Goal: Task Accomplishment & Management: Use online tool/utility

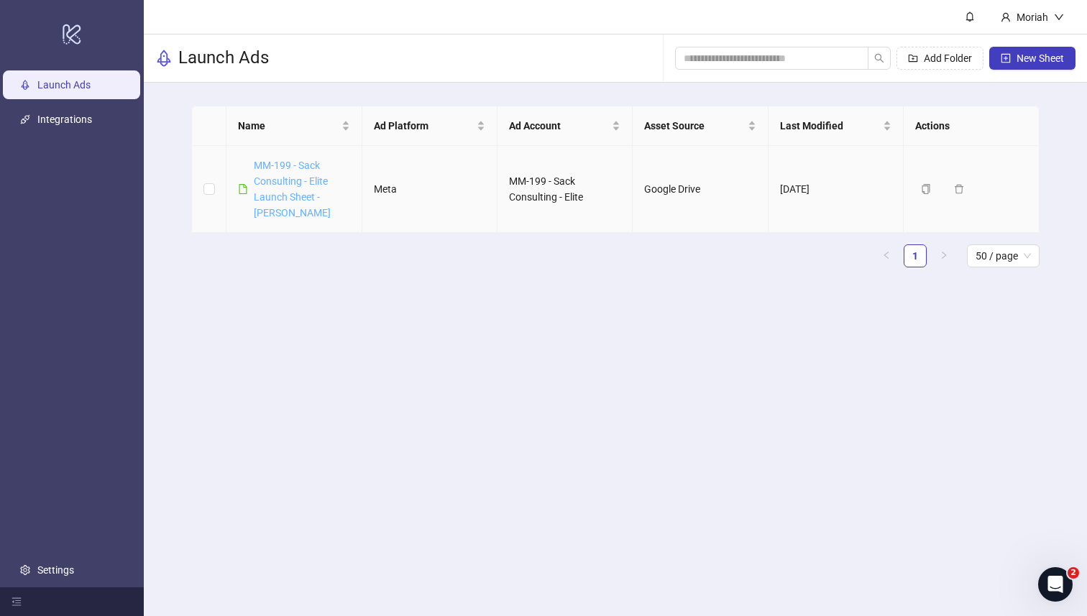
click at [290, 167] on link "MM-199 - Sack Consulting - Elite Launch Sheet - [PERSON_NAME]" at bounding box center [292, 189] width 77 height 59
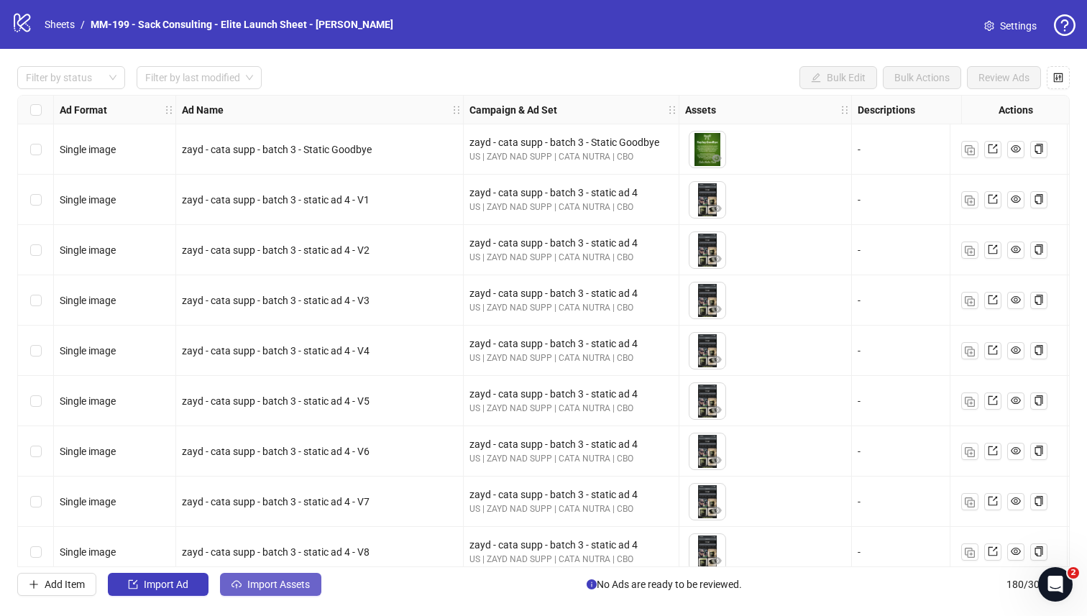
click at [300, 584] on span "Import Assets" at bounding box center [278, 584] width 63 height 11
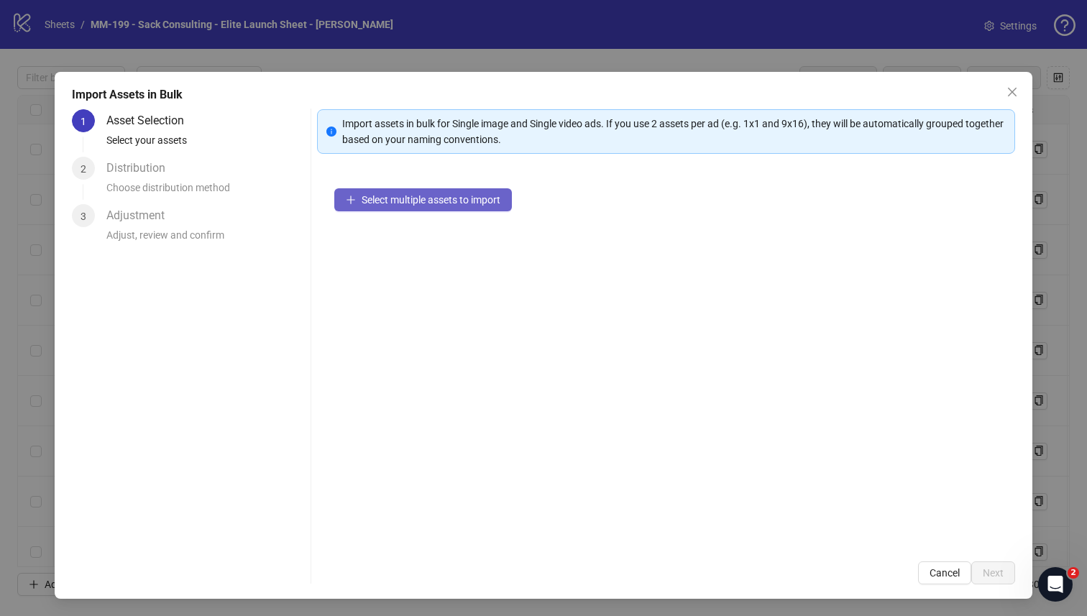
click at [422, 203] on span "Select multiple assets to import" at bounding box center [430, 199] width 139 height 11
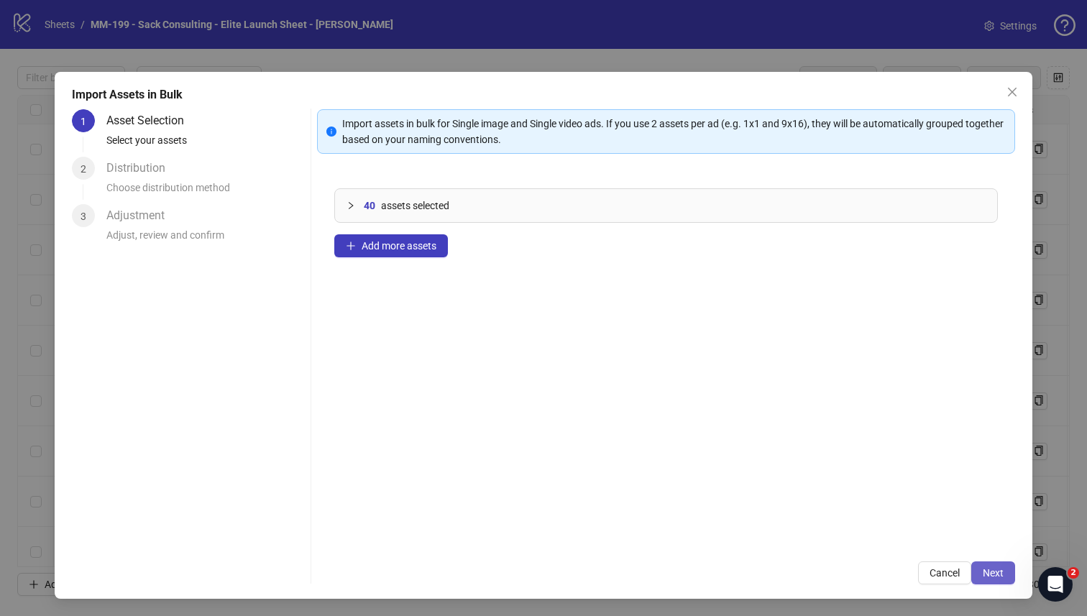
click at [983, 568] on span "Next" at bounding box center [992, 572] width 21 height 11
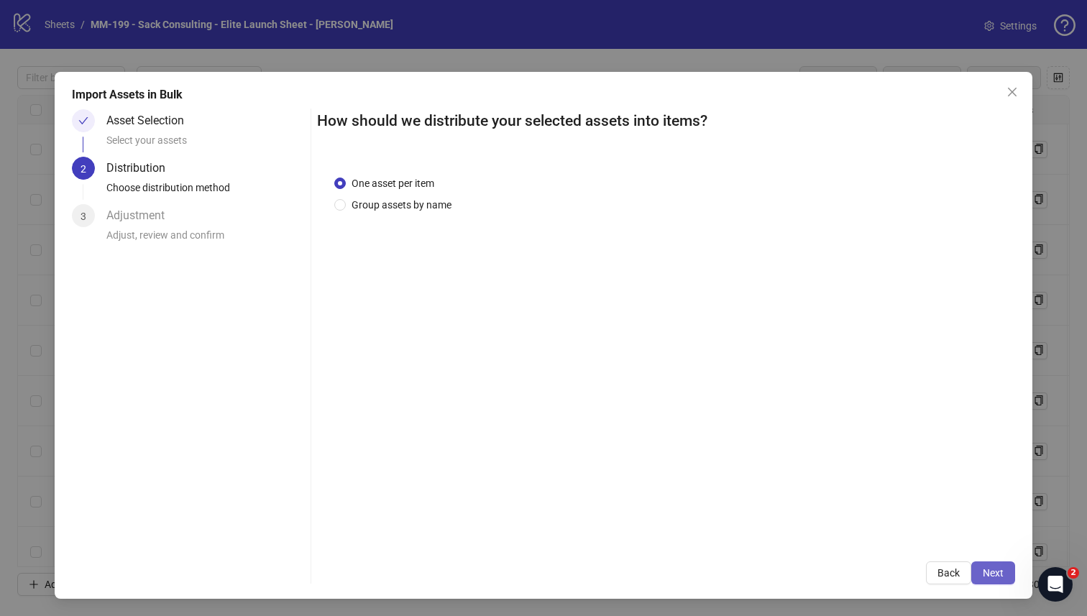
click at [998, 566] on button "Next" at bounding box center [993, 572] width 44 height 23
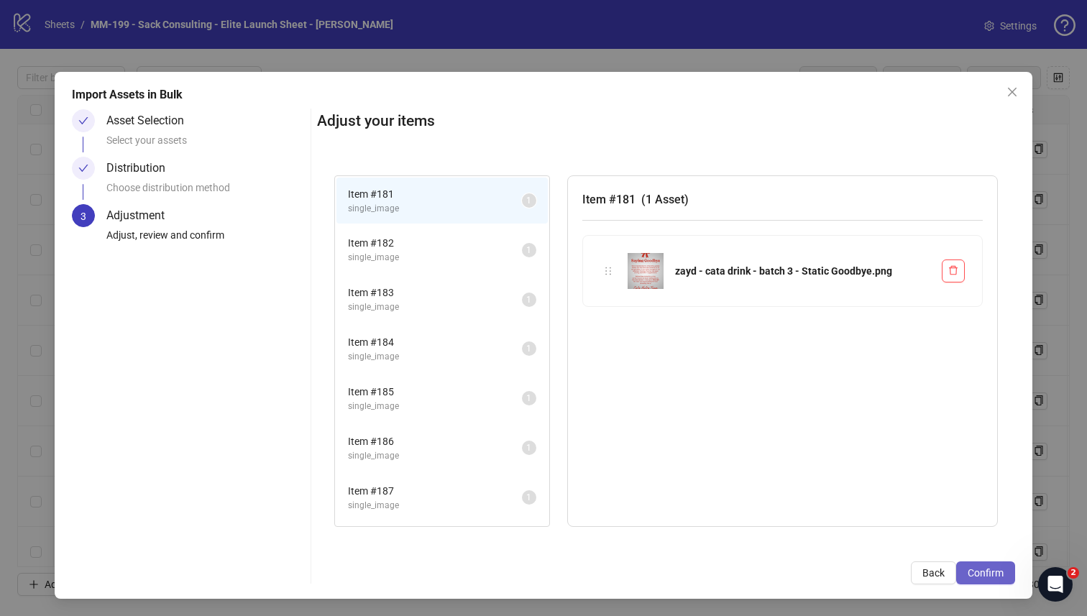
click at [995, 568] on span "Confirm" at bounding box center [985, 572] width 36 height 11
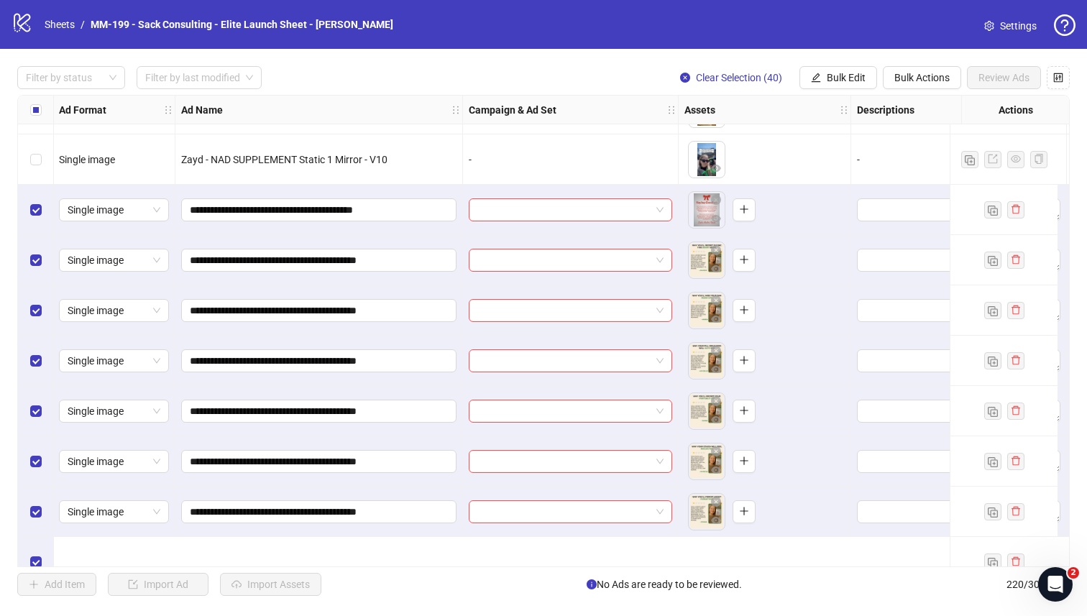
scroll to position [8879, 1]
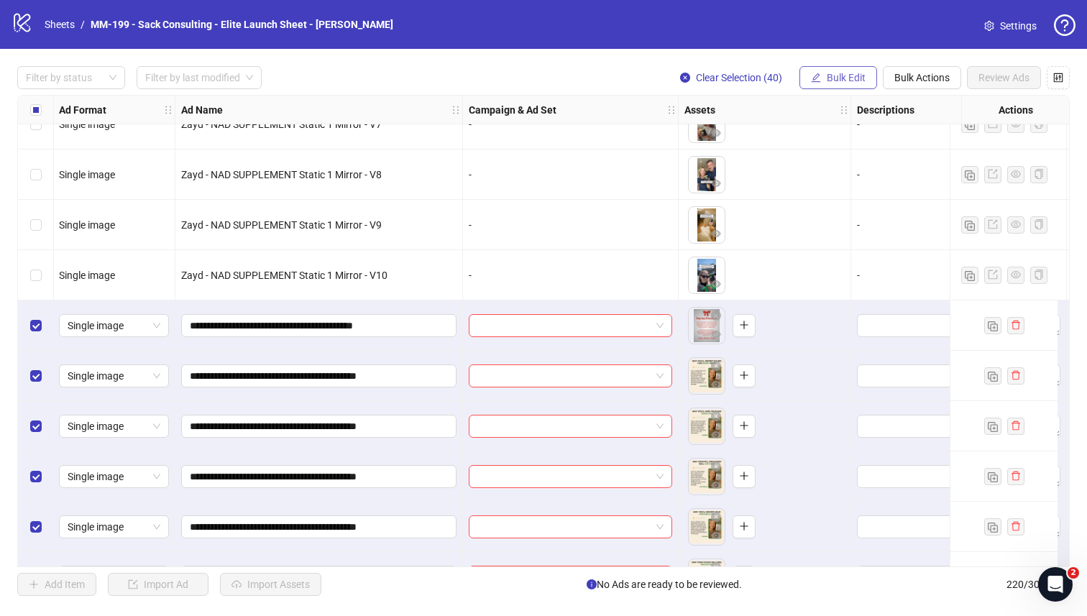
click at [834, 72] on span "Bulk Edit" at bounding box center [845, 77] width 39 height 11
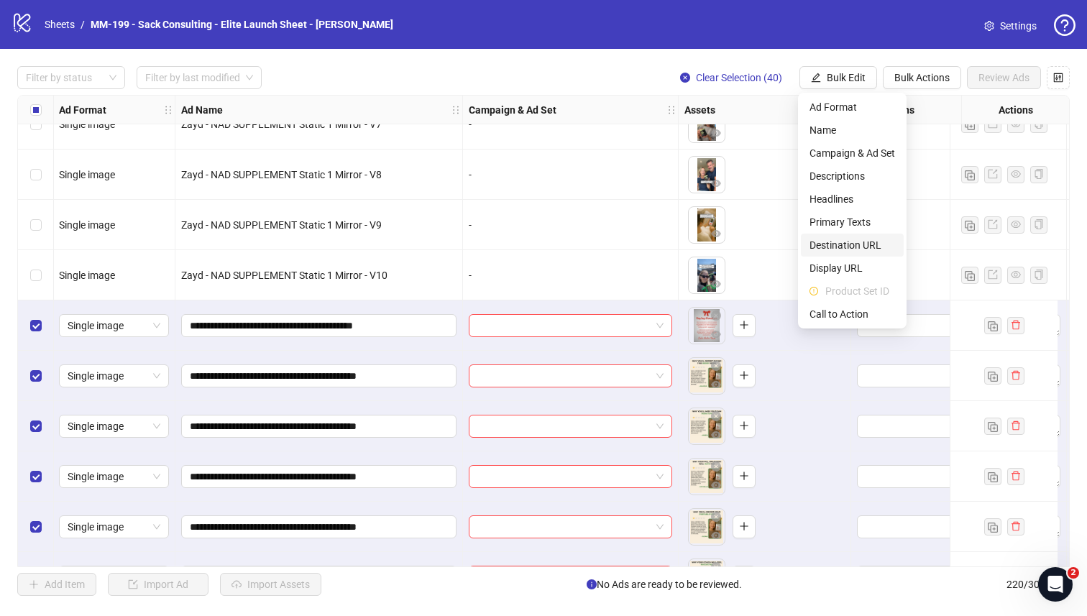
click at [838, 249] on span "Destination URL" at bounding box center [852, 245] width 86 height 16
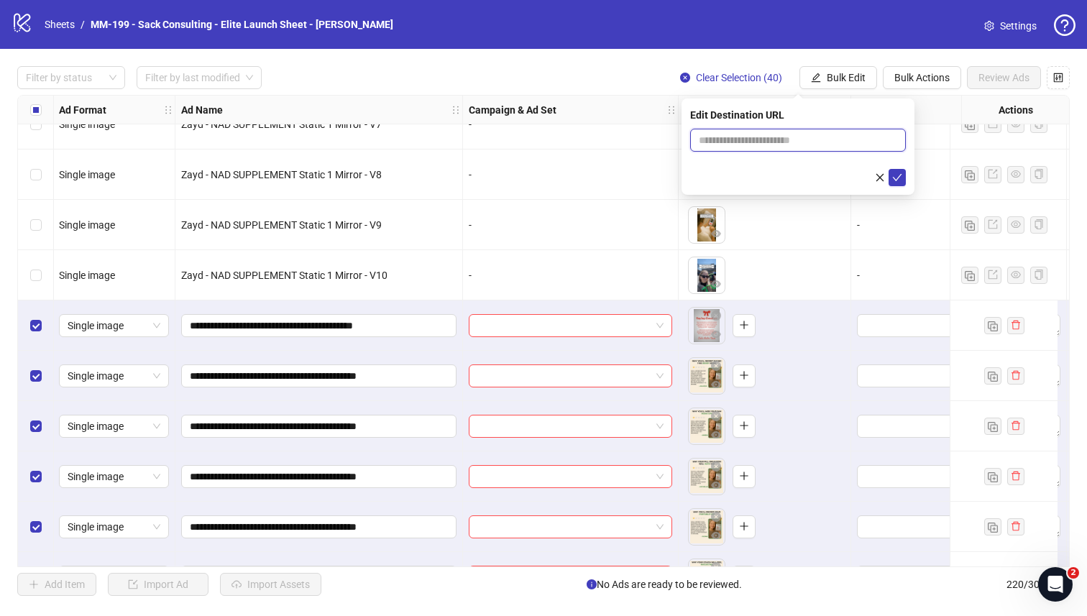
click at [790, 142] on input "text" at bounding box center [792, 140] width 187 height 16
paste input "**********"
type input "**********"
click at [895, 178] on icon "check" at bounding box center [897, 177] width 10 height 10
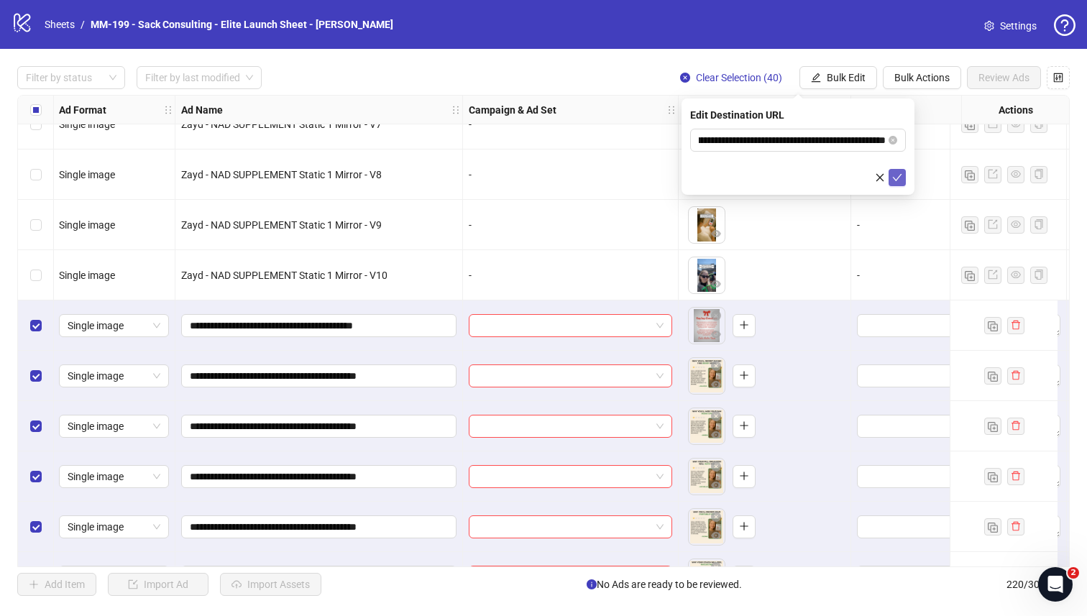
scroll to position [0, 0]
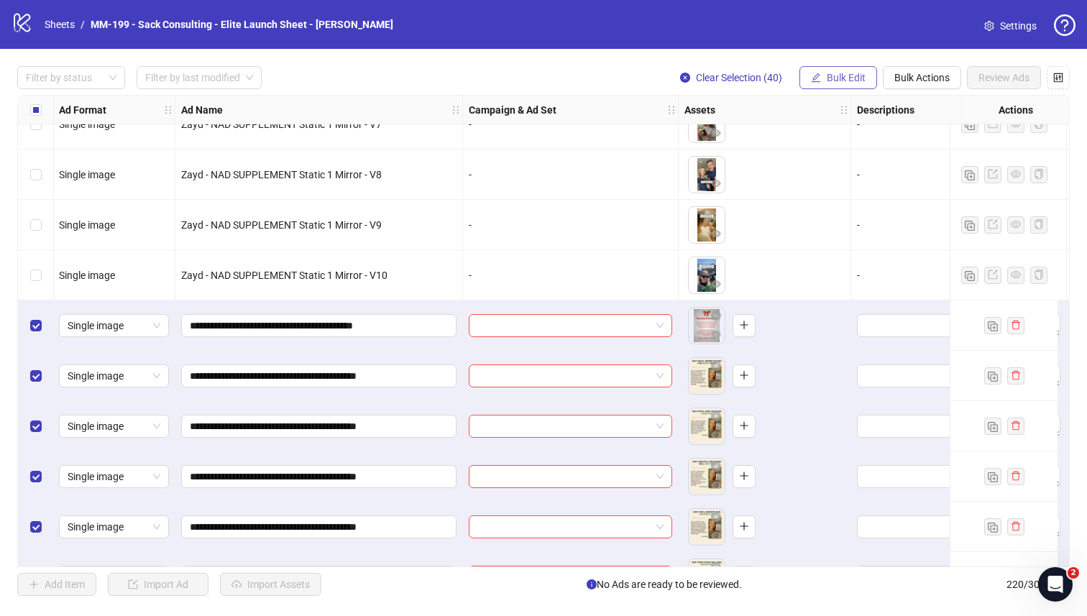
click at [817, 86] on button "Bulk Edit" at bounding box center [838, 77] width 78 height 23
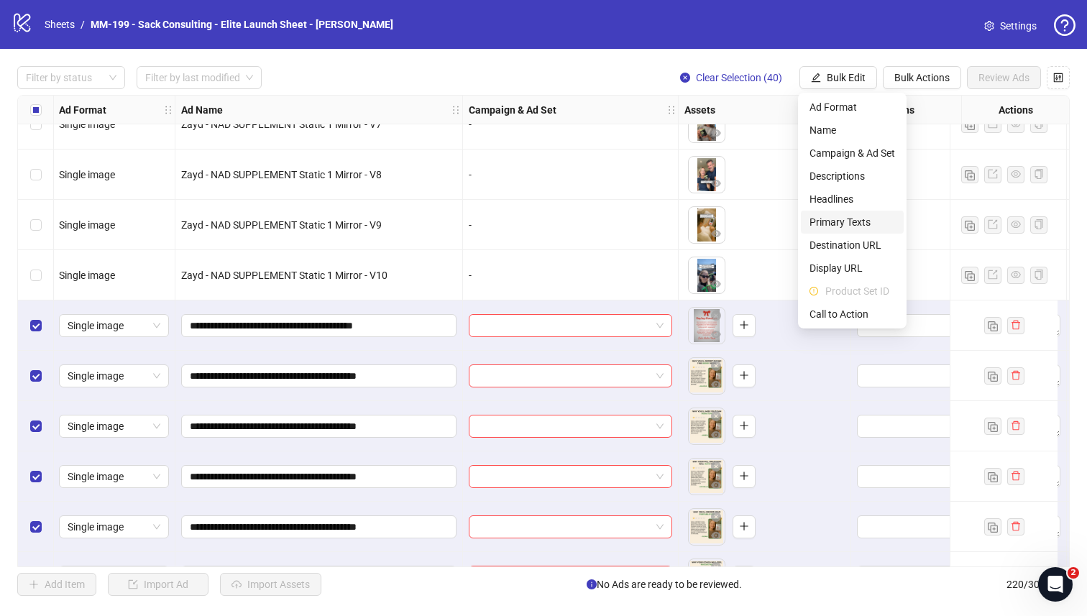
click at [832, 215] on span "Primary Texts" at bounding box center [852, 222] width 86 height 16
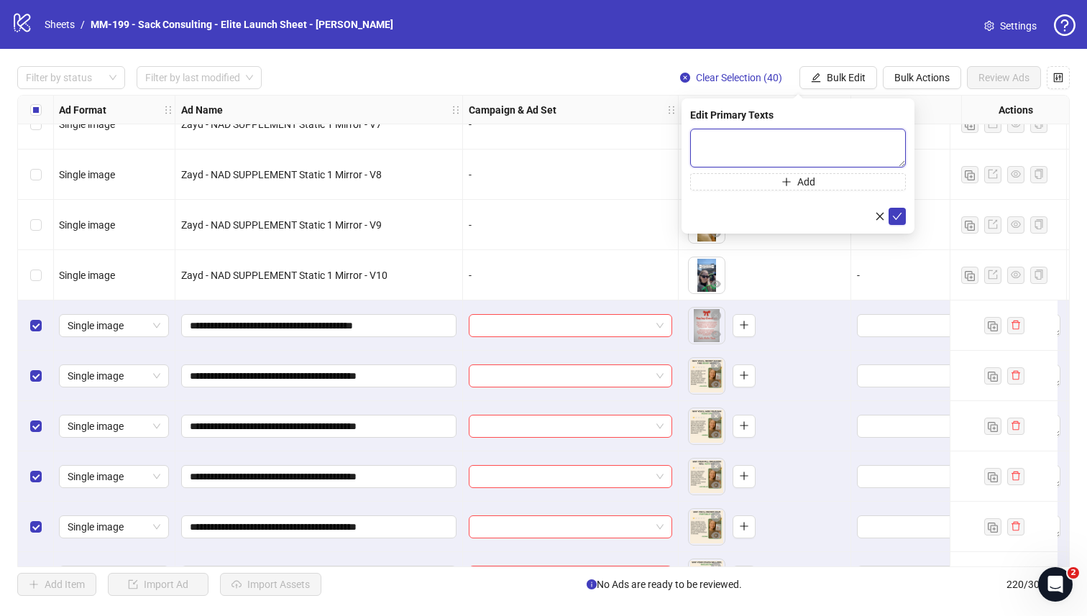
click at [801, 152] on textarea at bounding box center [798, 148] width 216 height 39
paste textarea "**********"
type textarea "**********"
click at [757, 185] on button "Add" at bounding box center [798, 181] width 216 height 17
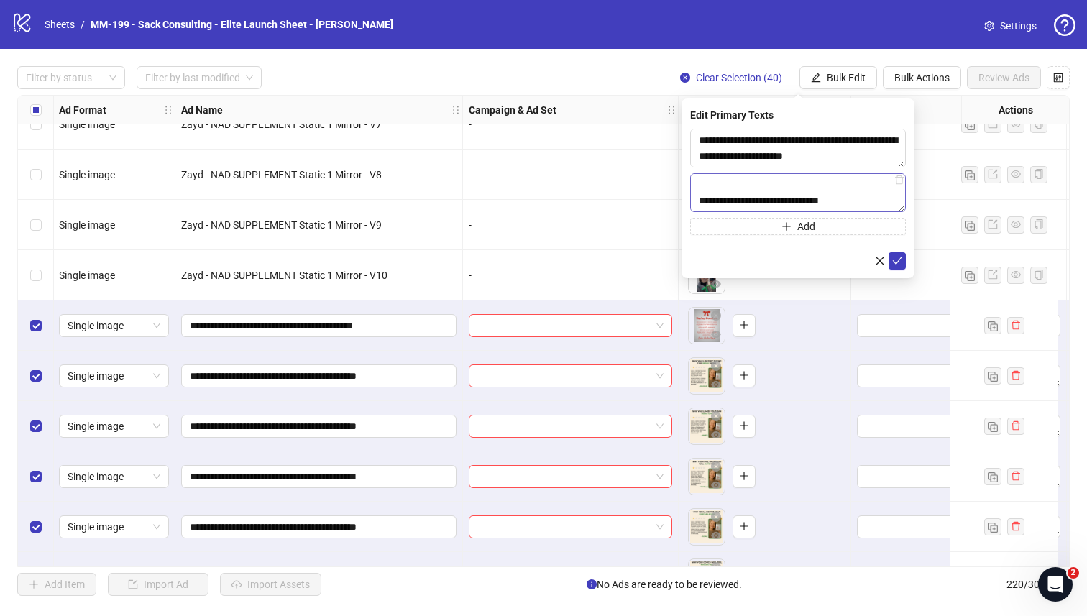
scroll to position [237, 0]
drag, startPoint x: 849, startPoint y: 201, endPoint x: 684, endPoint y: 201, distance: 165.3
click at [684, 201] on div "**********" at bounding box center [797, 188] width 233 height 180
paste textarea "**********"
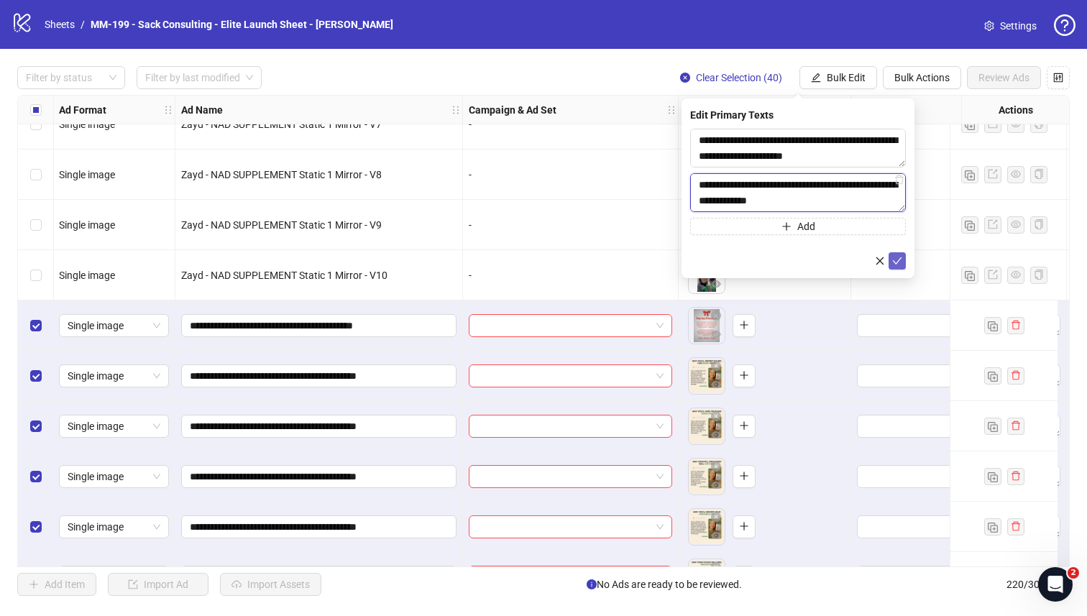
type textarea "**********"
click at [893, 261] on icon "check" at bounding box center [897, 261] width 10 height 10
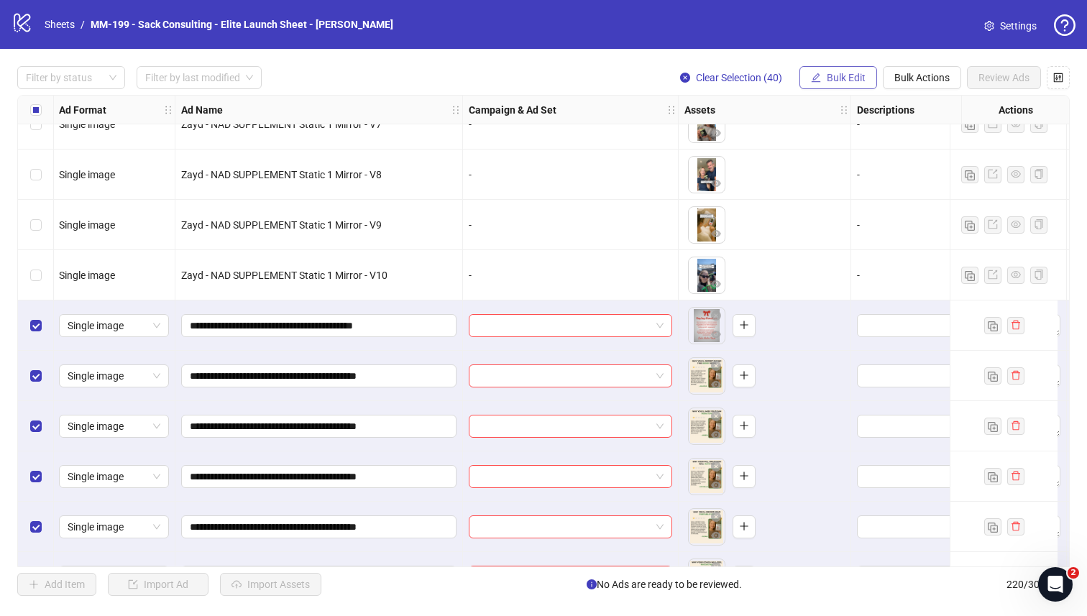
click at [815, 75] on icon "edit" at bounding box center [816, 78] width 10 height 10
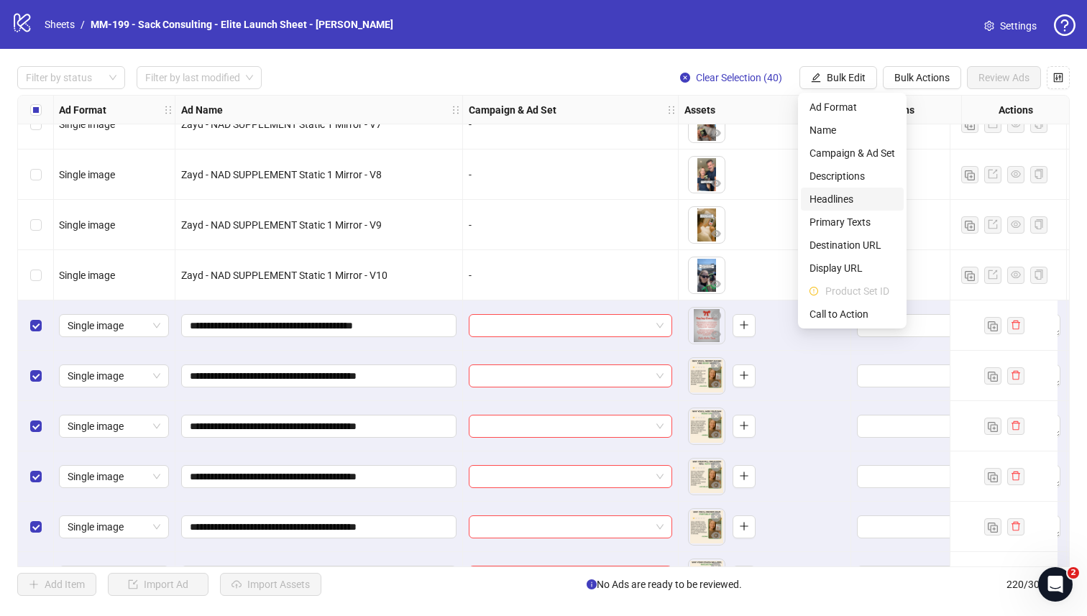
click at [831, 201] on span "Headlines" at bounding box center [852, 199] width 86 height 16
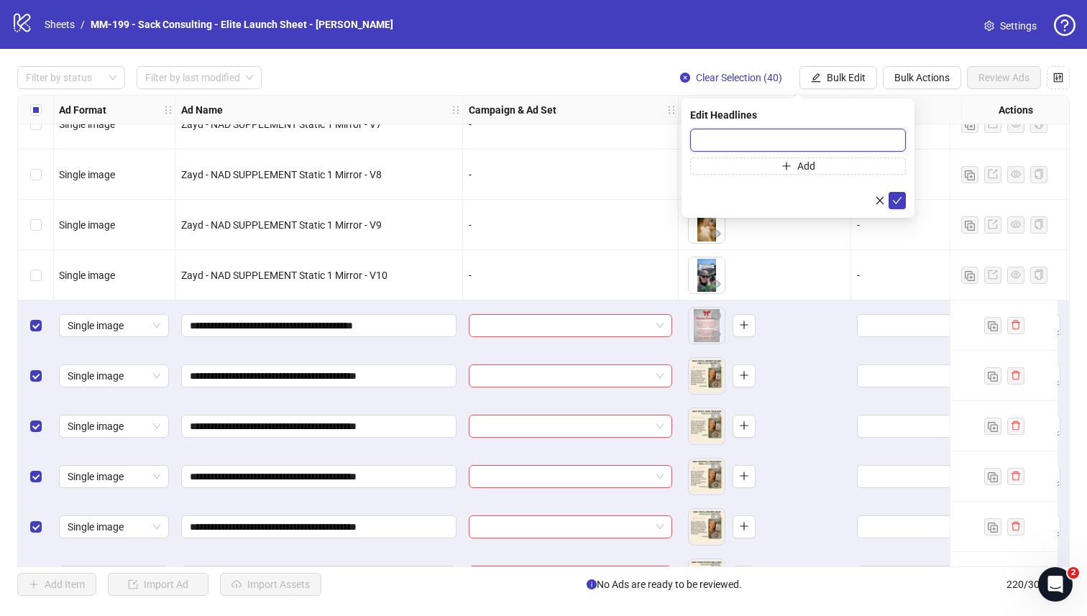
click at [761, 135] on input "text" at bounding box center [798, 140] width 216 height 23
paste input "**********"
type input "**********"
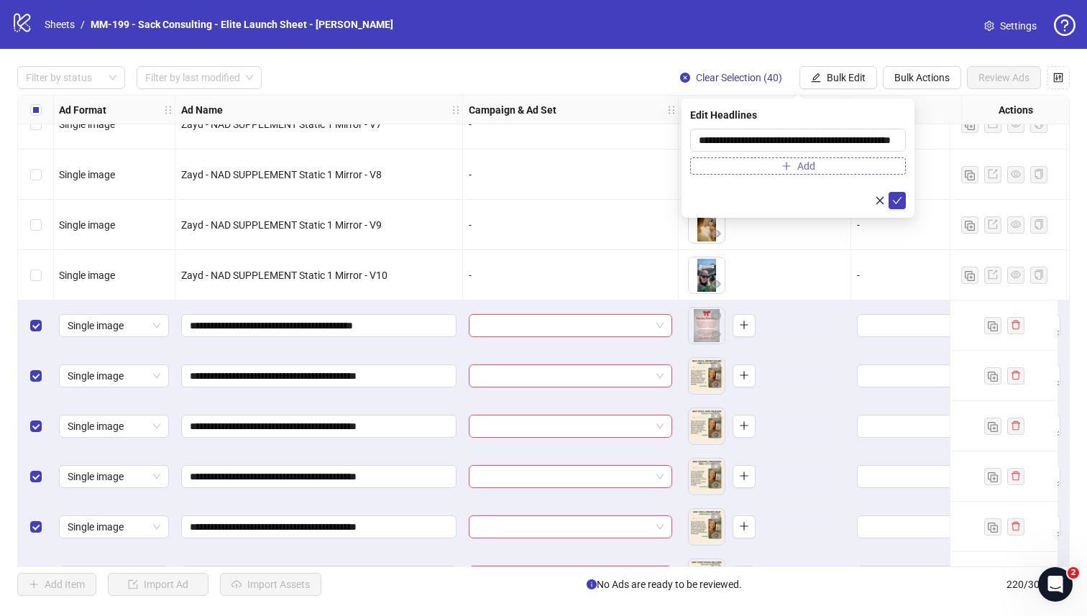
click at [754, 162] on button "Add" at bounding box center [798, 165] width 216 height 17
click at [754, 162] on input "text" at bounding box center [791, 169] width 185 height 16
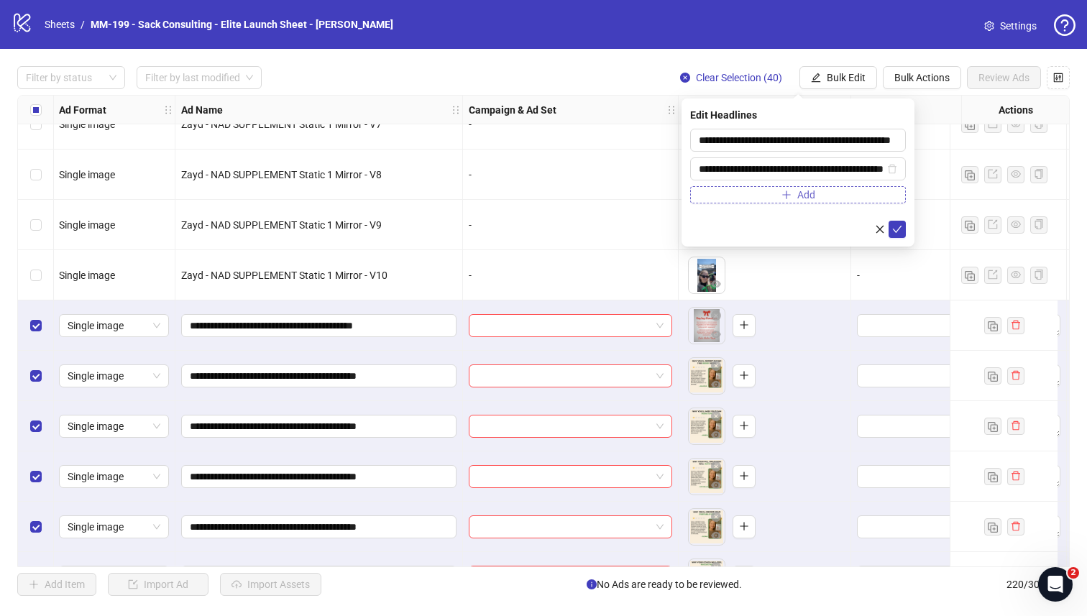
scroll to position [0, 52]
type input "**********"
click at [898, 228] on icon "check" at bounding box center [897, 229] width 10 height 10
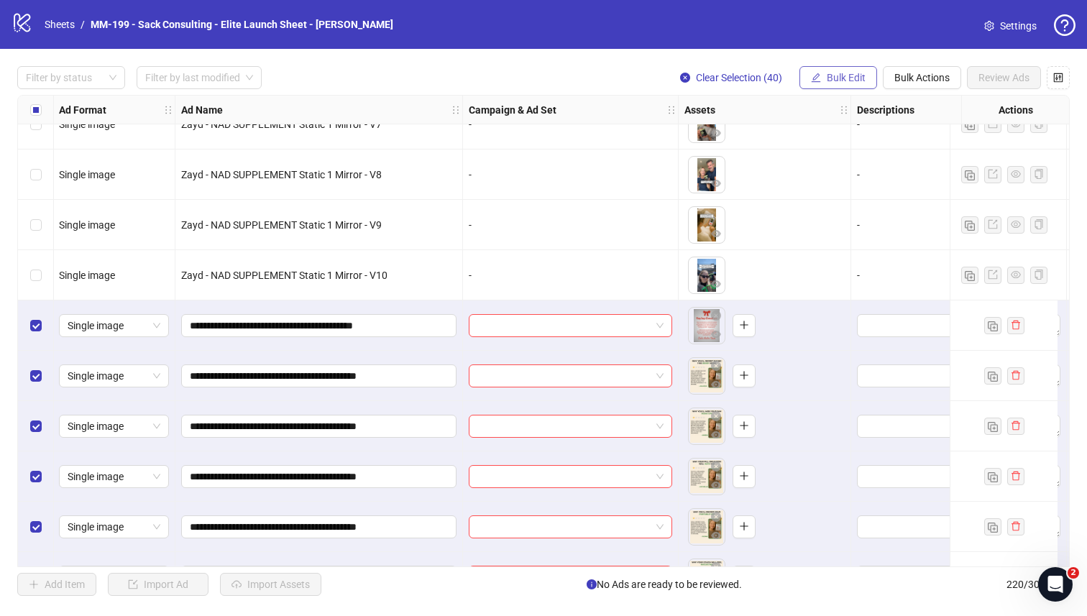
click at [837, 83] on span "Bulk Edit" at bounding box center [845, 77] width 39 height 11
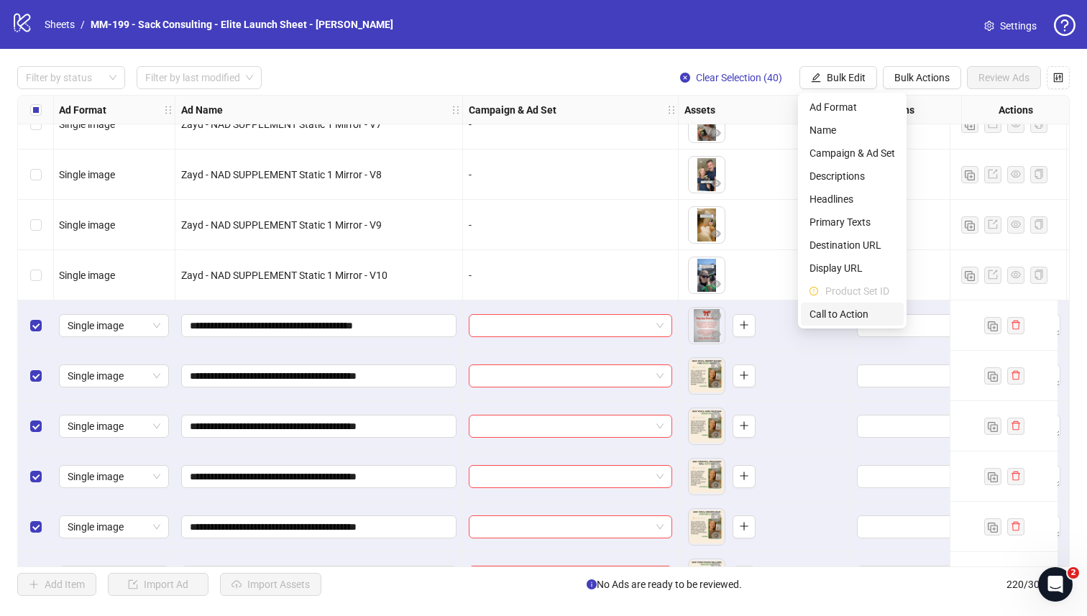
click at [857, 310] on span "Call to Action" at bounding box center [852, 314] width 86 height 16
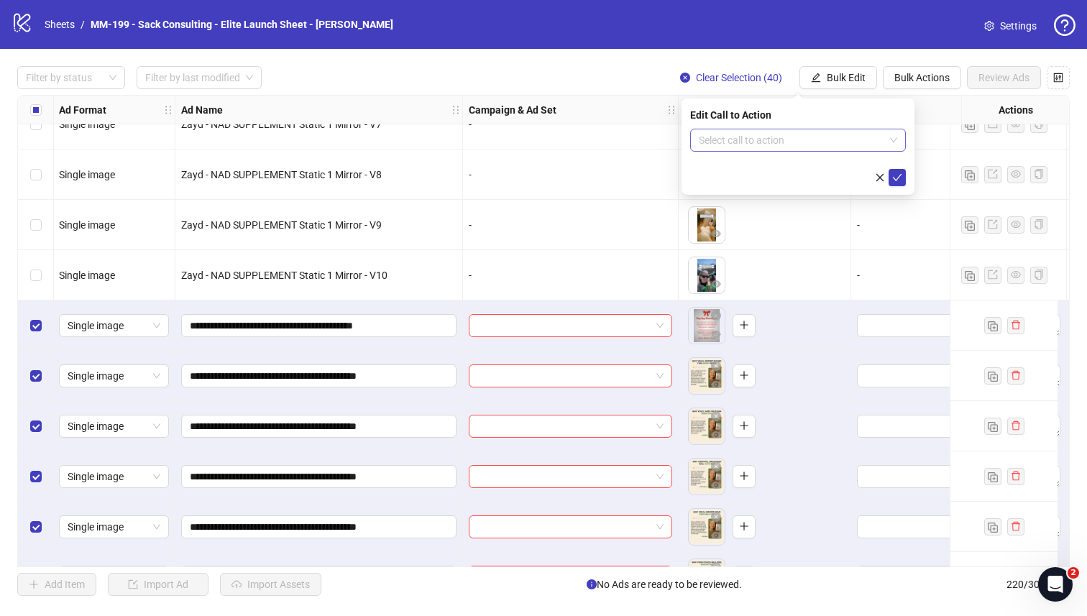
click at [805, 143] on input "search" at bounding box center [791, 140] width 185 height 22
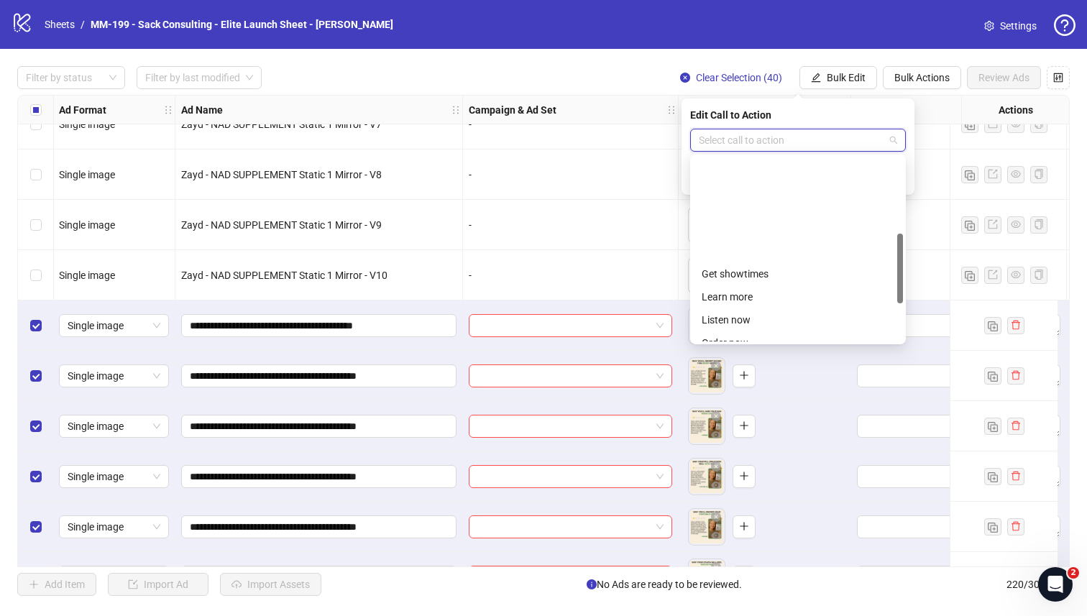
scroll to position [299, 0]
click at [753, 215] on div "Shop now" at bounding box center [797, 215] width 193 height 16
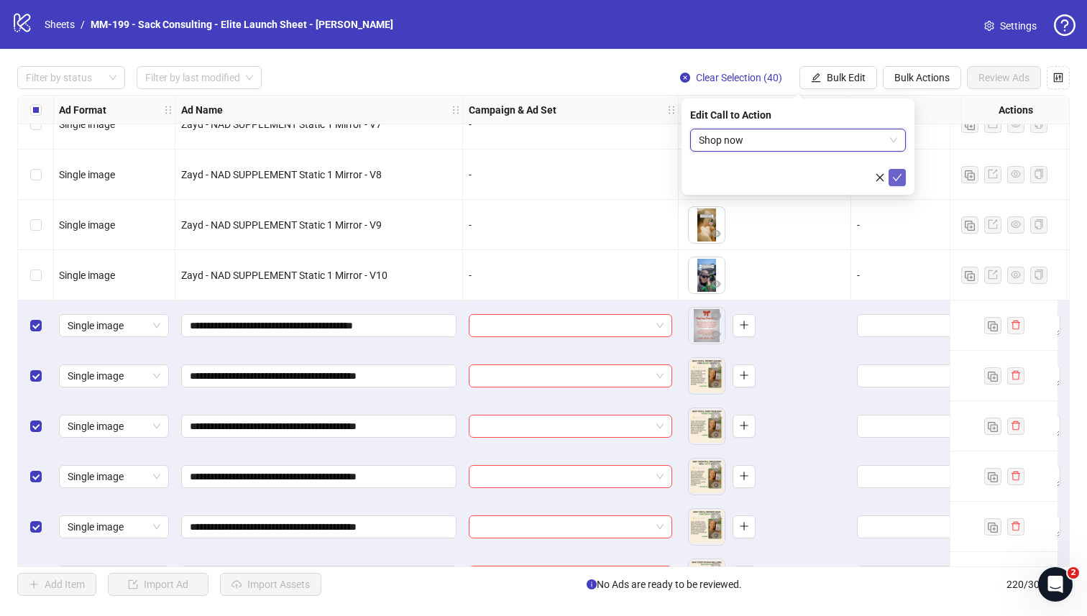
click at [898, 176] on icon "check" at bounding box center [897, 177] width 10 height 10
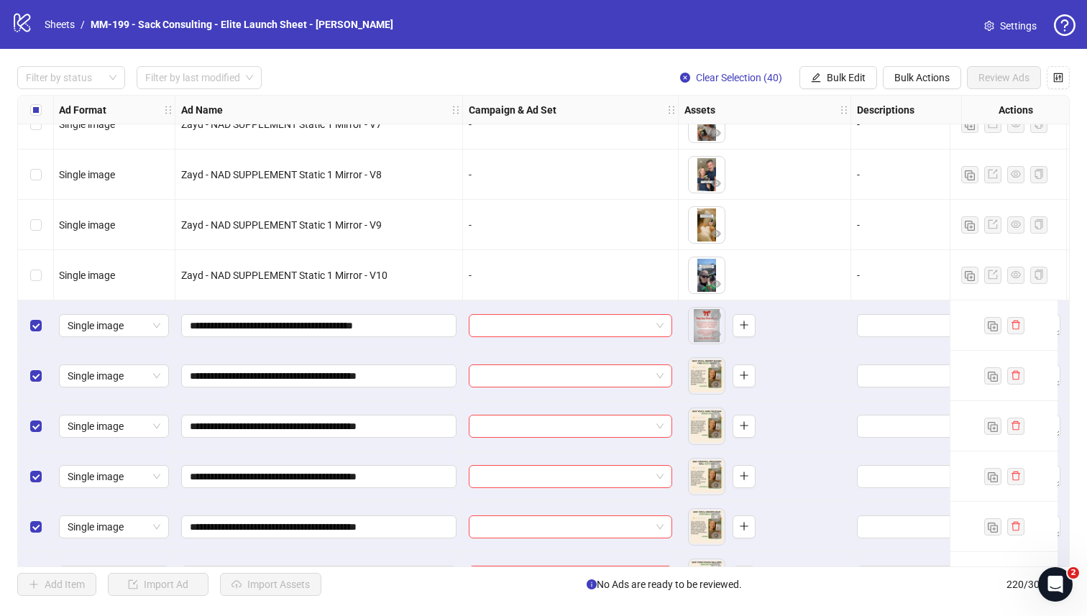
scroll to position [8936, 1]
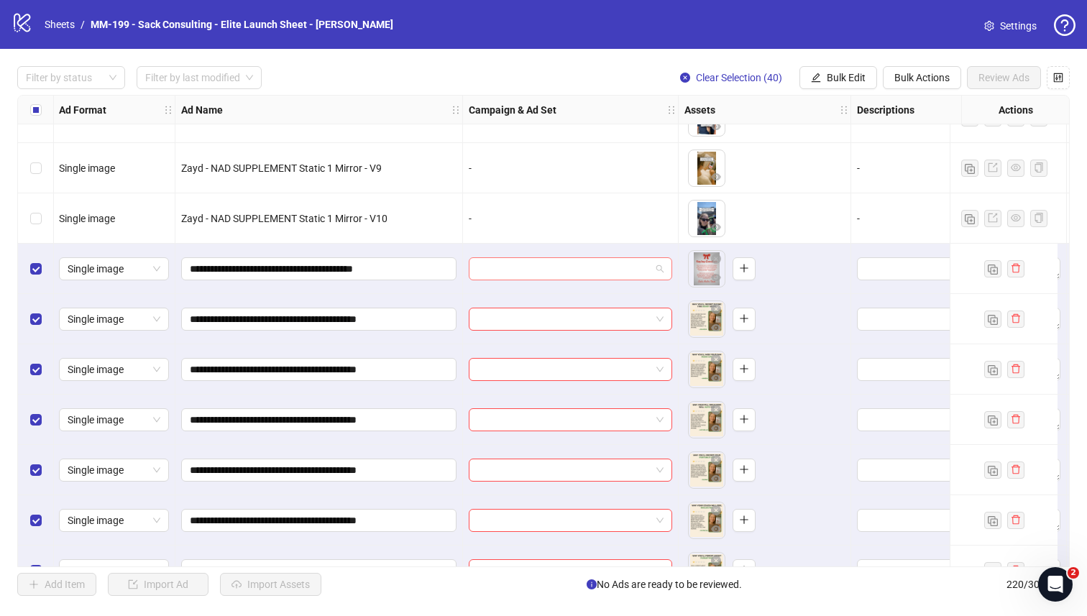
click at [663, 268] on span at bounding box center [570, 269] width 186 height 22
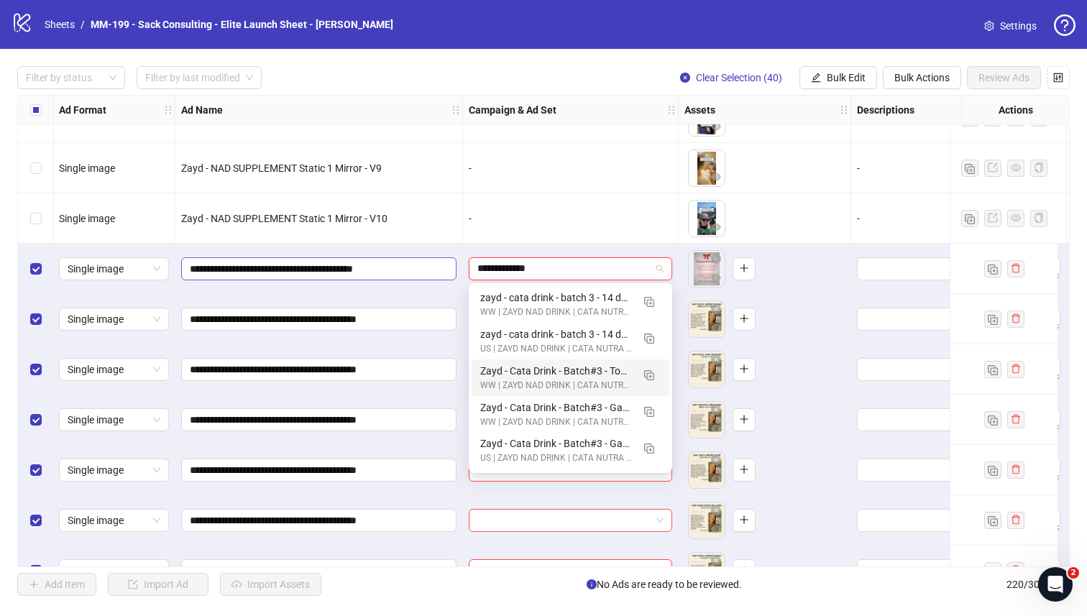
type input "**********"
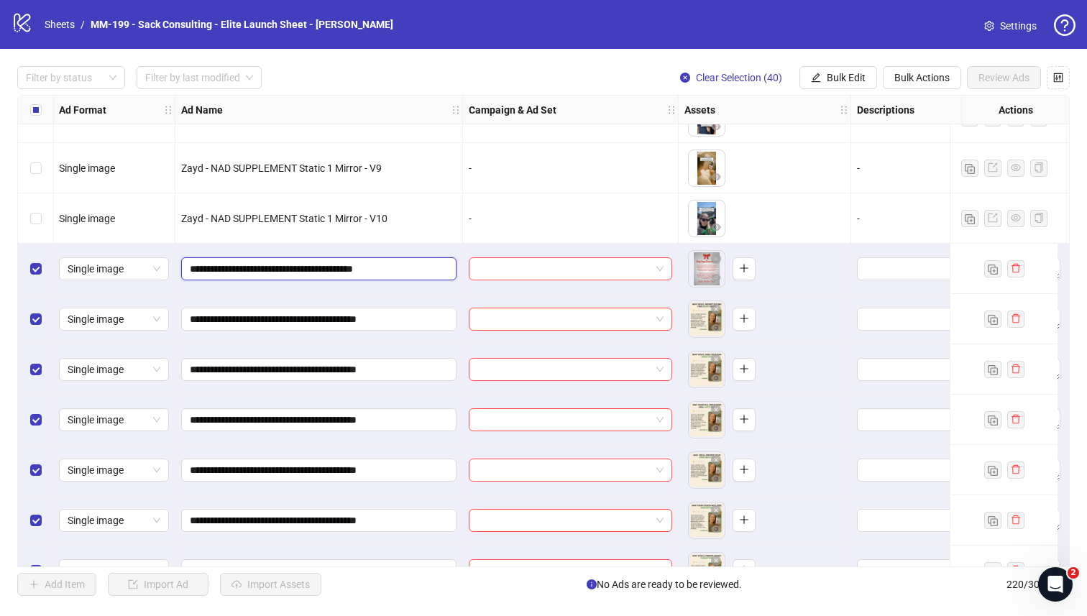
drag, startPoint x: 387, startPoint y: 269, endPoint x: 176, endPoint y: 271, distance: 211.3
click at [176, 271] on div "**********" at bounding box center [318, 269] width 287 height 50
click at [553, 275] on input "search" at bounding box center [563, 269] width 173 height 22
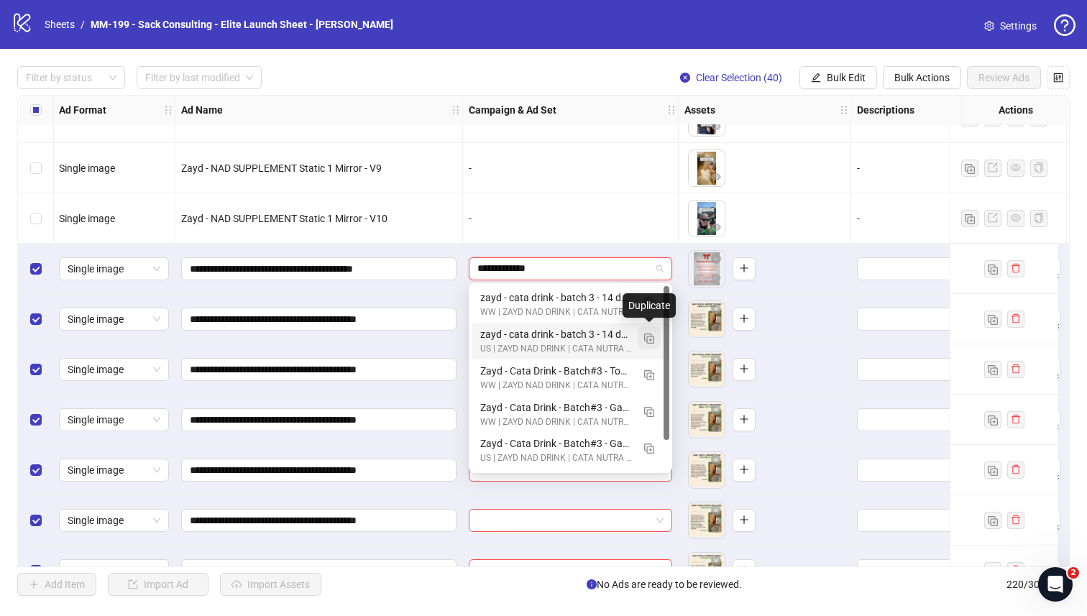
click at [647, 338] on img "button" at bounding box center [649, 338] width 10 height 10
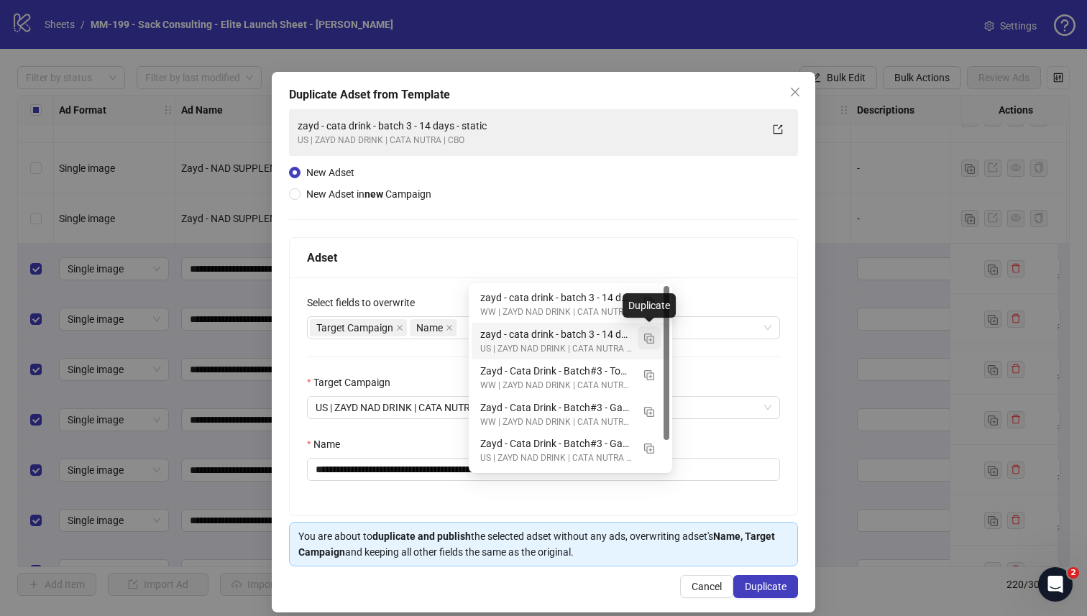
type input "**********"
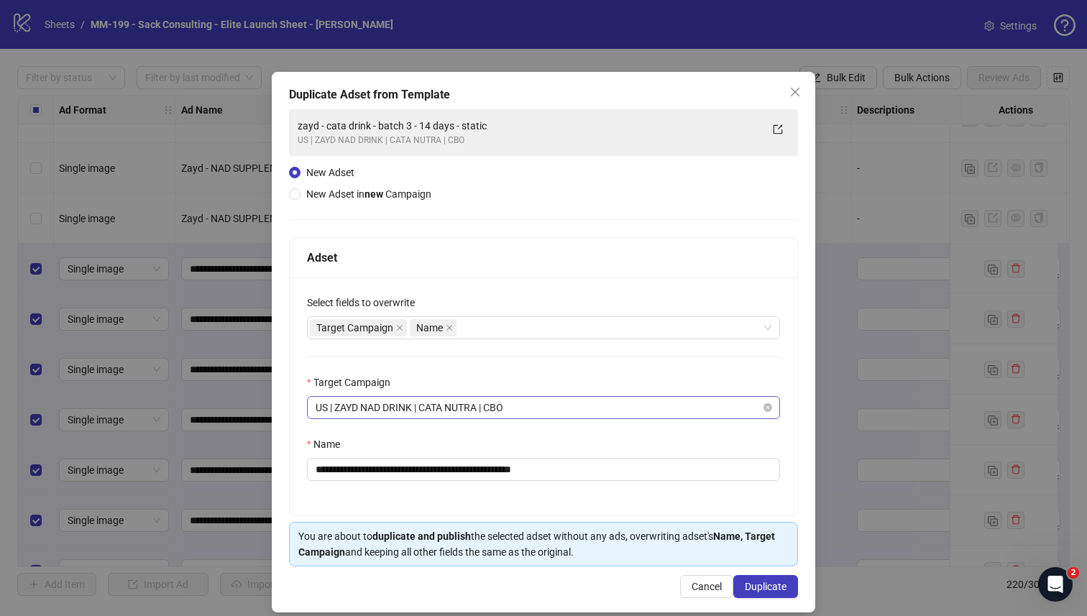
click at [525, 410] on span "US | ZAYD NAD DRINK | CATA NUTRA | CBO" at bounding box center [543, 408] width 456 height 22
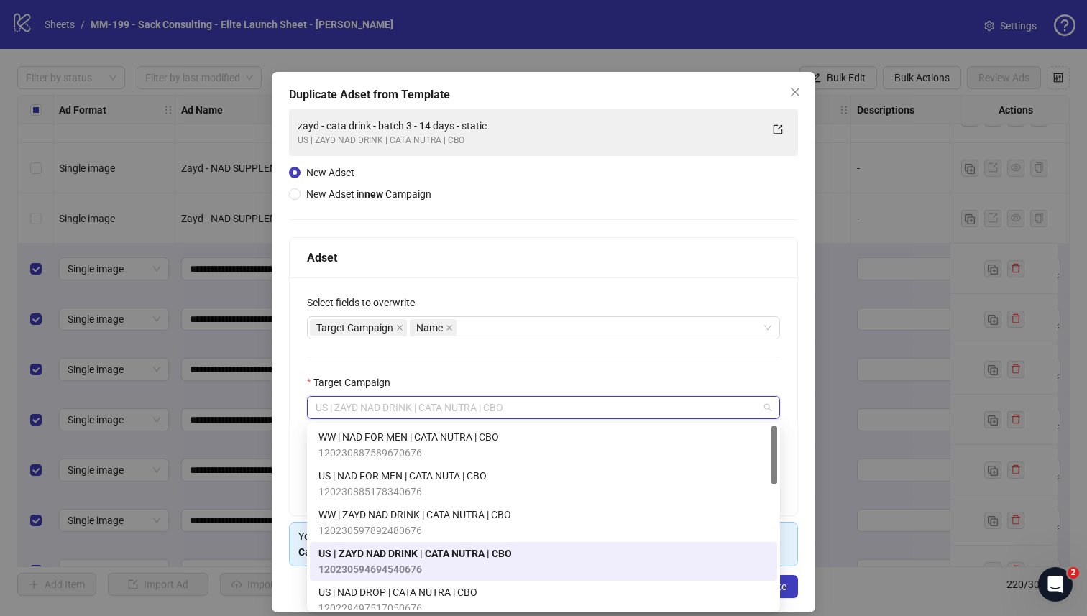
click at [538, 378] on div "Target Campaign" at bounding box center [543, 385] width 473 height 22
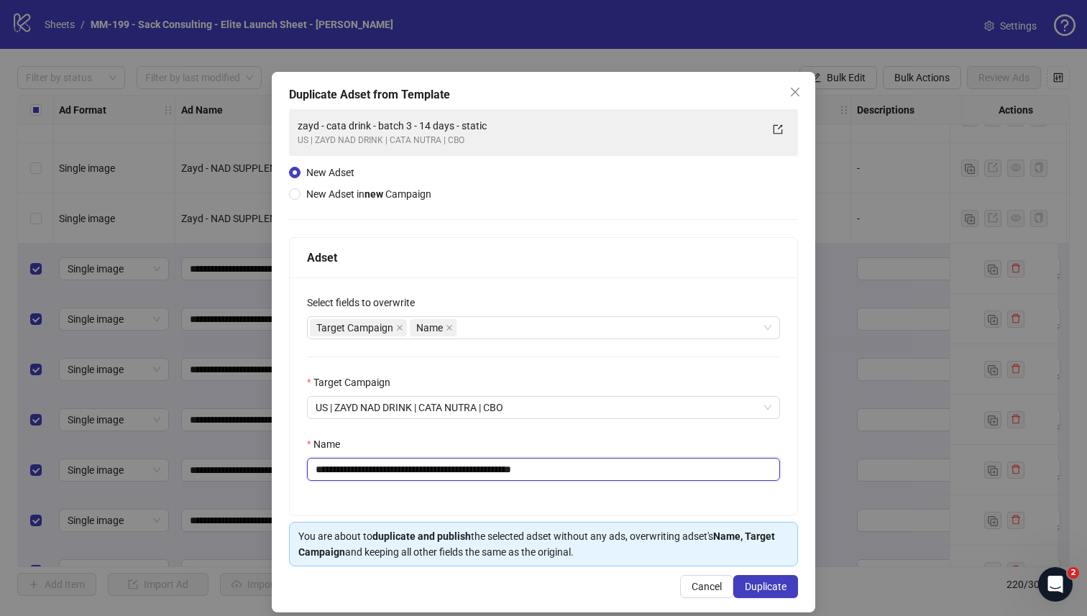
click at [538, 471] on input "**********" at bounding box center [543, 469] width 473 height 23
paste input "text"
click at [478, 323] on div "Target Campaign Name" at bounding box center [536, 328] width 452 height 20
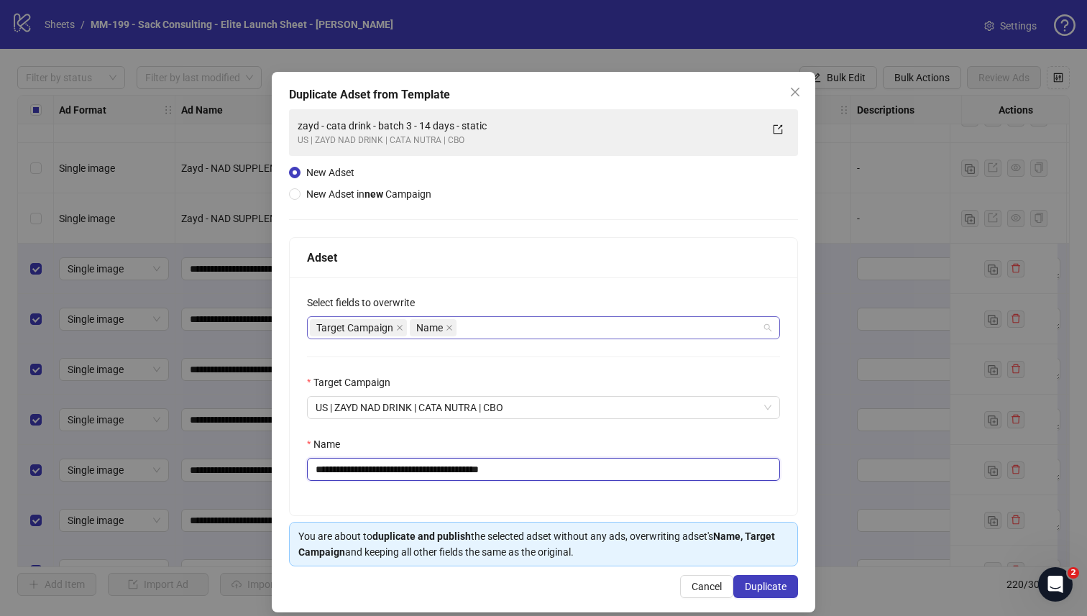
type input "**********"
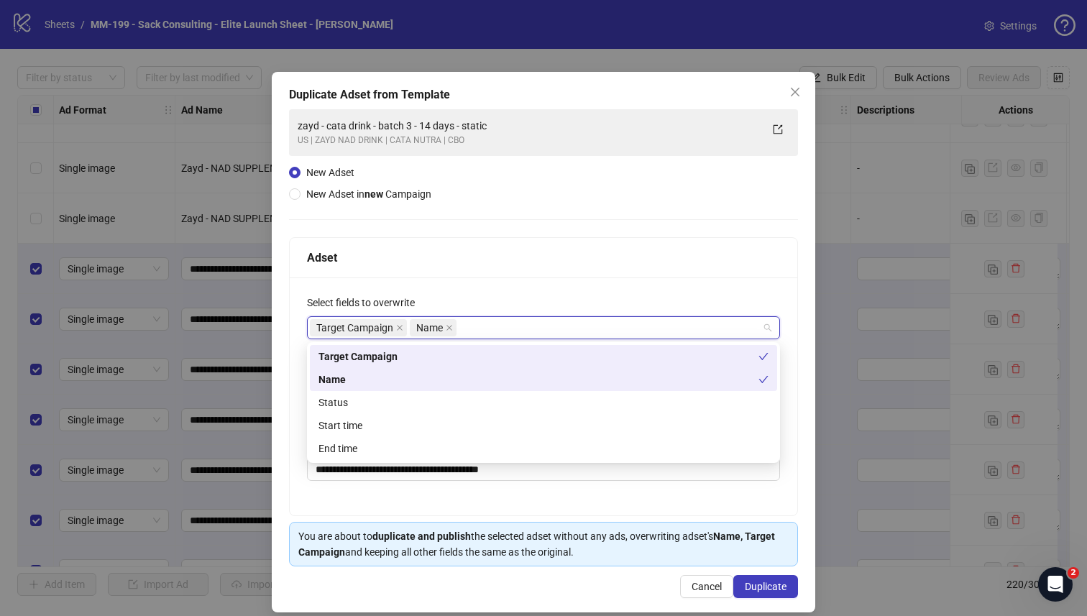
type input "*"
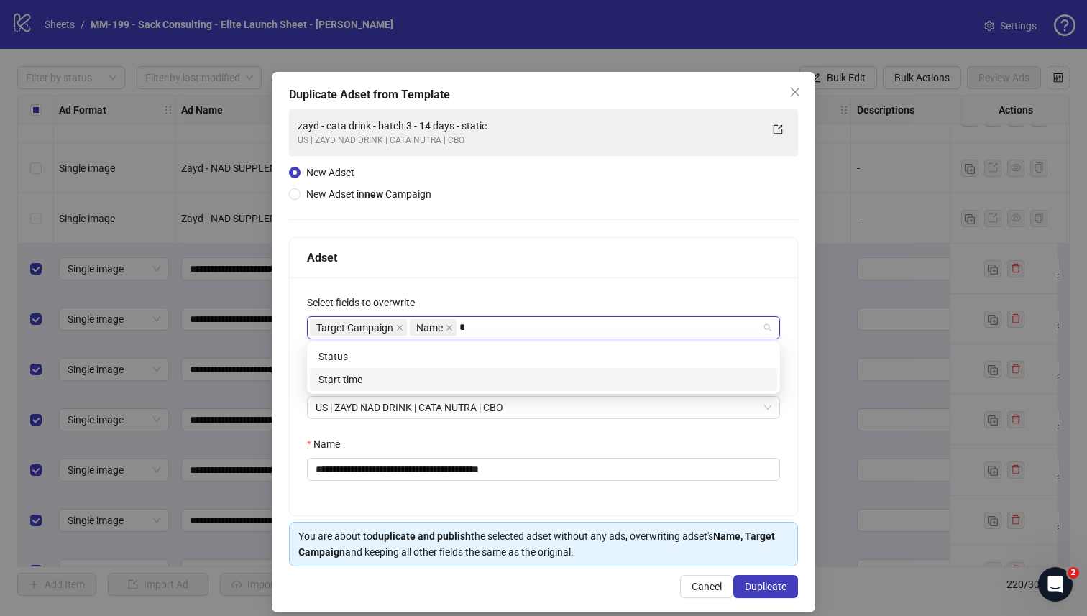
click at [459, 372] on div "Start time" at bounding box center [543, 380] width 450 height 16
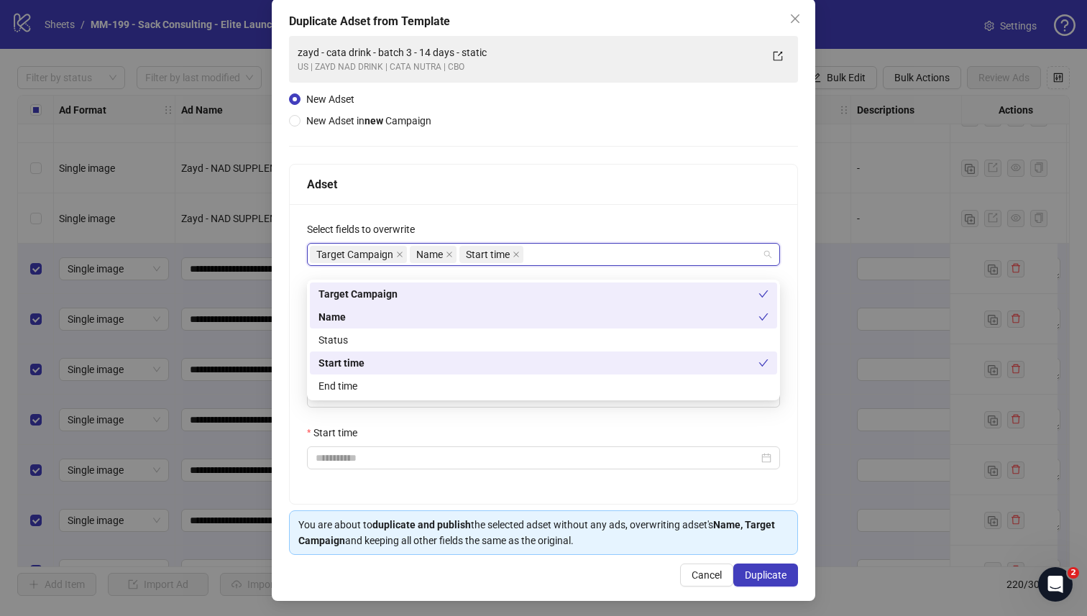
scroll to position [78, 0]
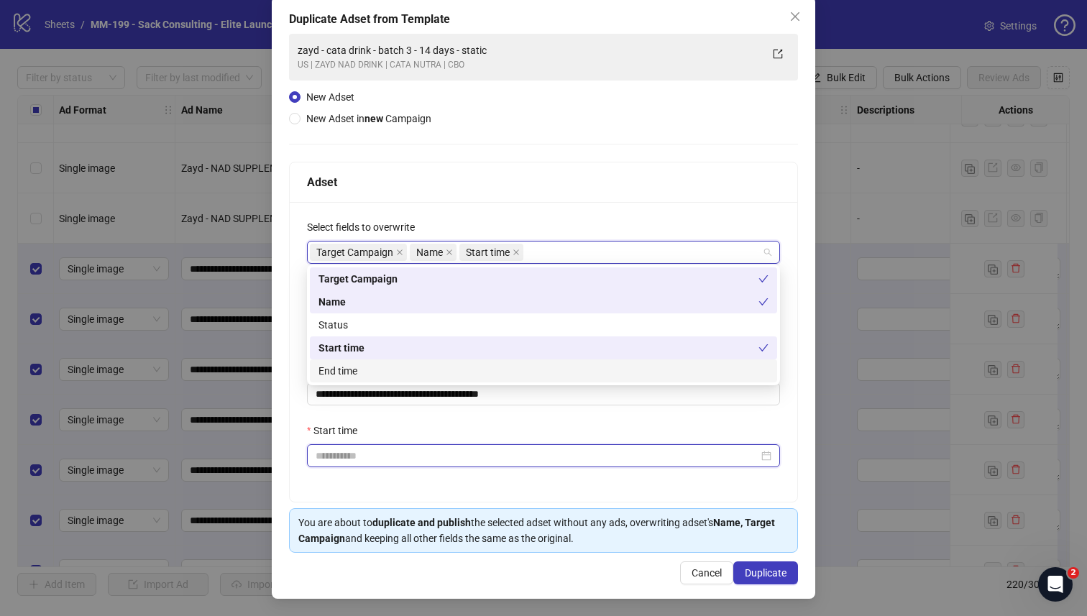
click at [460, 455] on input "Start time" at bounding box center [536, 456] width 443 height 16
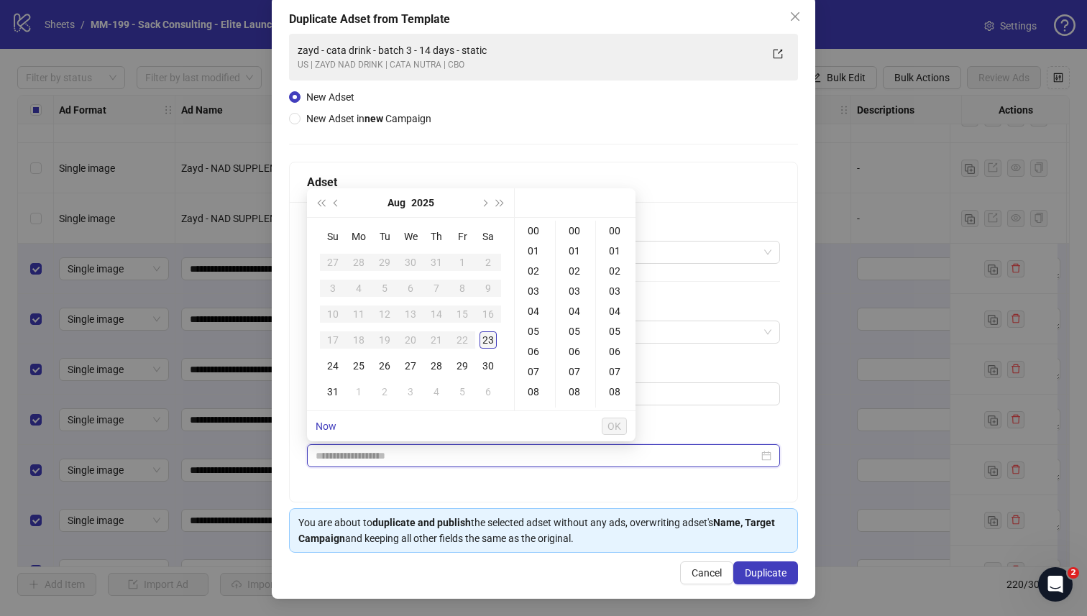
type input "**********"
click at [487, 334] on div "23" at bounding box center [487, 339] width 17 height 17
click at [535, 285] on div "03" at bounding box center [534, 291] width 34 height 20
type input "**********"
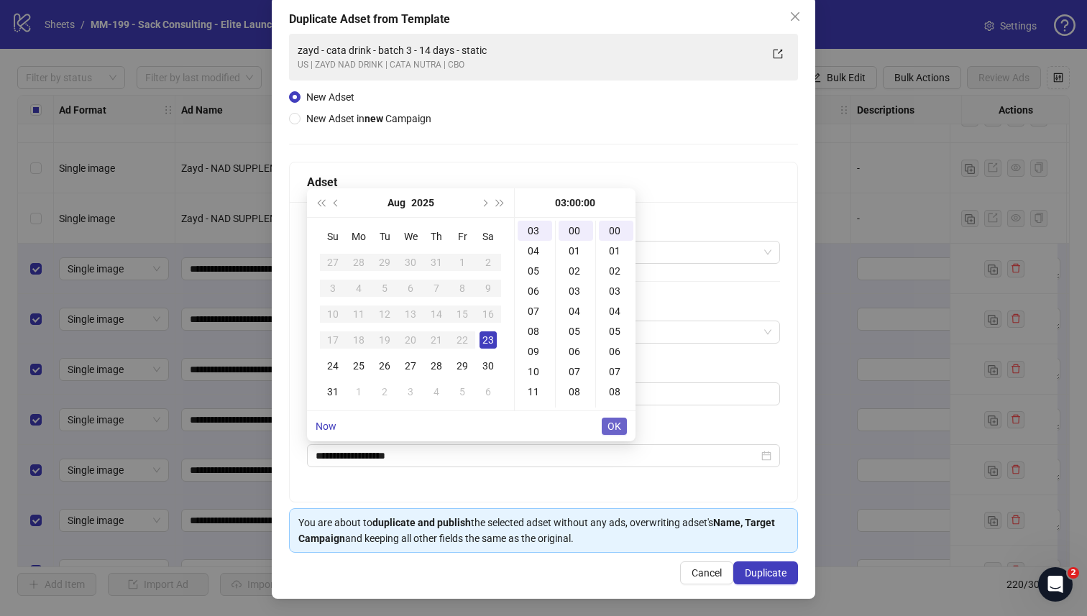
click at [617, 423] on span "OK" at bounding box center [614, 425] width 14 height 11
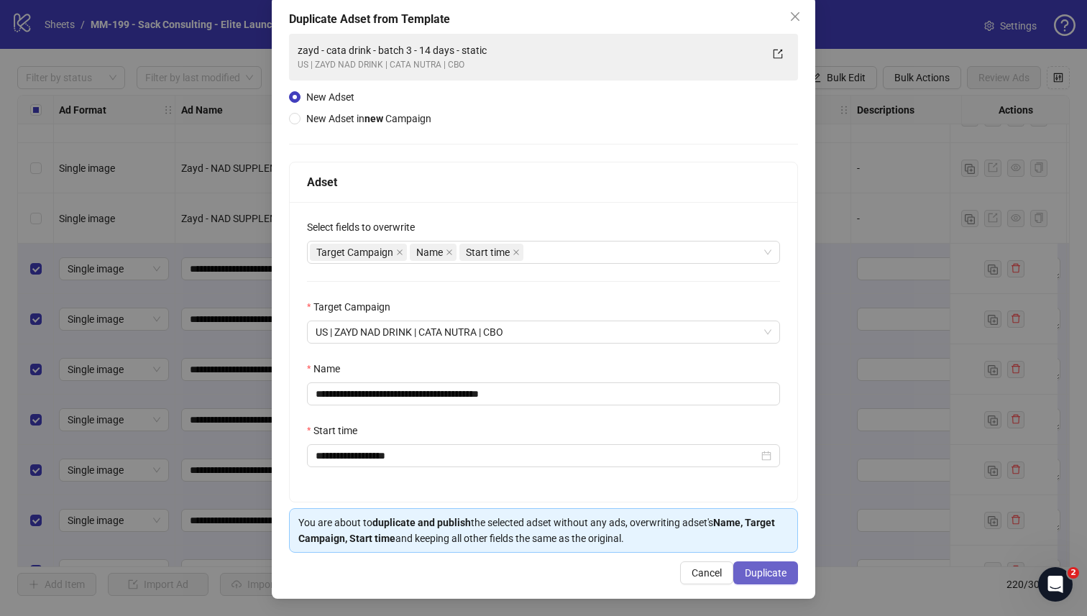
click at [765, 572] on span "Duplicate" at bounding box center [766, 572] width 42 height 11
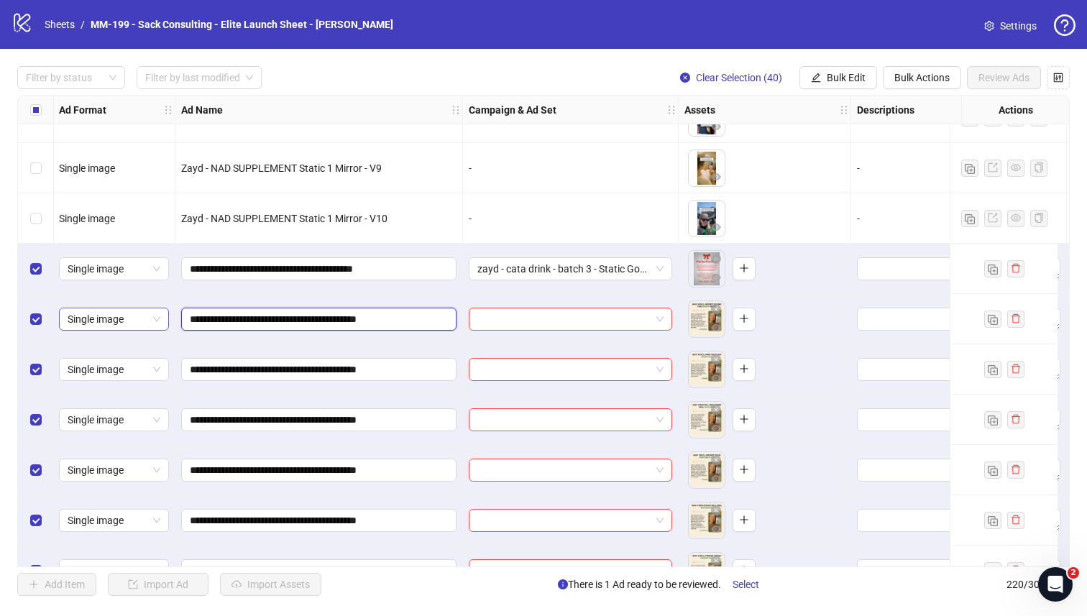
drag, startPoint x: 358, startPoint y: 320, endPoint x: 128, endPoint y: 313, distance: 230.1
click at [596, 316] on input "search" at bounding box center [563, 319] width 173 height 22
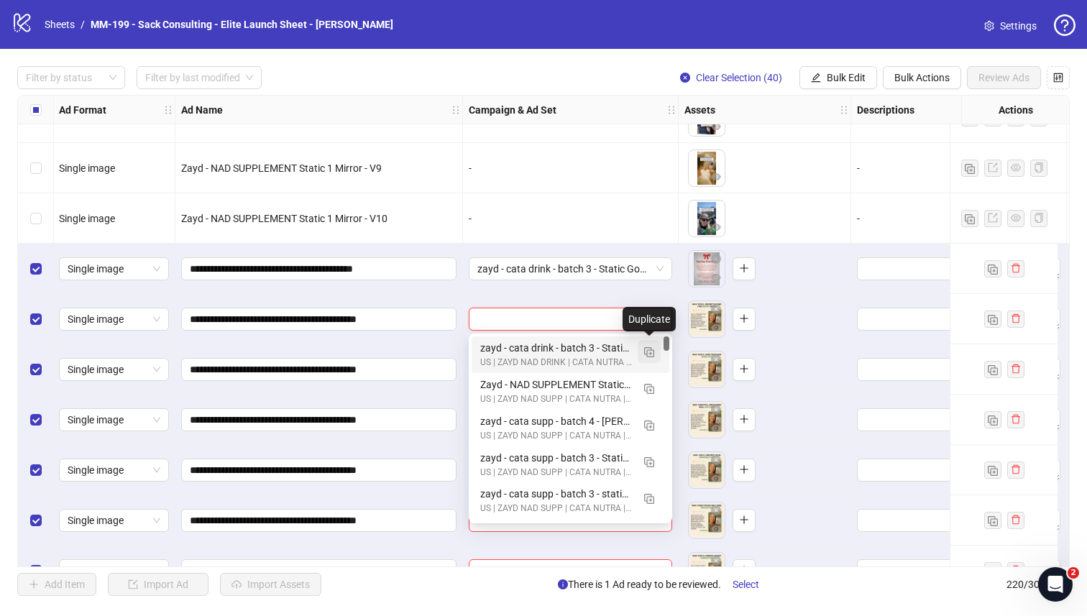
click at [647, 353] on img "button" at bounding box center [649, 352] width 10 height 10
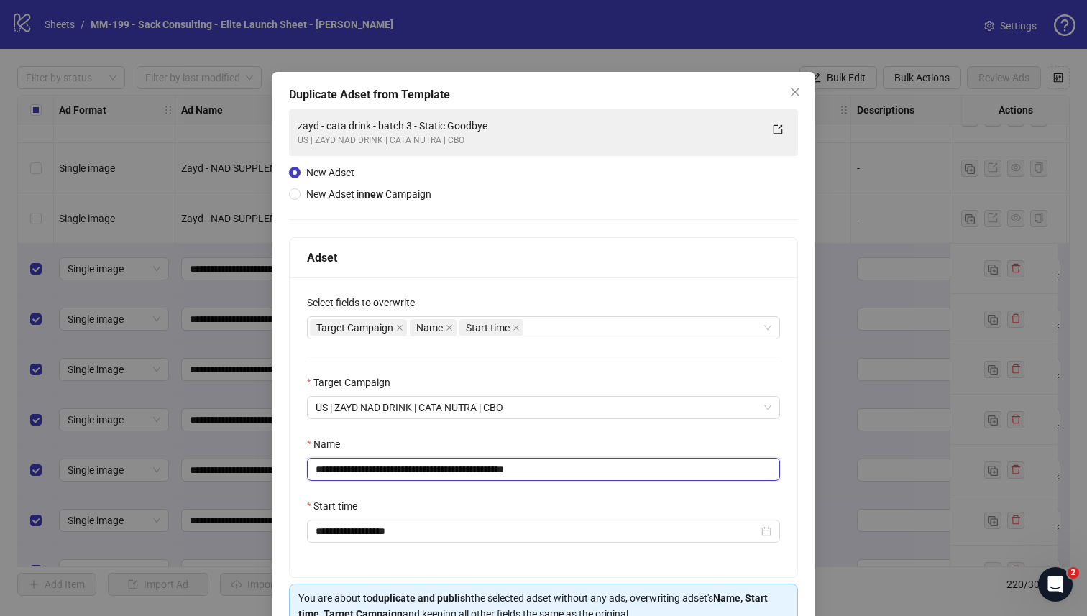
click at [416, 469] on input "**********" at bounding box center [543, 469] width 473 height 23
paste input "text"
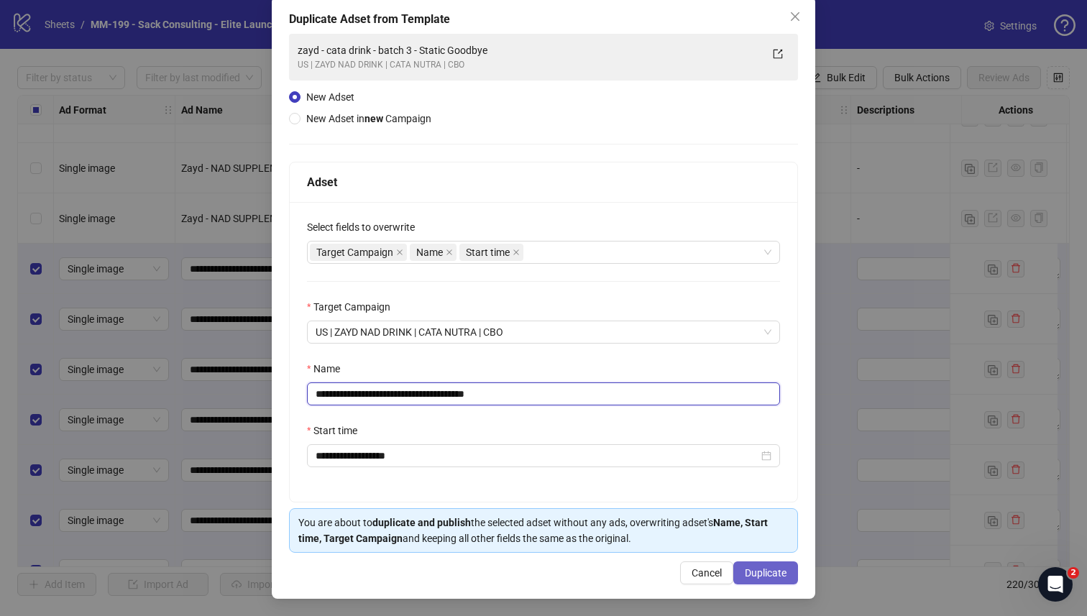
type input "**********"
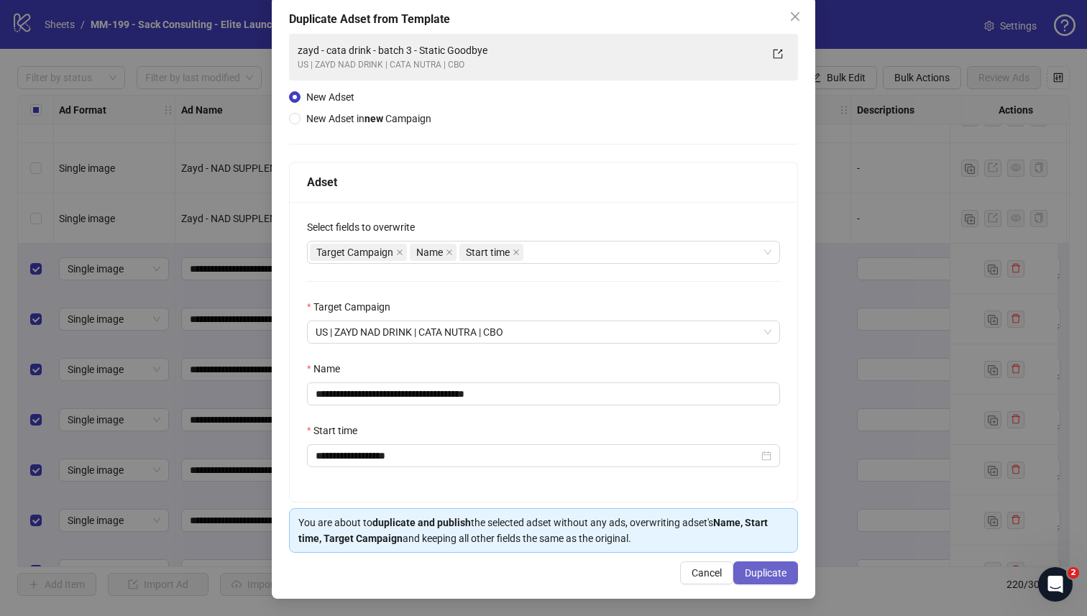
click at [770, 577] on span "Duplicate" at bounding box center [766, 572] width 42 height 11
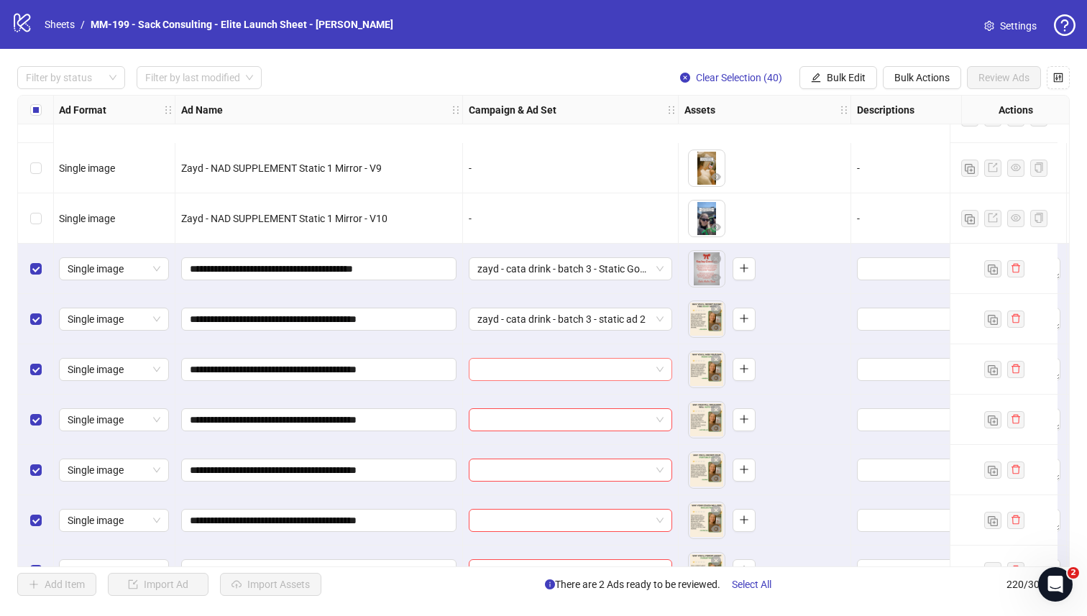
scroll to position [9069, 1]
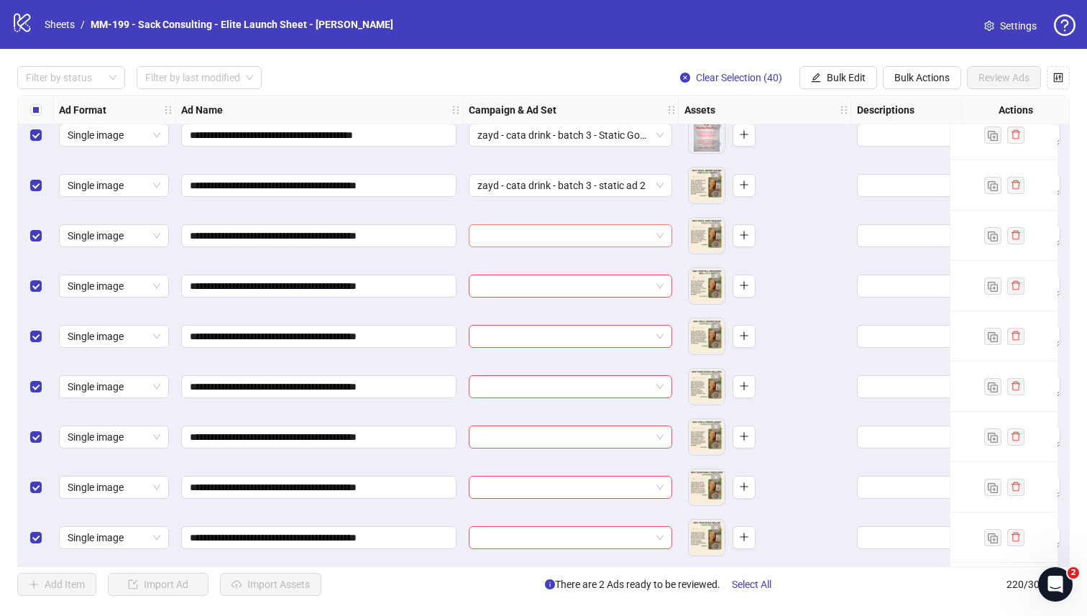
click at [547, 236] on input "search" at bounding box center [563, 236] width 173 height 22
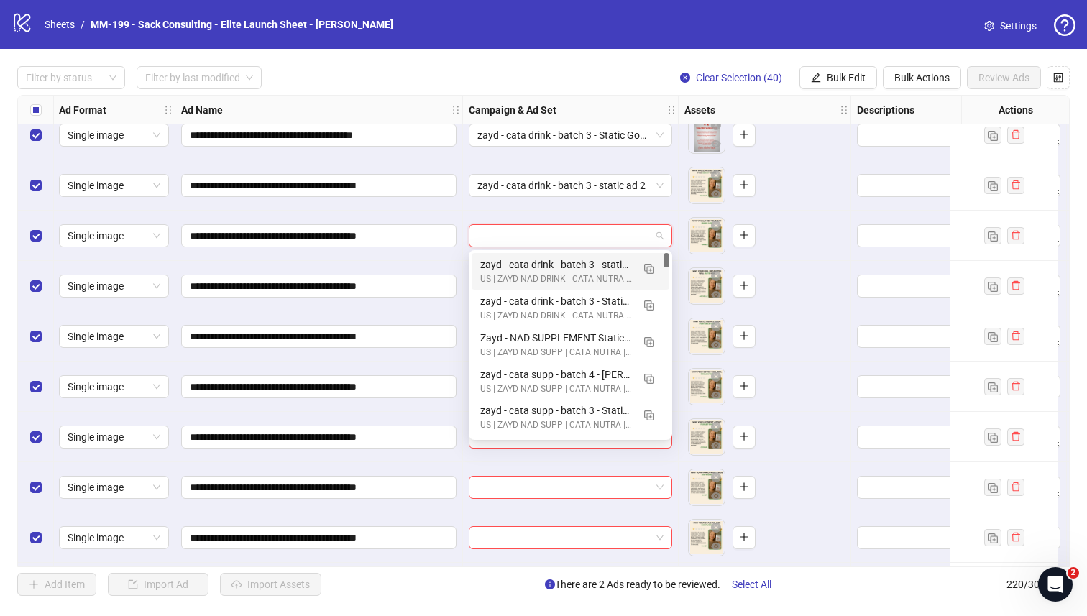
click at [545, 267] on div "zayd - cata drink - batch 3 - static ad 2" at bounding box center [556, 265] width 152 height 16
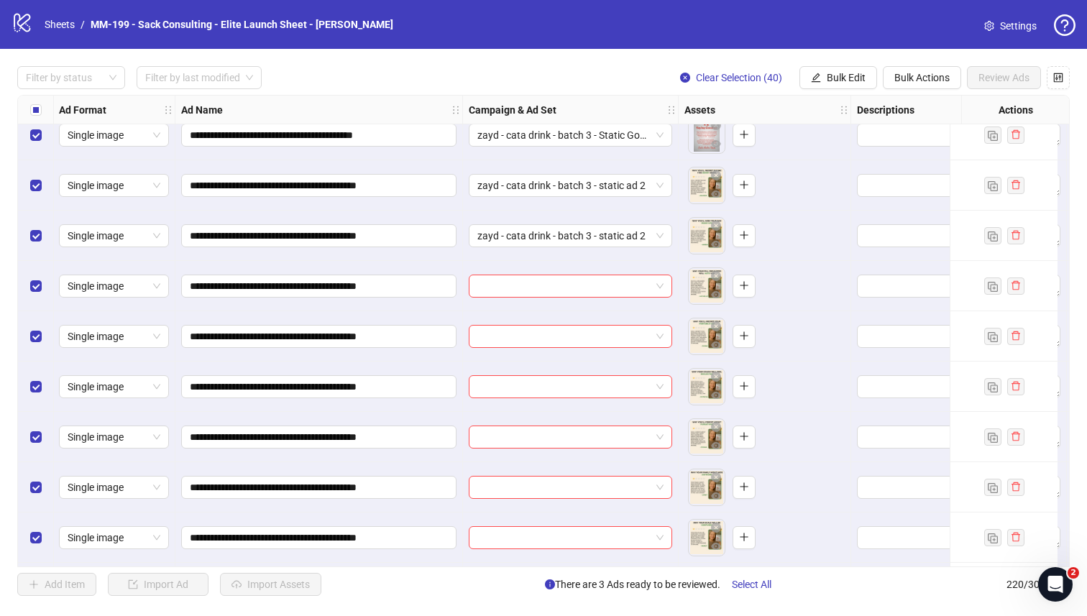
scroll to position [9132, 1]
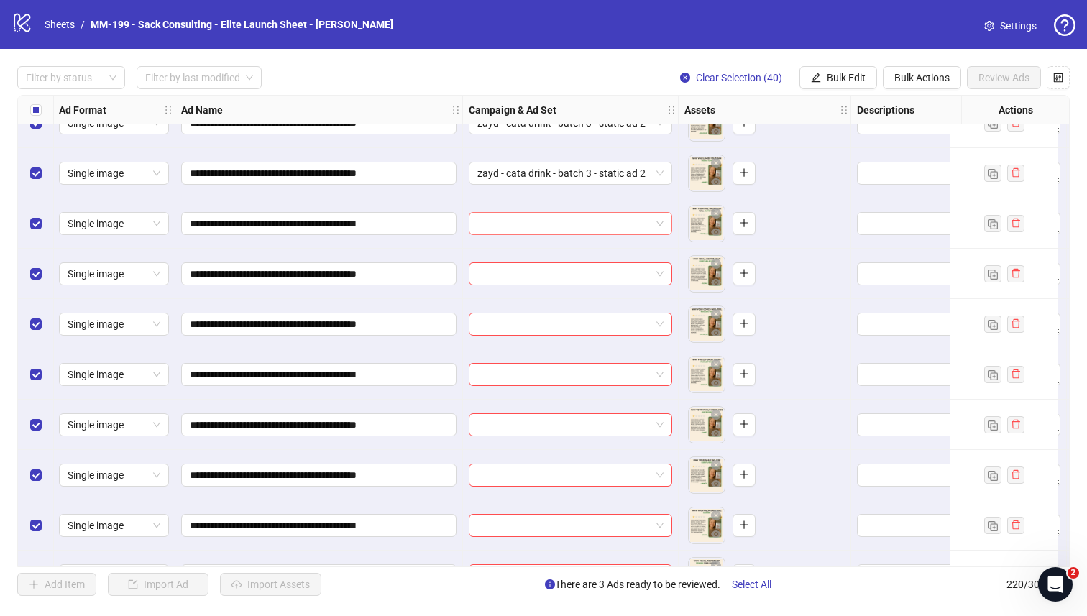
click at [544, 220] on input "search" at bounding box center [563, 224] width 173 height 22
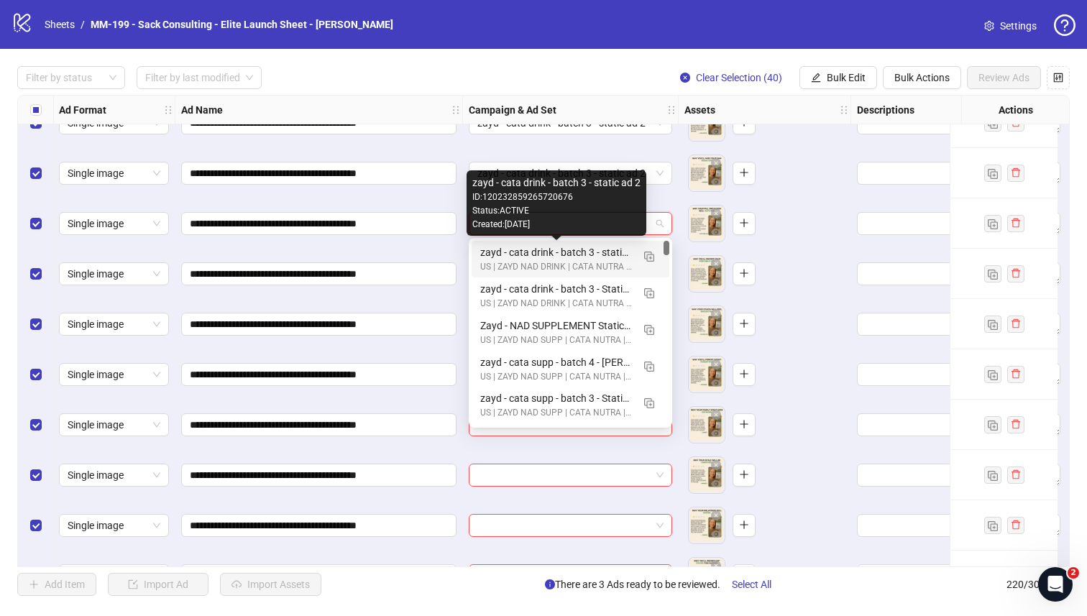
click at [544, 248] on div "zayd - cata drink - batch 3 - static ad 2" at bounding box center [556, 252] width 152 height 16
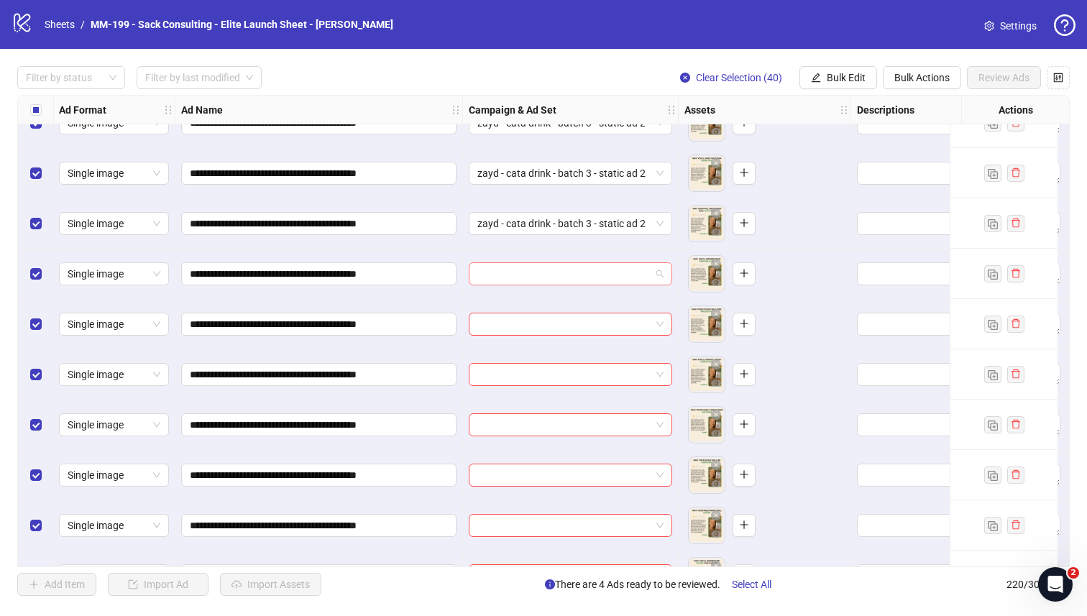
click at [540, 268] on input "search" at bounding box center [563, 274] width 173 height 22
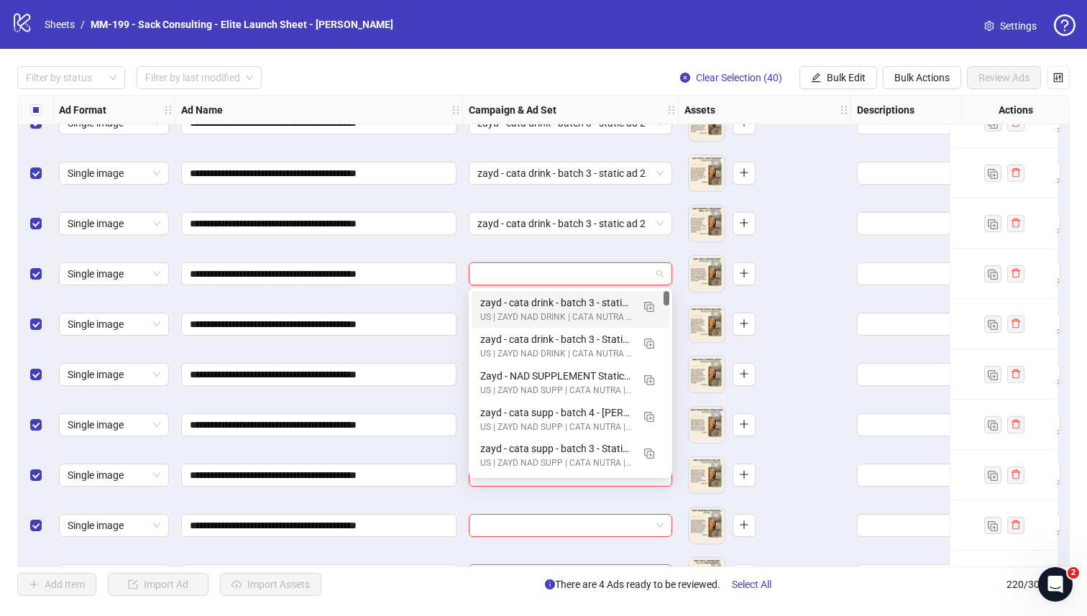
click at [538, 304] on div "zayd - cata drink - batch 3 - static ad 2" at bounding box center [556, 303] width 152 height 16
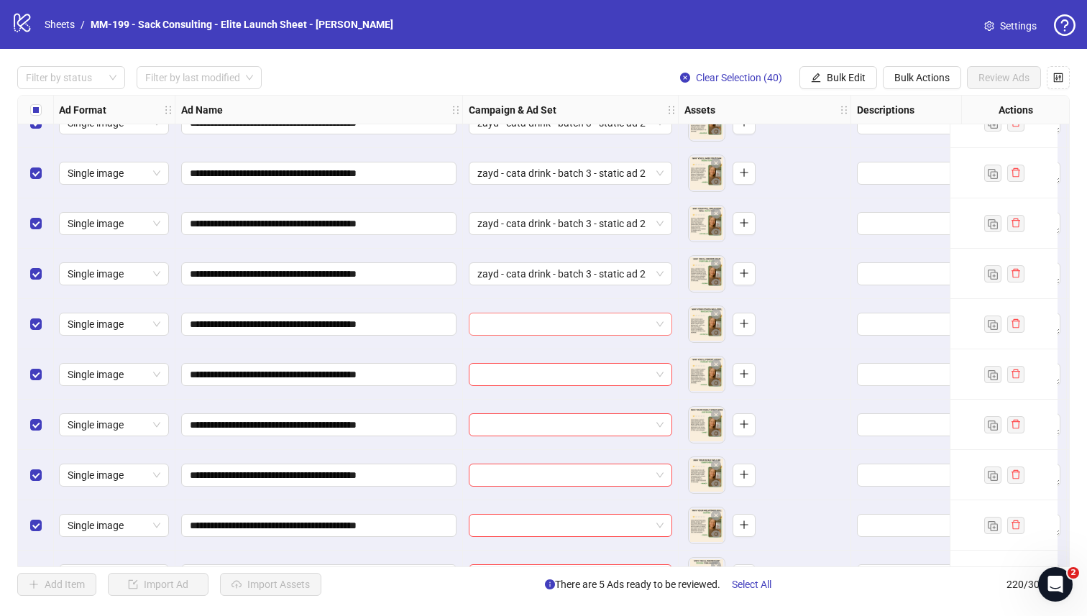
click at [535, 326] on input "search" at bounding box center [563, 324] width 173 height 22
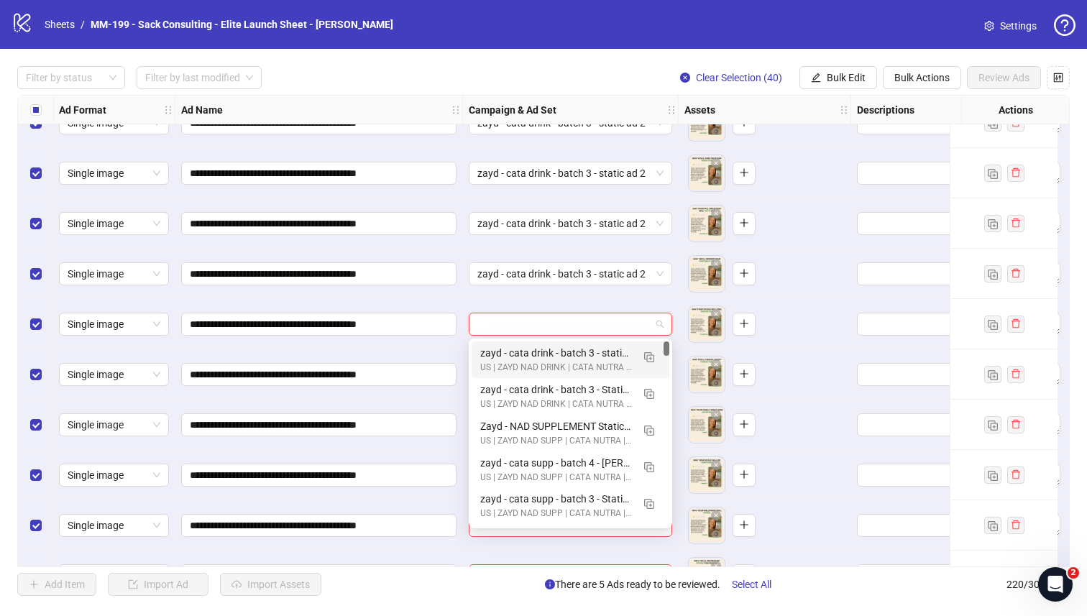
click at [535, 353] on div "zayd - cata drink - batch 3 - static ad 2" at bounding box center [556, 353] width 152 height 16
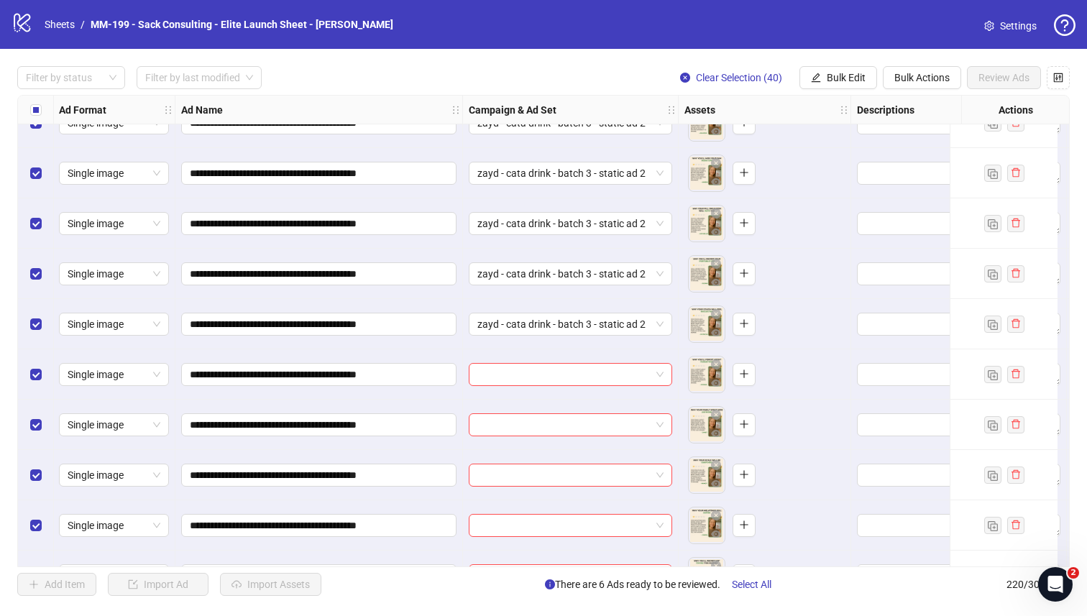
scroll to position [9180, 1]
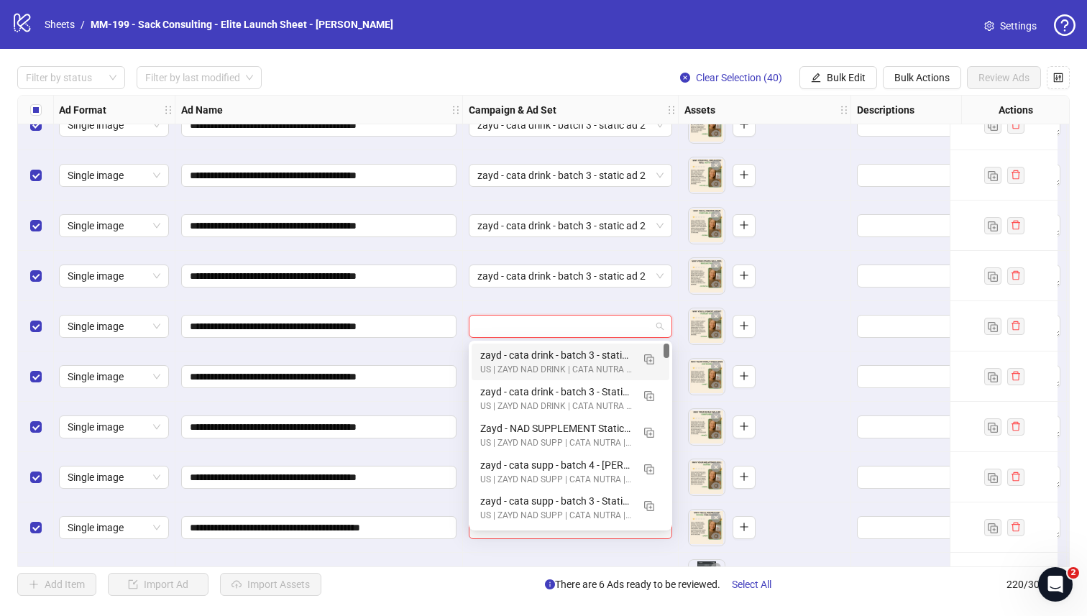
click at [535, 326] on input "search" at bounding box center [563, 326] width 173 height 22
click at [535, 350] on div "zayd - cata drink - batch 3 - static ad 2" at bounding box center [556, 355] width 152 height 16
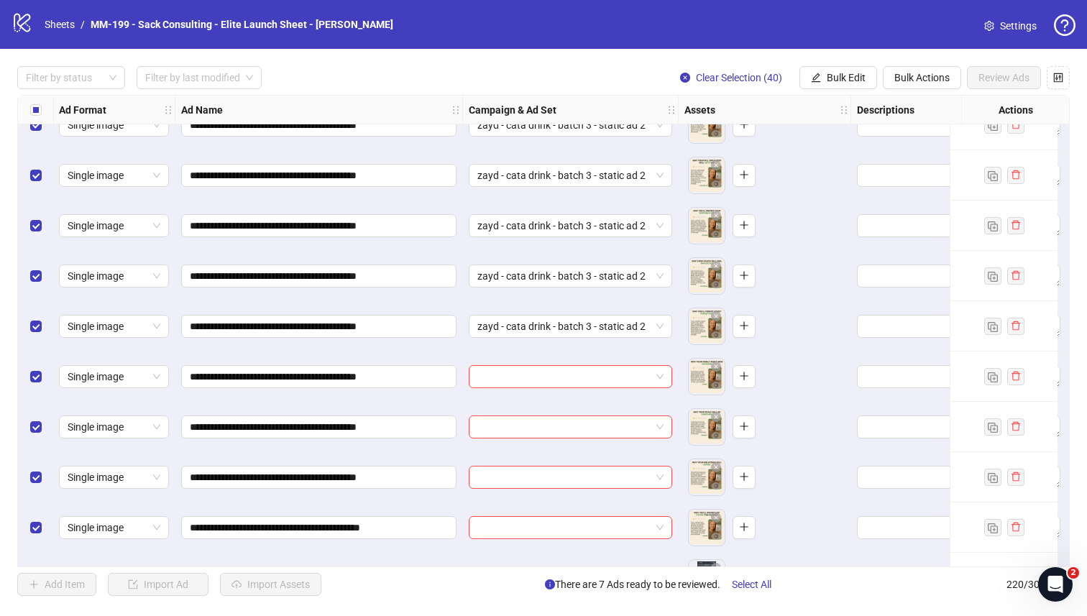
scroll to position [9225, 1]
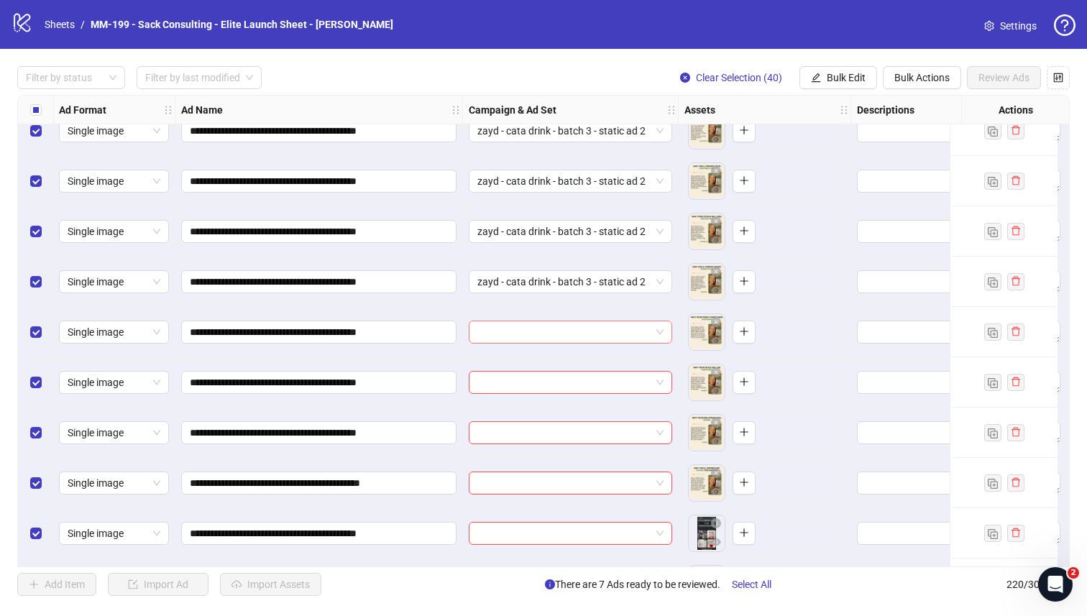
click at [535, 338] on input "search" at bounding box center [563, 332] width 173 height 22
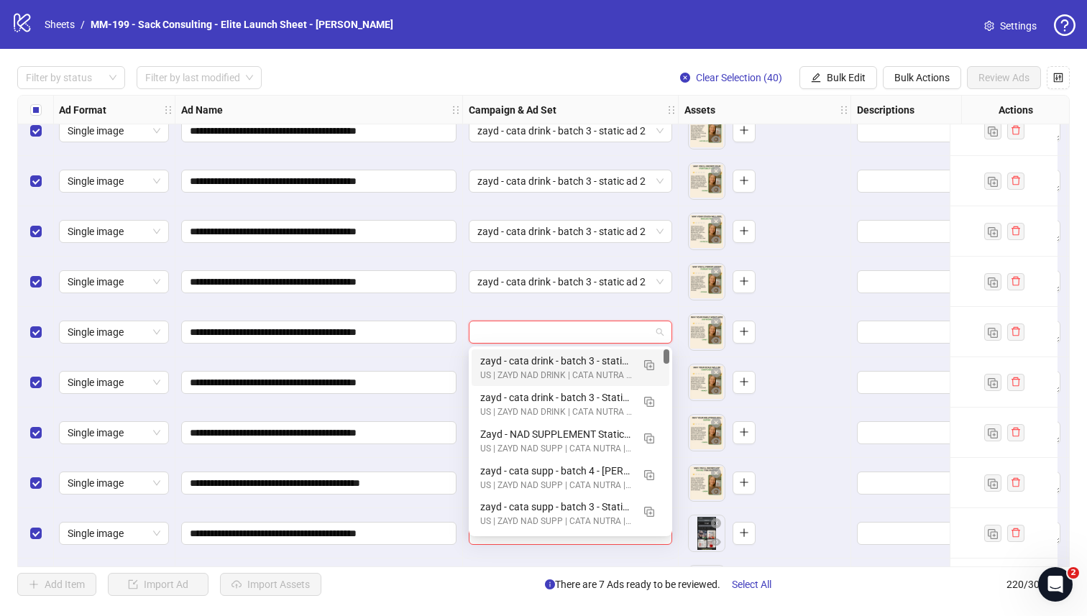
click at [534, 361] on div "zayd - cata drink - batch 3 - static ad 2" at bounding box center [556, 361] width 152 height 16
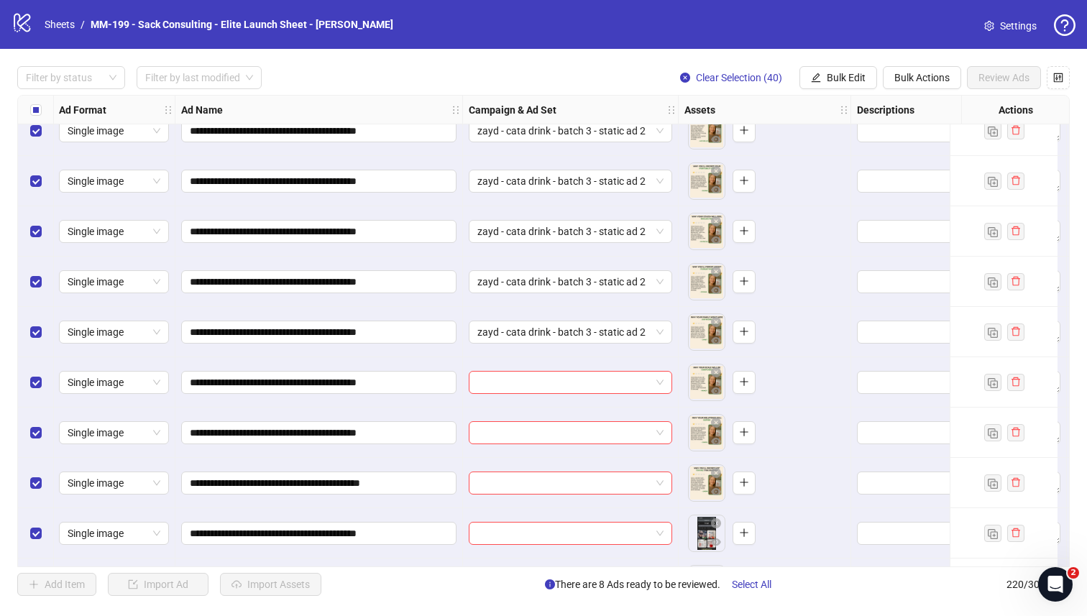
scroll to position [9292, 1]
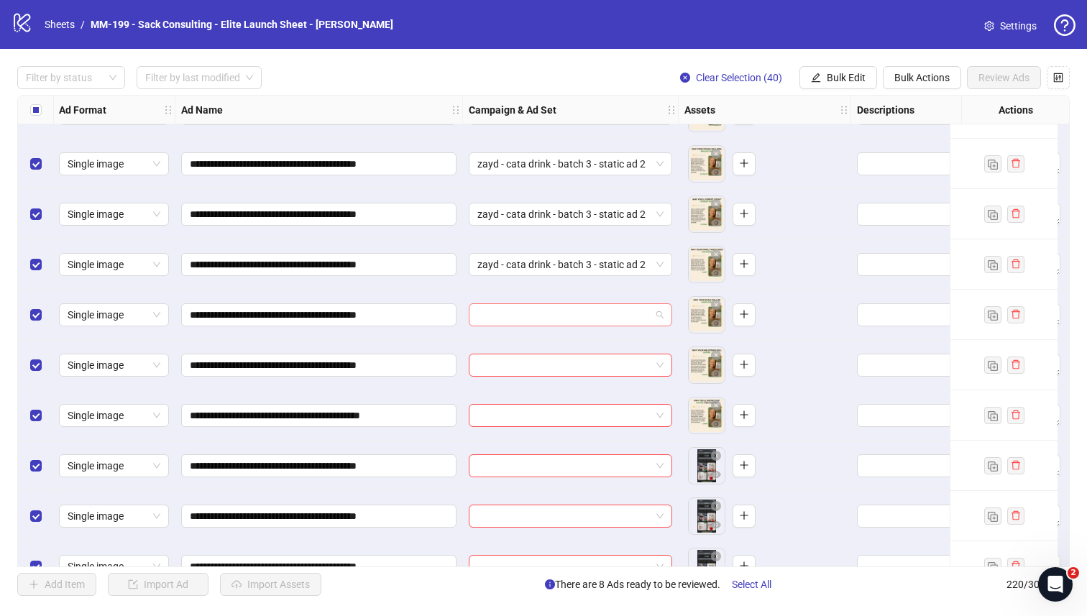
click at [537, 315] on input "search" at bounding box center [563, 315] width 173 height 22
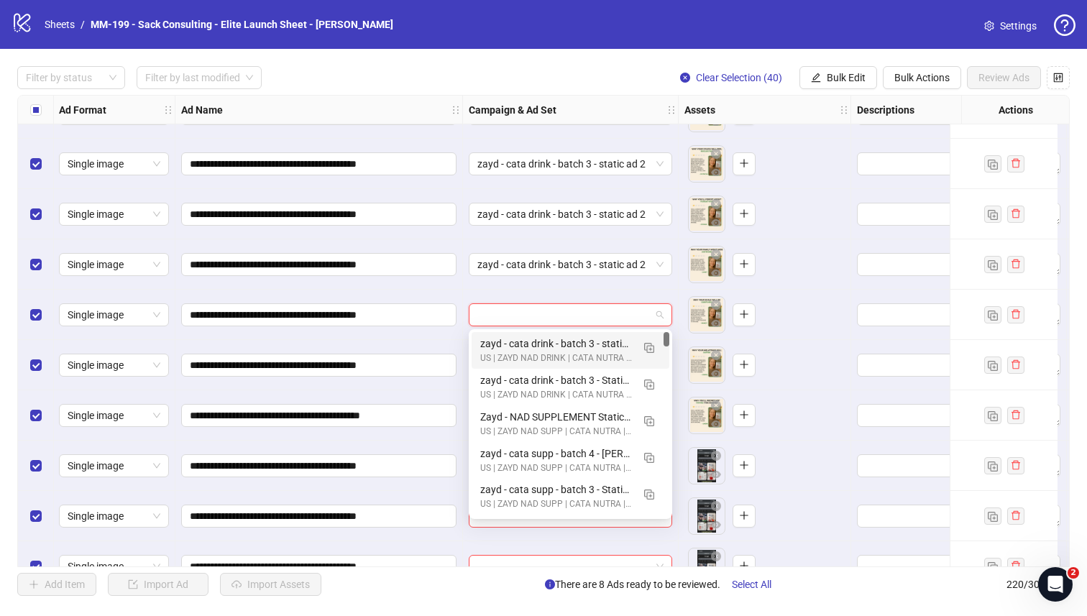
click at [537, 339] on div "zayd - cata drink - batch 3 - static ad 2" at bounding box center [556, 344] width 152 height 16
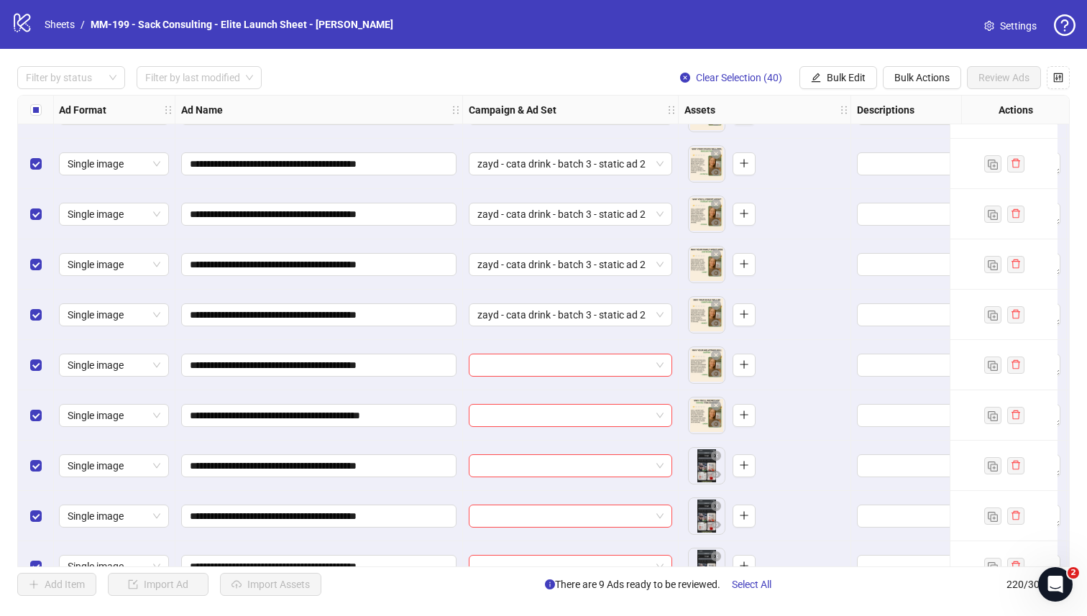
scroll to position [9349, 1]
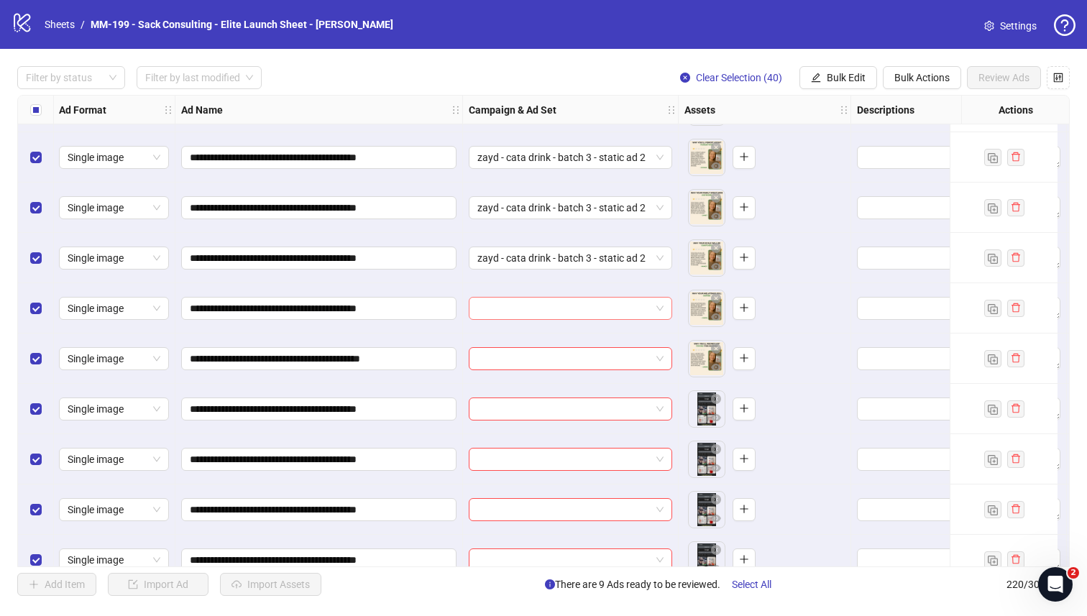
click at [540, 310] on input "search" at bounding box center [563, 309] width 173 height 22
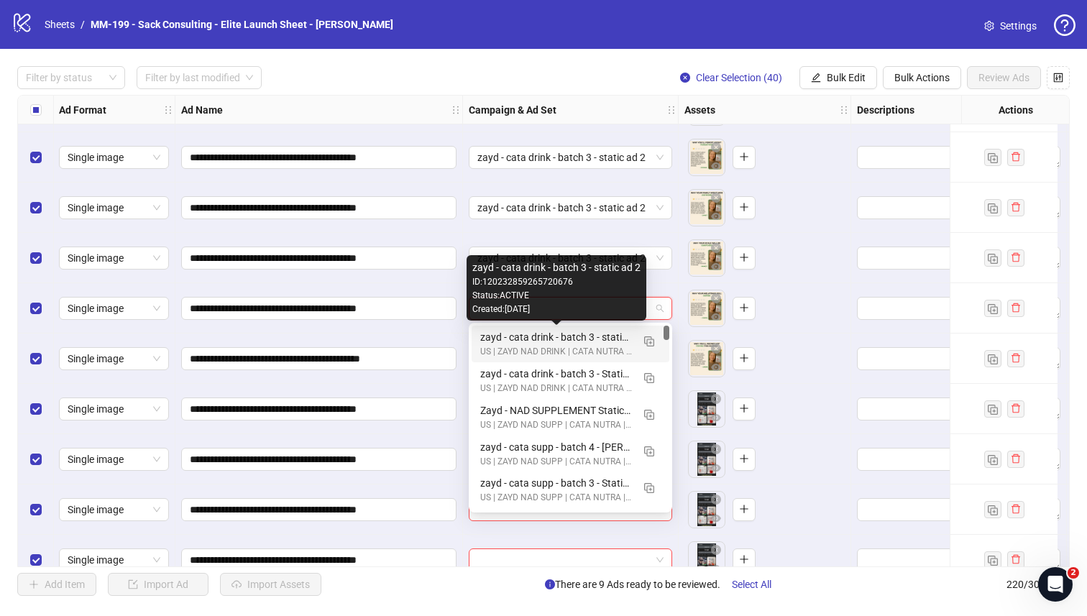
click at [539, 332] on div "zayd - cata drink - batch 3 - static ad 2" at bounding box center [556, 337] width 152 height 16
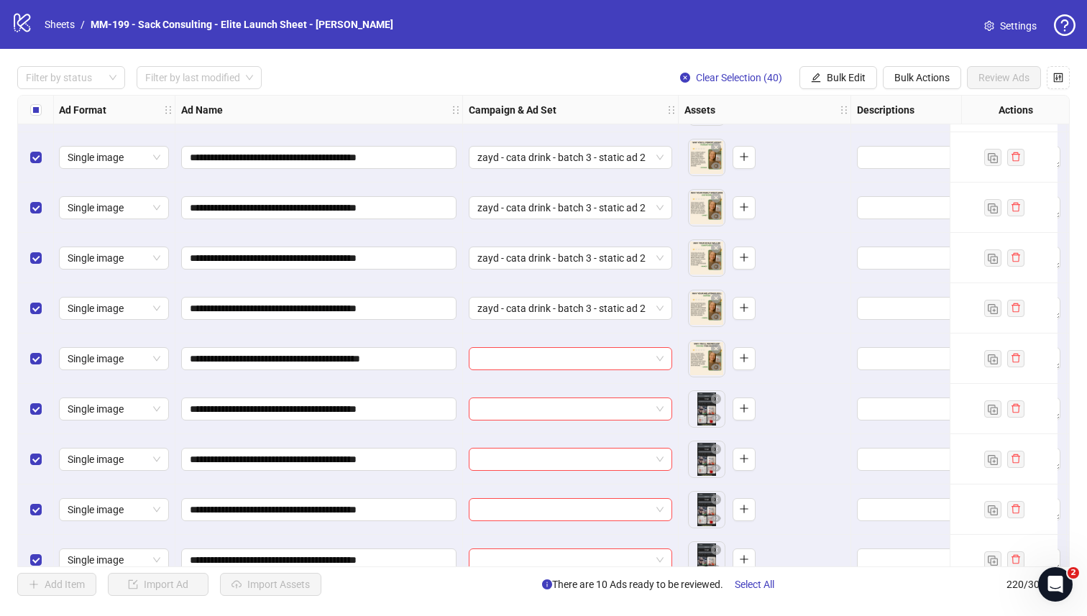
scroll to position [9401, 1]
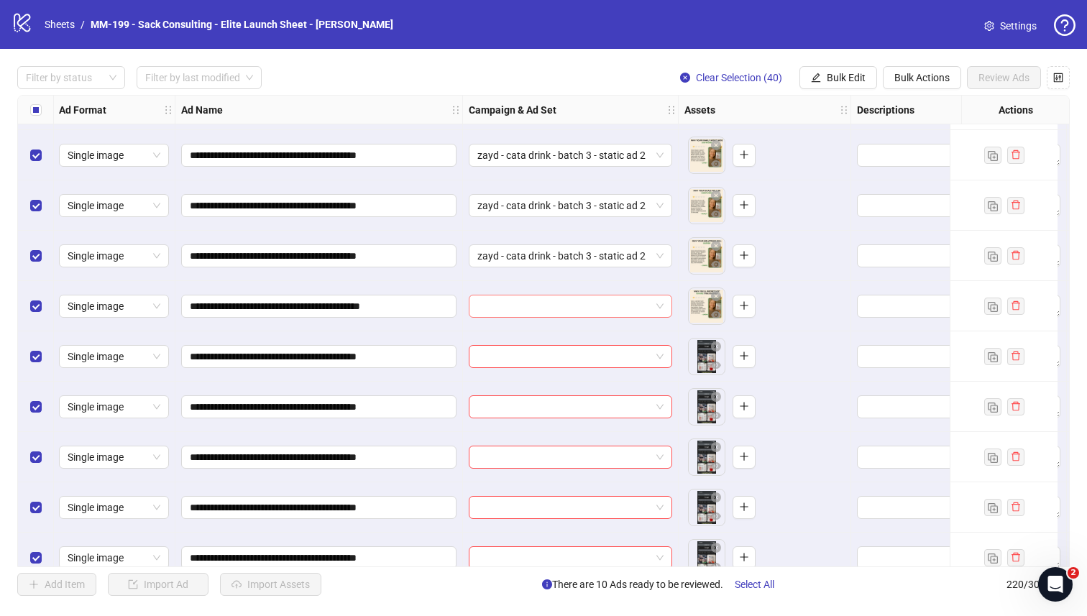
click at [540, 306] on input "search" at bounding box center [563, 306] width 173 height 22
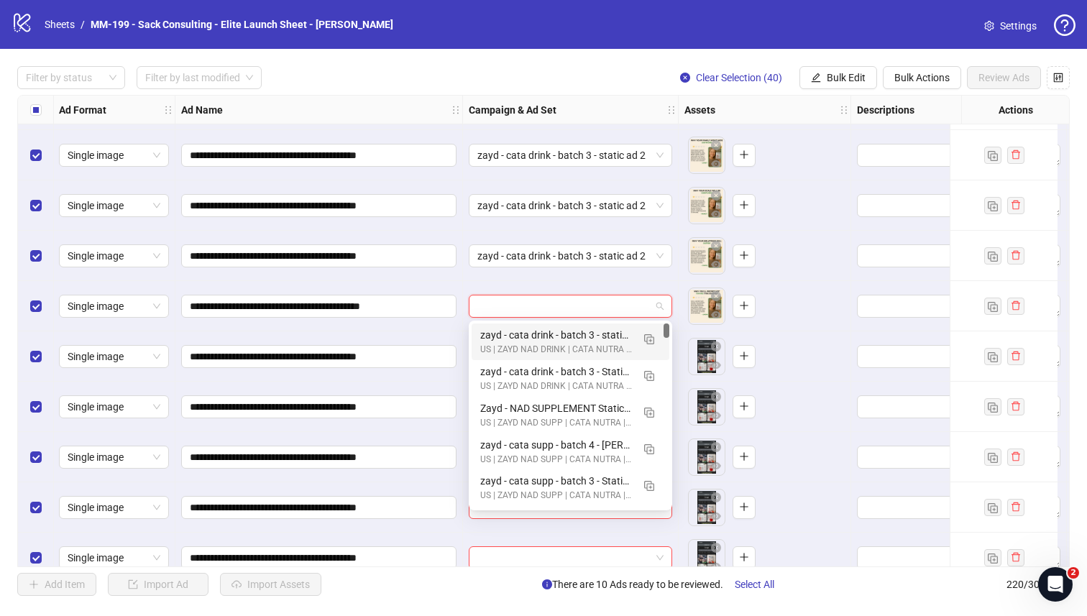
click at [540, 335] on div "zayd - cata drink - batch 3 - static ad 2" at bounding box center [556, 335] width 152 height 16
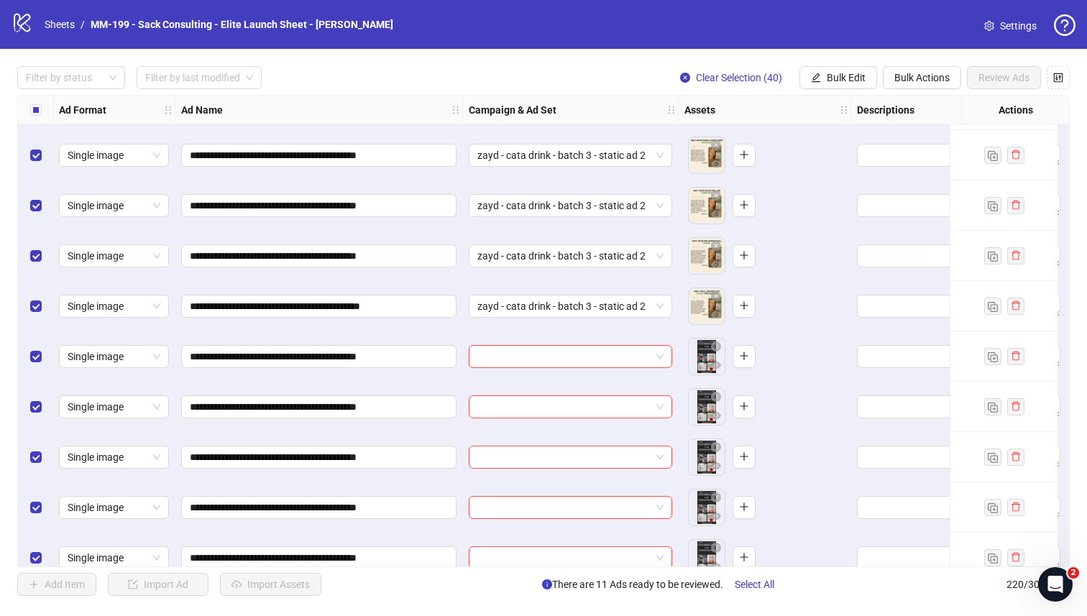
scroll to position [9465, 1]
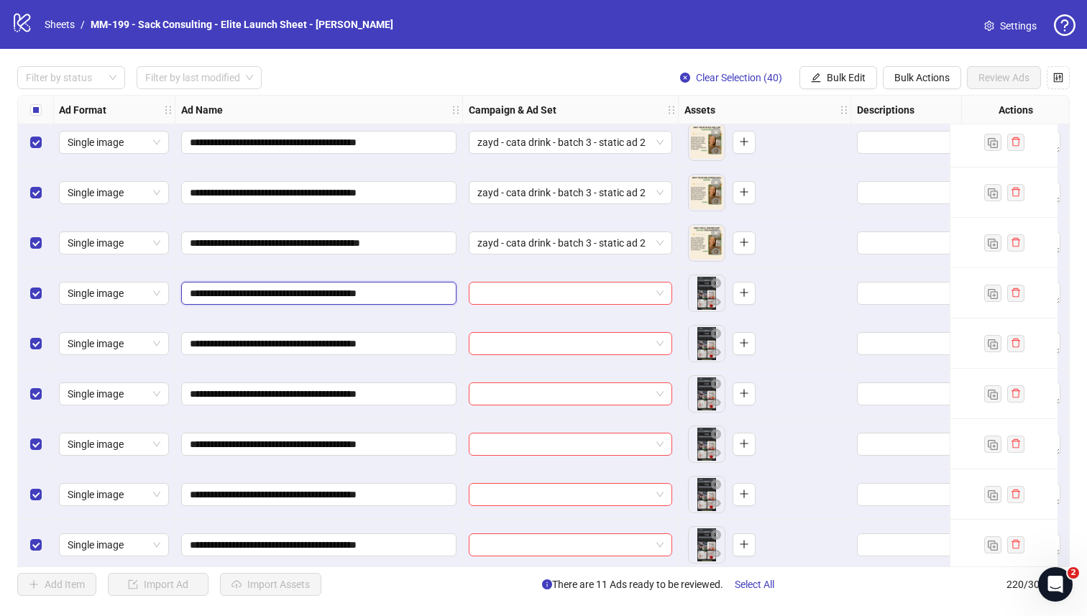
drag, startPoint x: 357, startPoint y: 292, endPoint x: 185, endPoint y: 292, distance: 172.5
click at [185, 292] on span "**********" at bounding box center [318, 293] width 275 height 23
click at [595, 285] on input "search" at bounding box center [563, 293] width 173 height 22
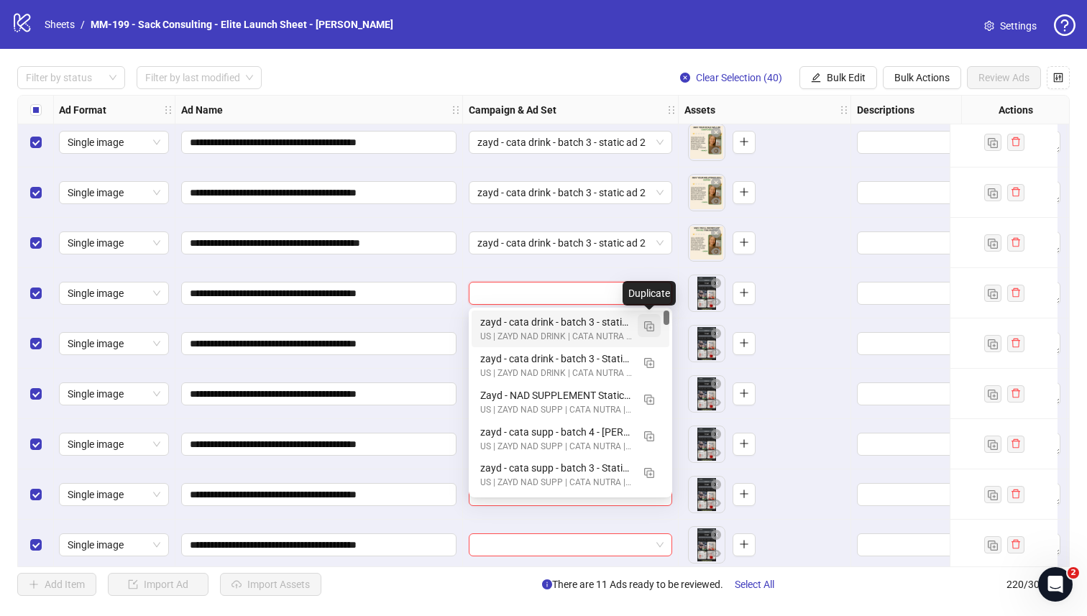
click at [645, 326] on img "button" at bounding box center [649, 326] width 10 height 10
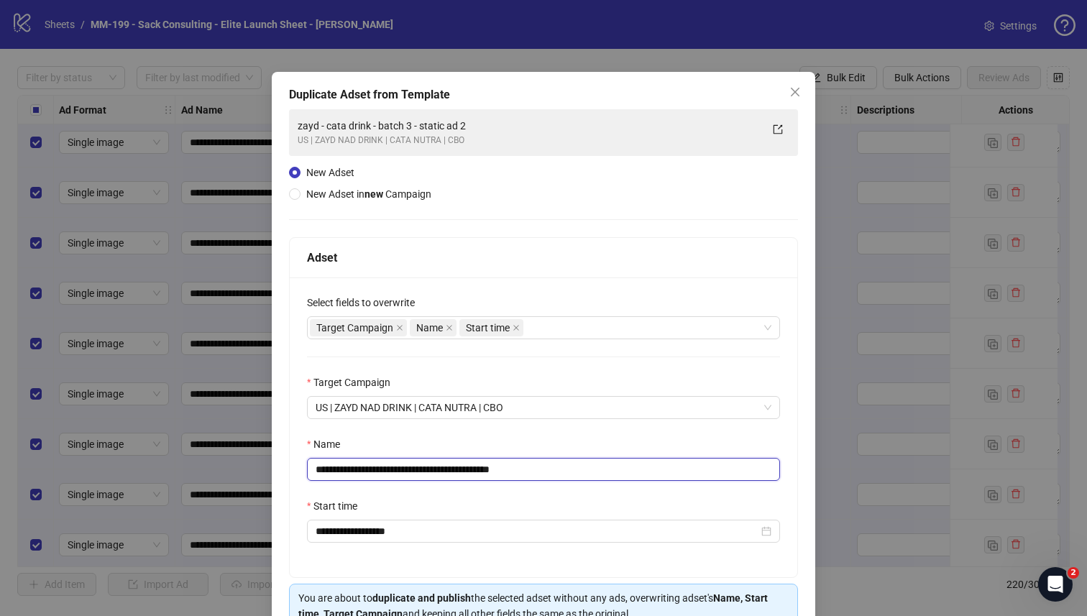
click at [497, 475] on input "**********" at bounding box center [543, 469] width 473 height 23
paste input "text"
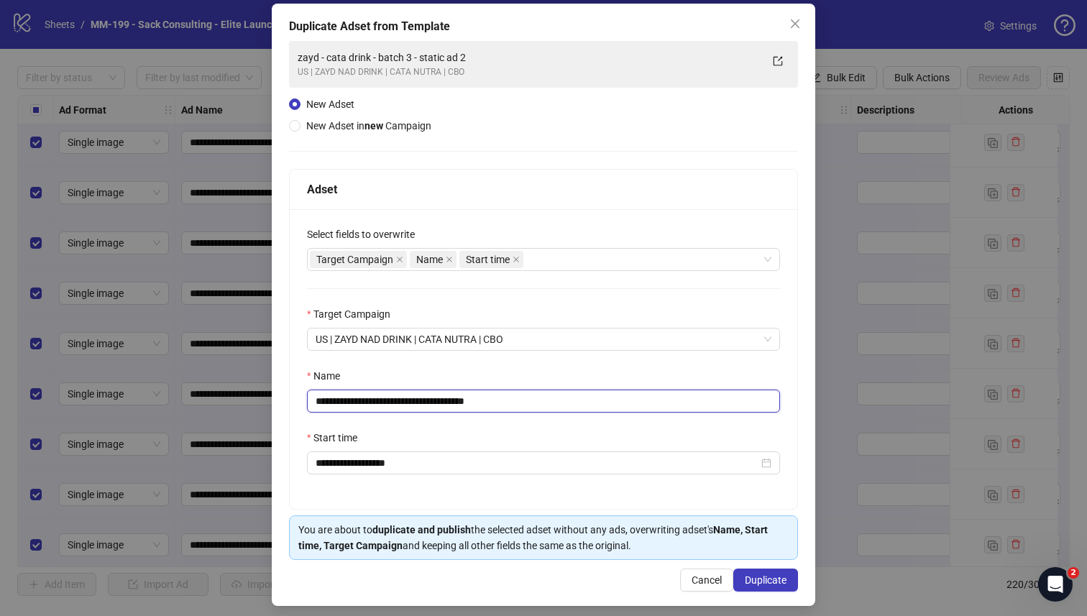
scroll to position [78, 0]
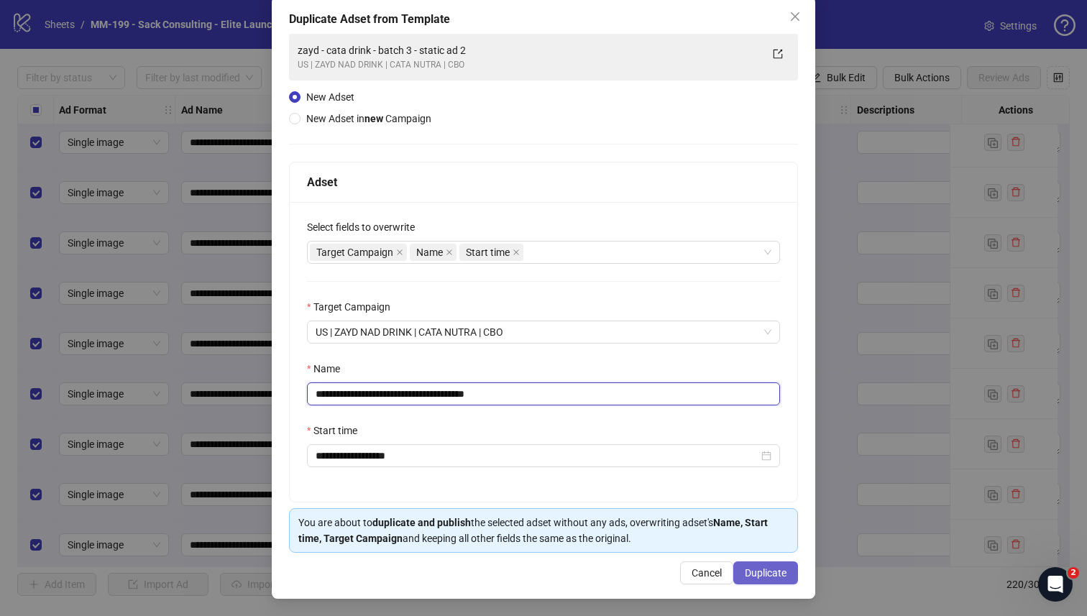
type input "**********"
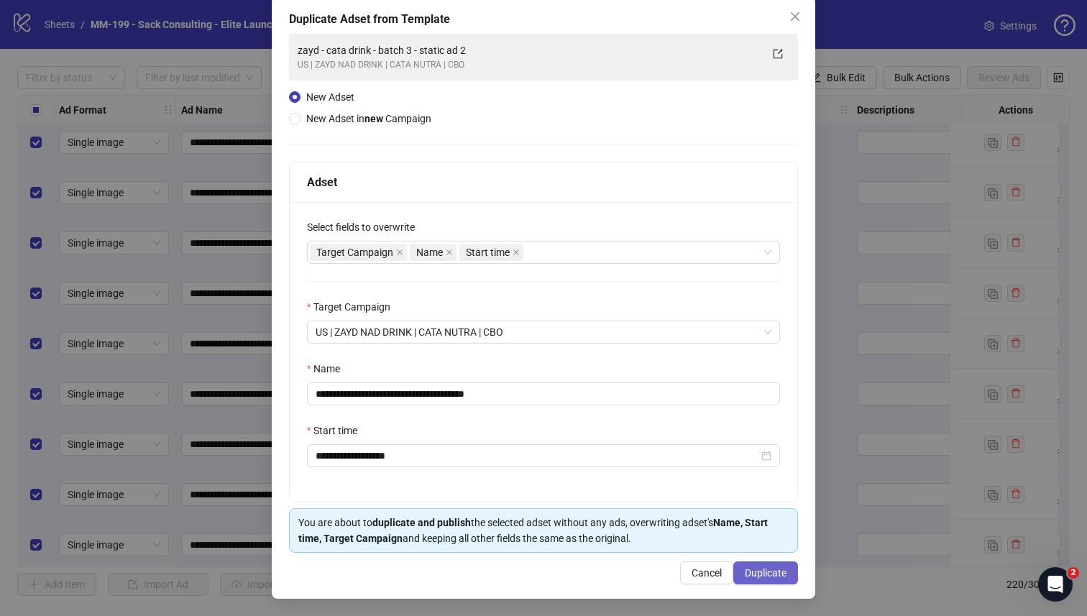
click at [770, 576] on span "Duplicate" at bounding box center [766, 572] width 42 height 11
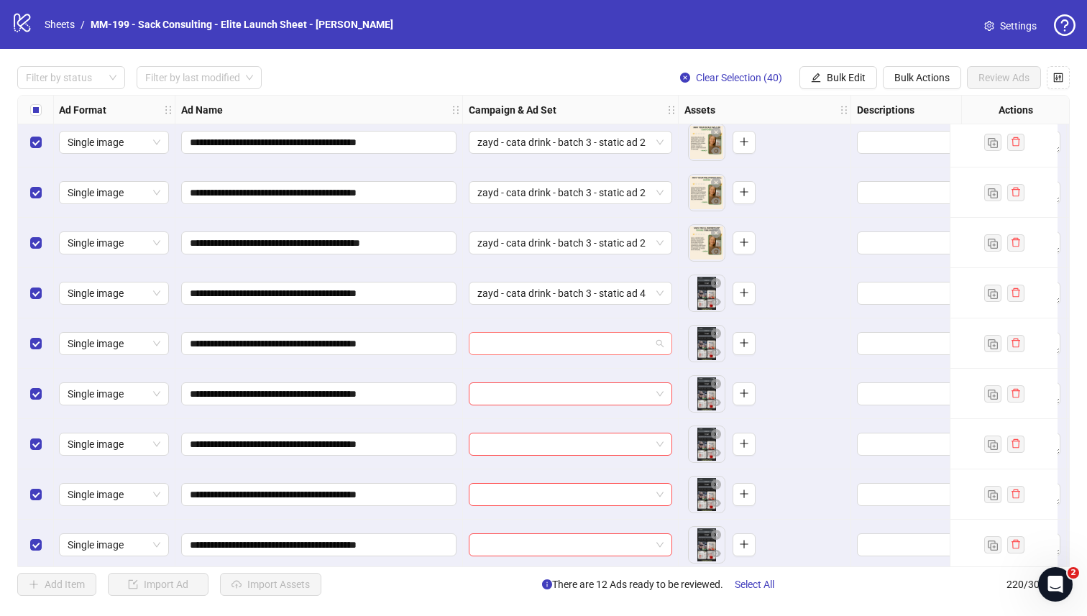
click at [584, 336] on input "search" at bounding box center [563, 344] width 173 height 22
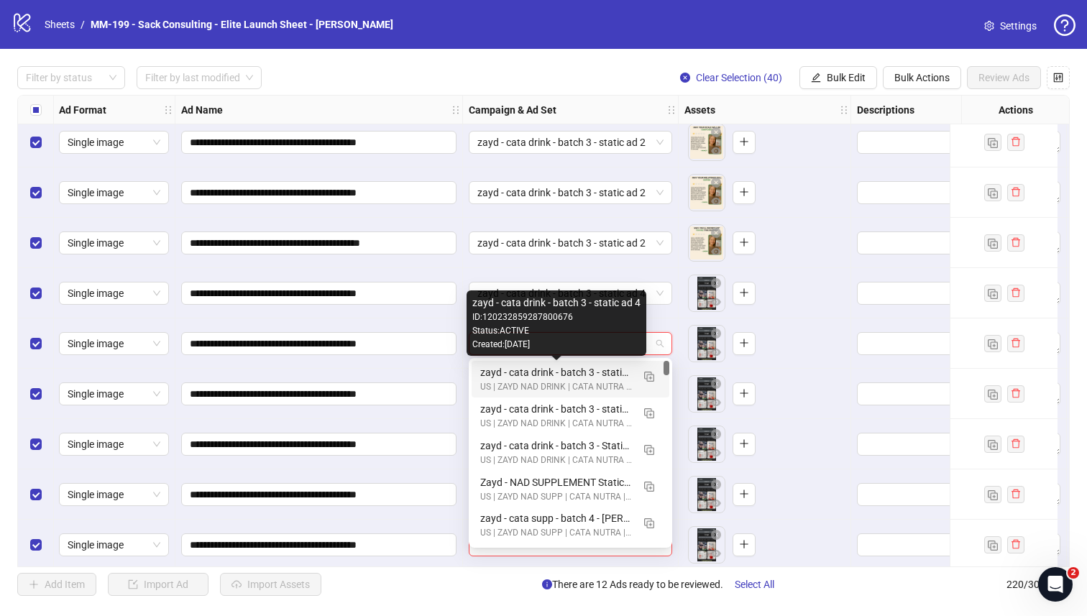
click at [574, 367] on div "zayd - cata drink - batch 3 - static ad 4" at bounding box center [556, 372] width 152 height 16
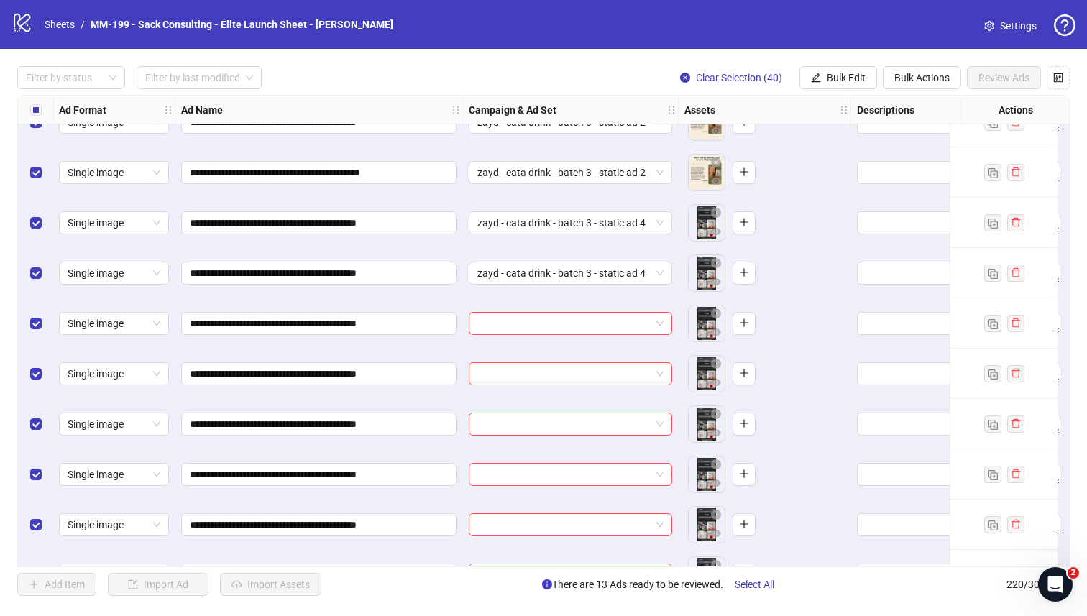
scroll to position [9552, 1]
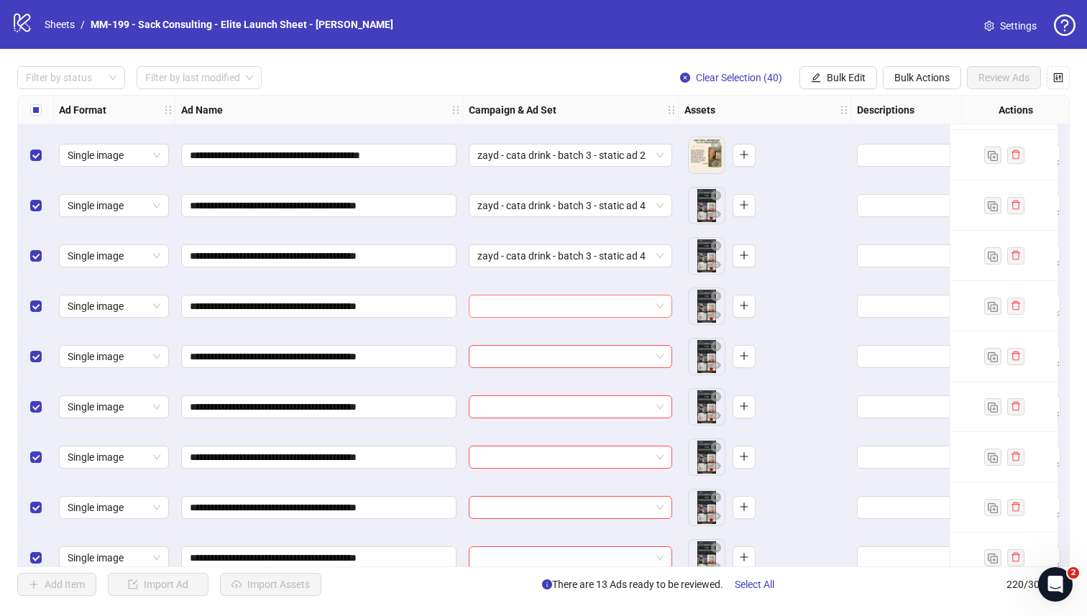
click at [568, 311] on input "search" at bounding box center [563, 306] width 173 height 22
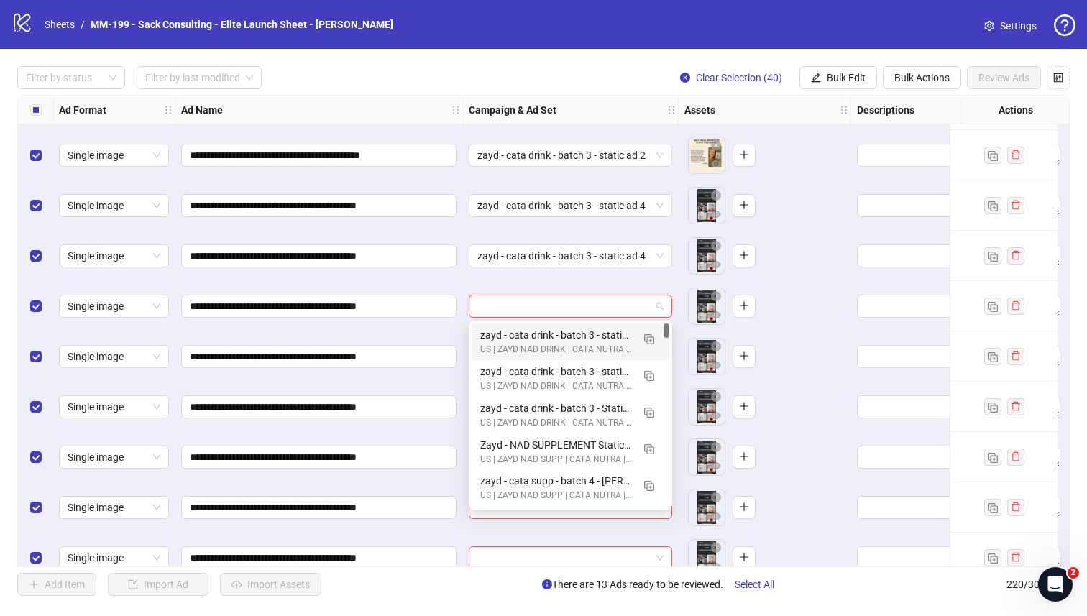
click at [568, 326] on div "zayd - cata drink - batch 3 - static ad 4 US | ZAYD NAD DRINK | CATA NUTRA | CBO" at bounding box center [570, 341] width 198 height 37
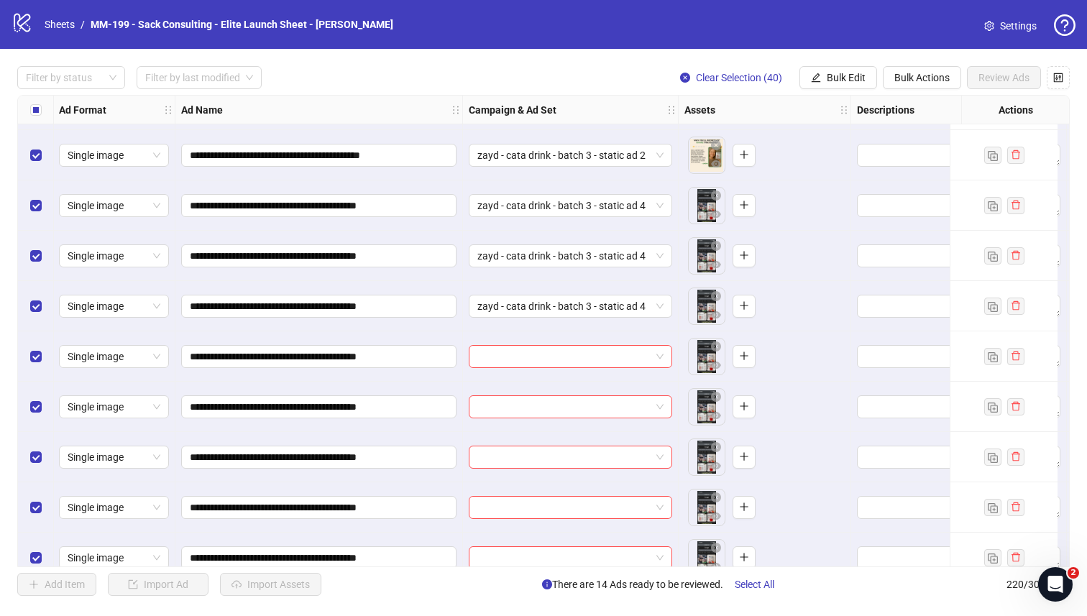
scroll to position [9586, 1]
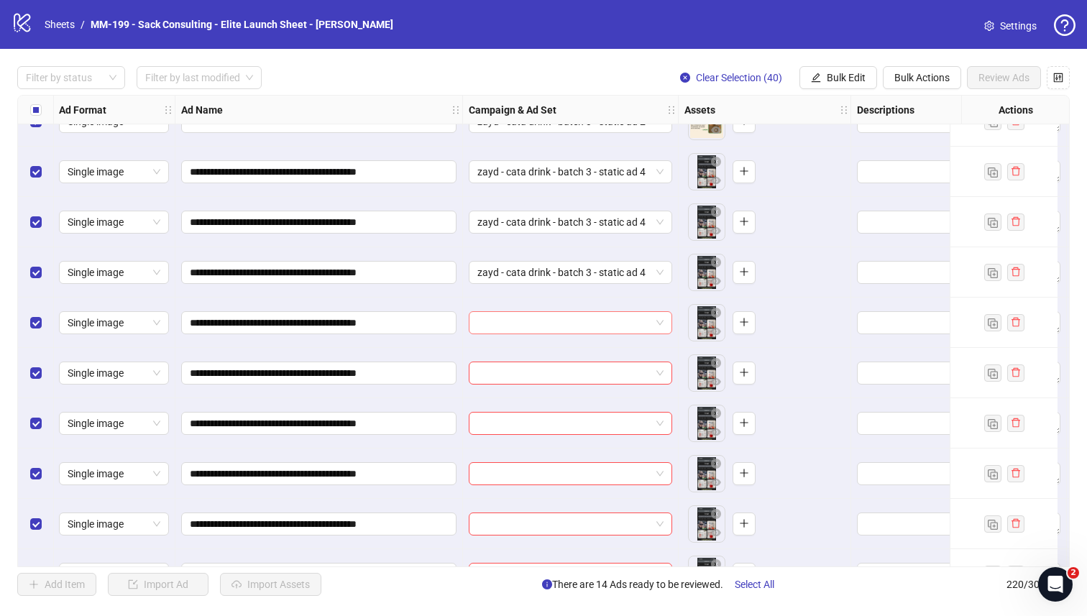
click at [566, 322] on input "search" at bounding box center [563, 323] width 173 height 22
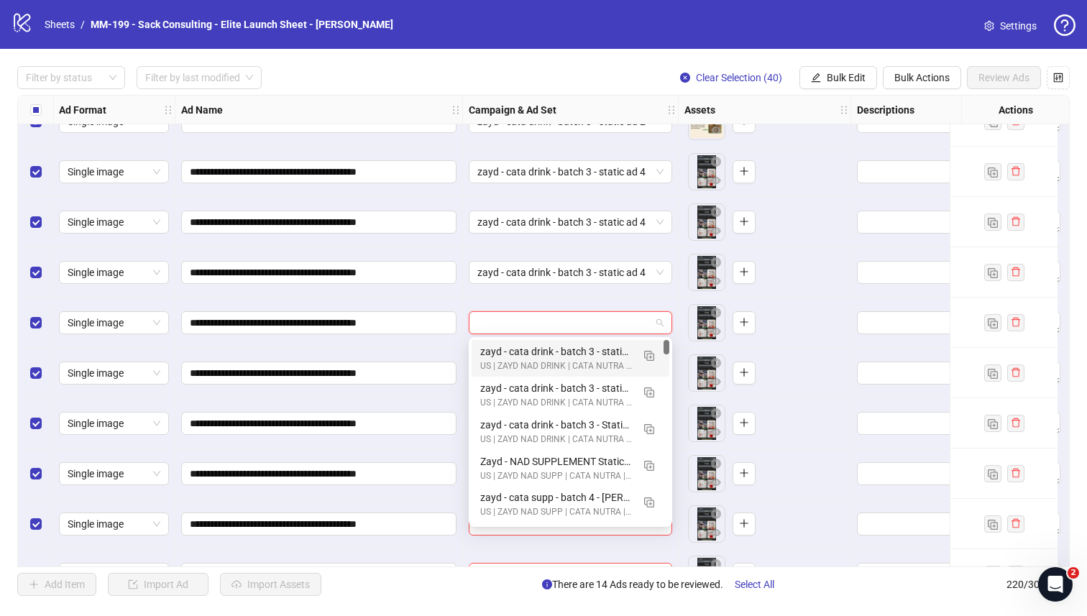
click at [566, 346] on div "zayd - cata drink - batch 3 - static ad 4" at bounding box center [556, 352] width 152 height 16
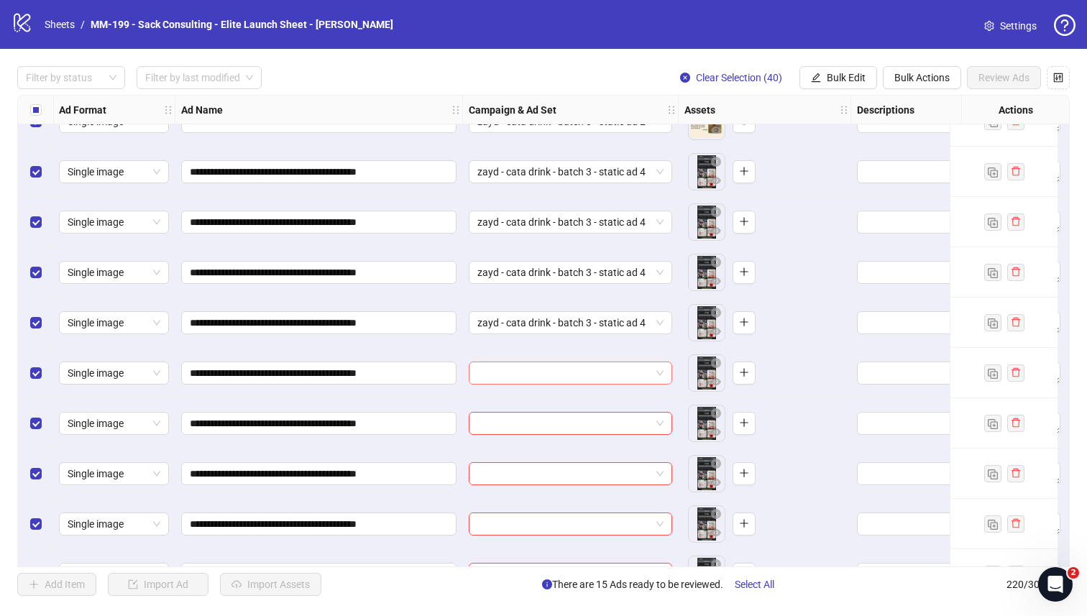
scroll to position [9632, 1]
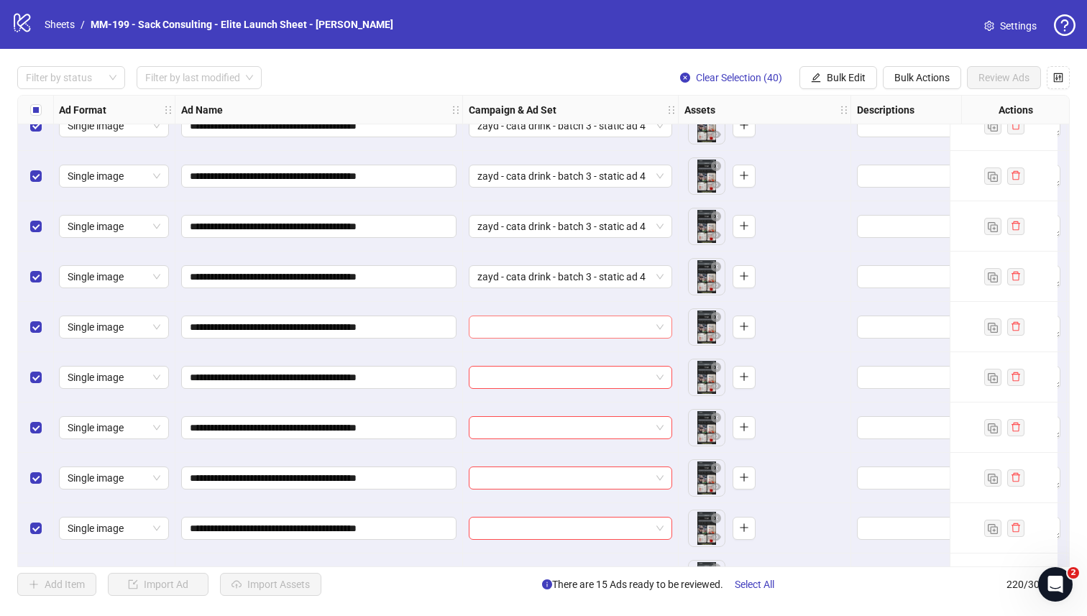
click at [565, 329] on input "search" at bounding box center [563, 327] width 173 height 22
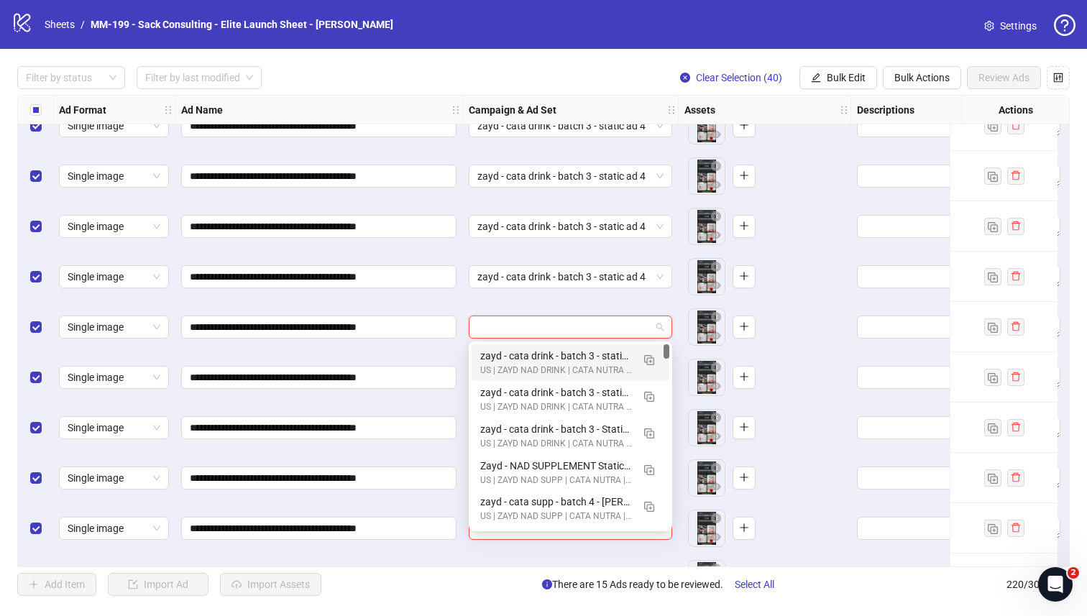
click at [565, 351] on div "zayd - cata drink - batch 3 - static ad 4" at bounding box center [556, 356] width 152 height 16
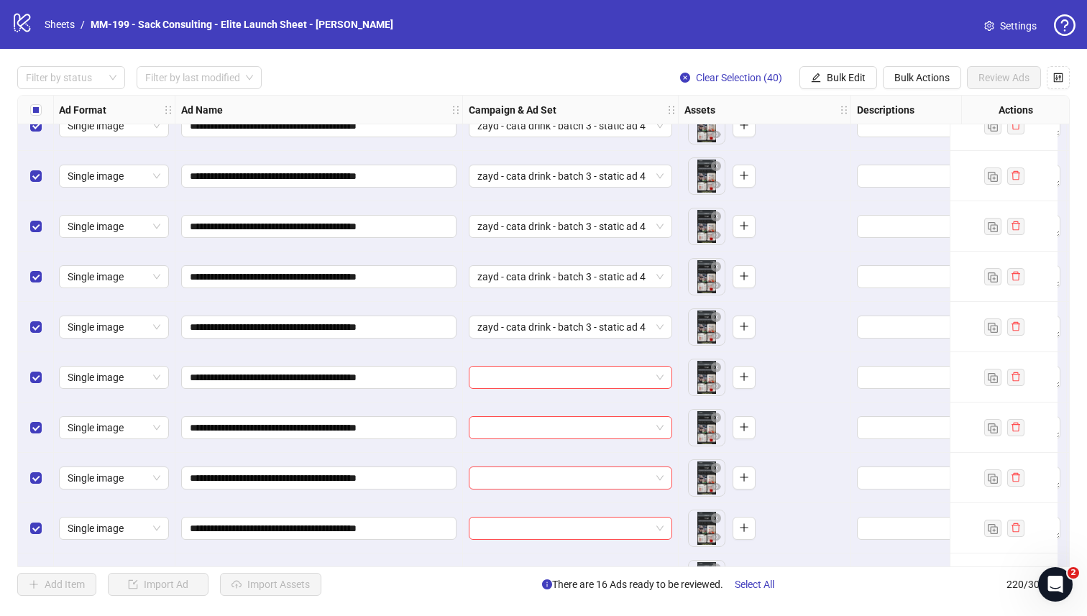
scroll to position [9687, 1]
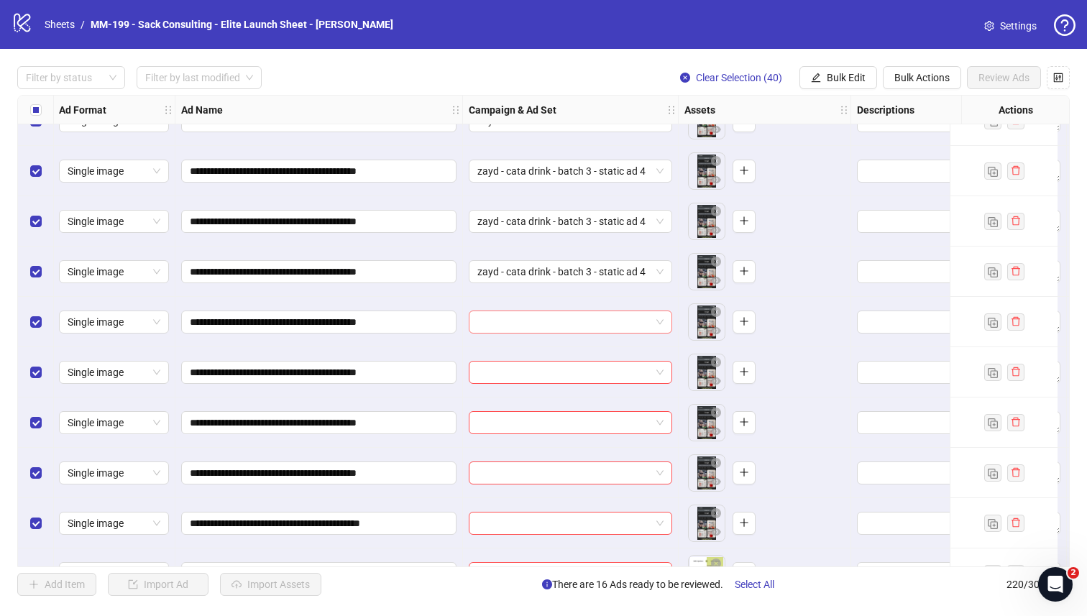
click at [565, 321] on input "search" at bounding box center [563, 322] width 173 height 22
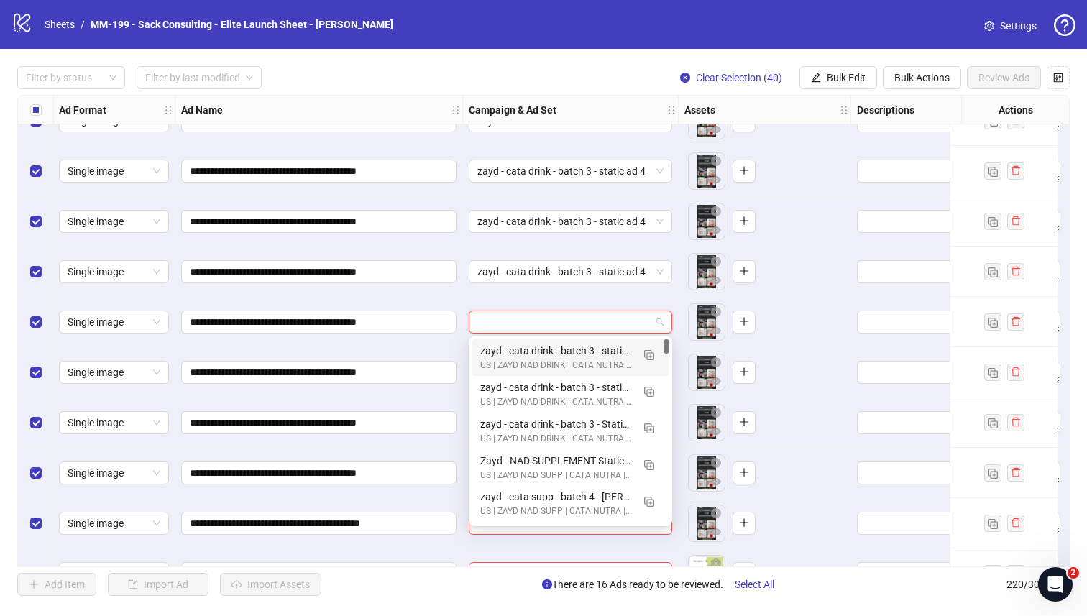
click at [565, 342] on div "zayd - cata drink - batch 3 - static ad 4 US | ZAYD NAD DRINK | CATA NUTRA | CBO" at bounding box center [570, 357] width 198 height 37
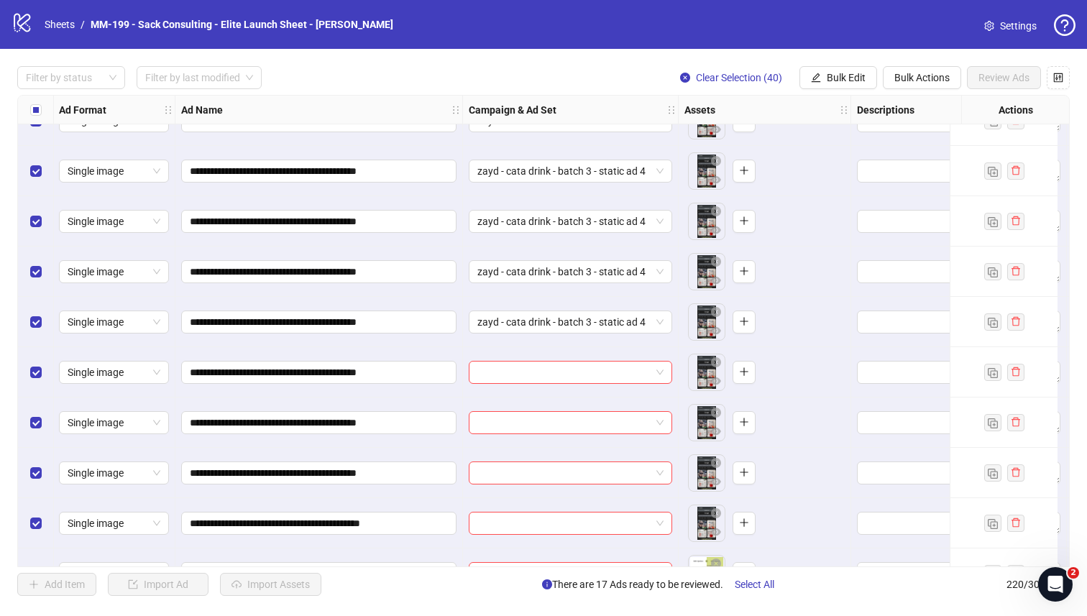
scroll to position [9741, 1]
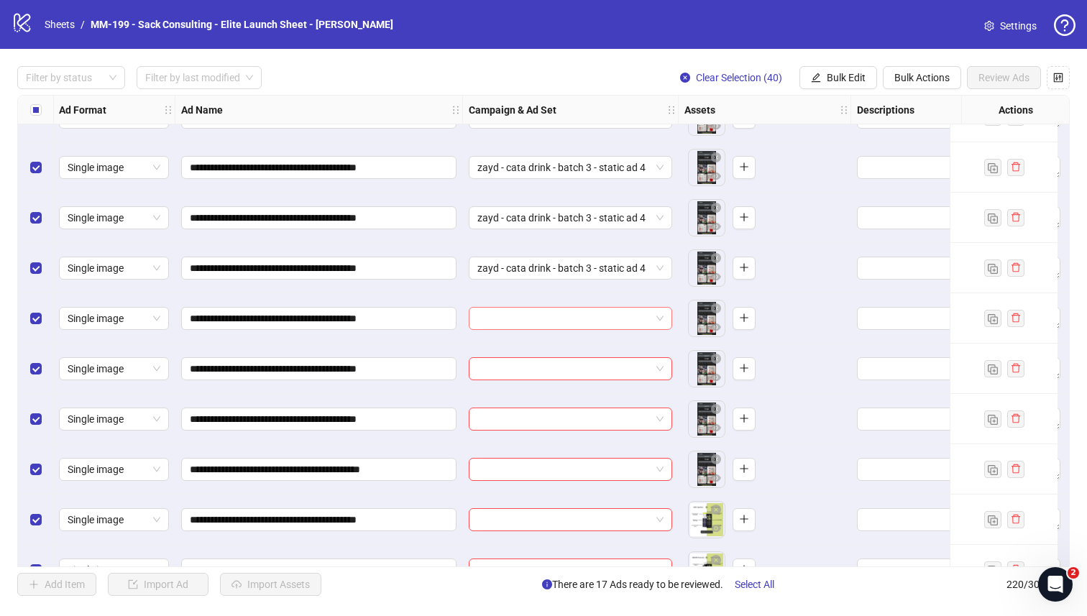
click at [565, 321] on input "search" at bounding box center [563, 319] width 173 height 22
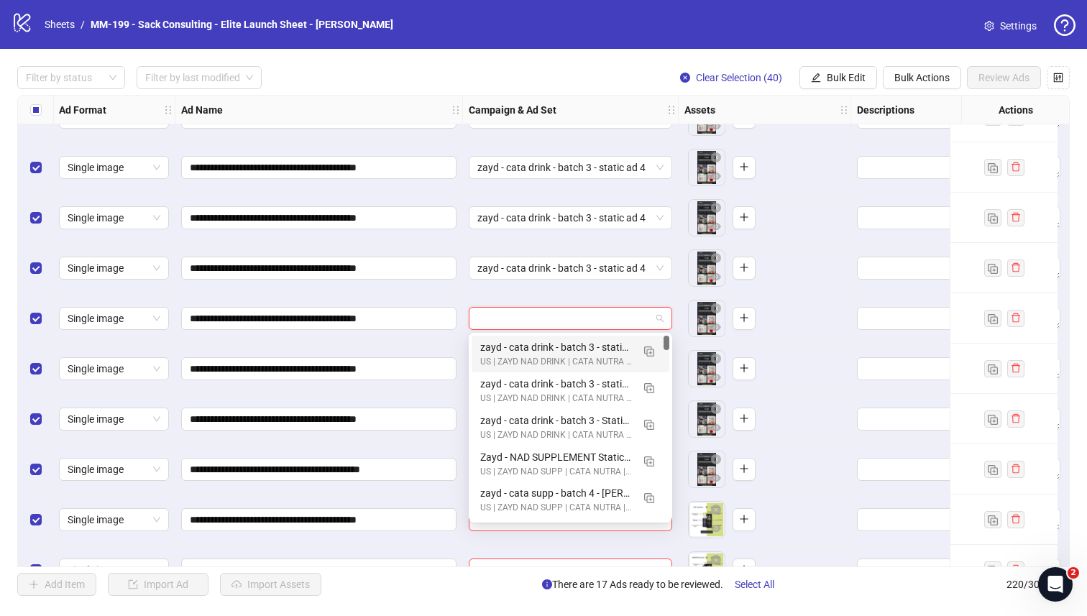
click at [565, 344] on div "zayd - cata drink - batch 3 - static ad 4" at bounding box center [556, 347] width 152 height 16
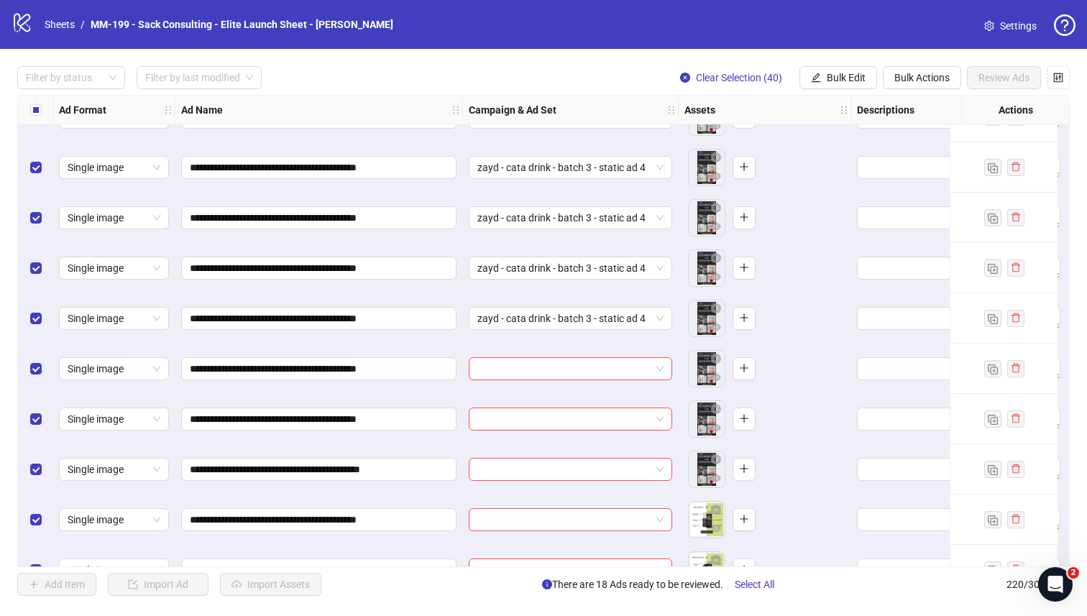
scroll to position [9786, 1]
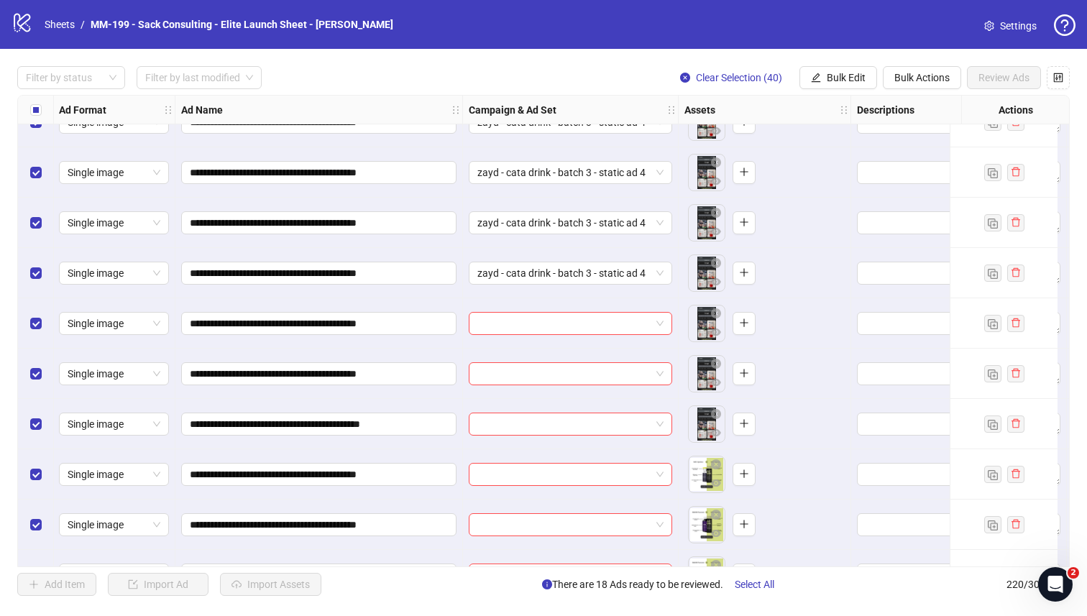
click at [565, 327] on div "**********" at bounding box center [543, 331] width 1052 height 472
click at [566, 322] on input "search" at bounding box center [563, 324] width 173 height 22
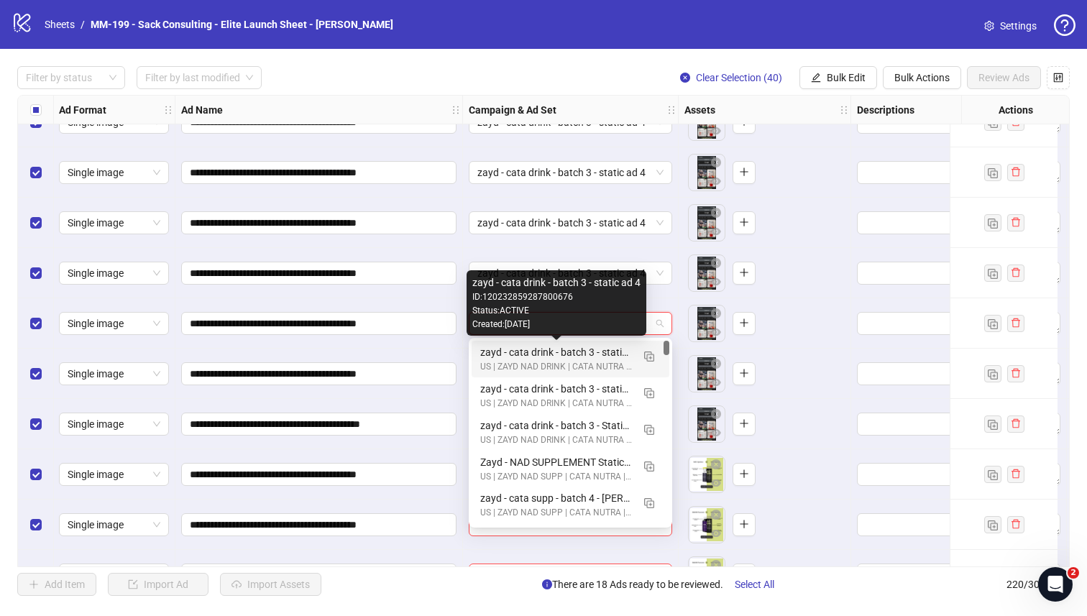
click at [566, 354] on div "zayd - cata drink - batch 3 - static ad 4" at bounding box center [556, 352] width 152 height 16
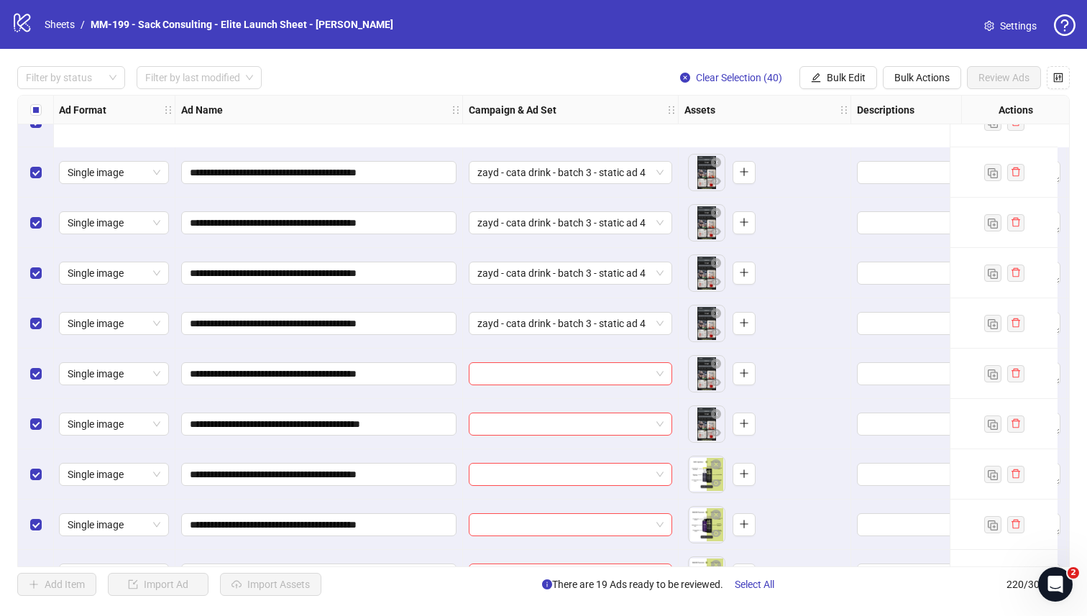
scroll to position [9896, 1]
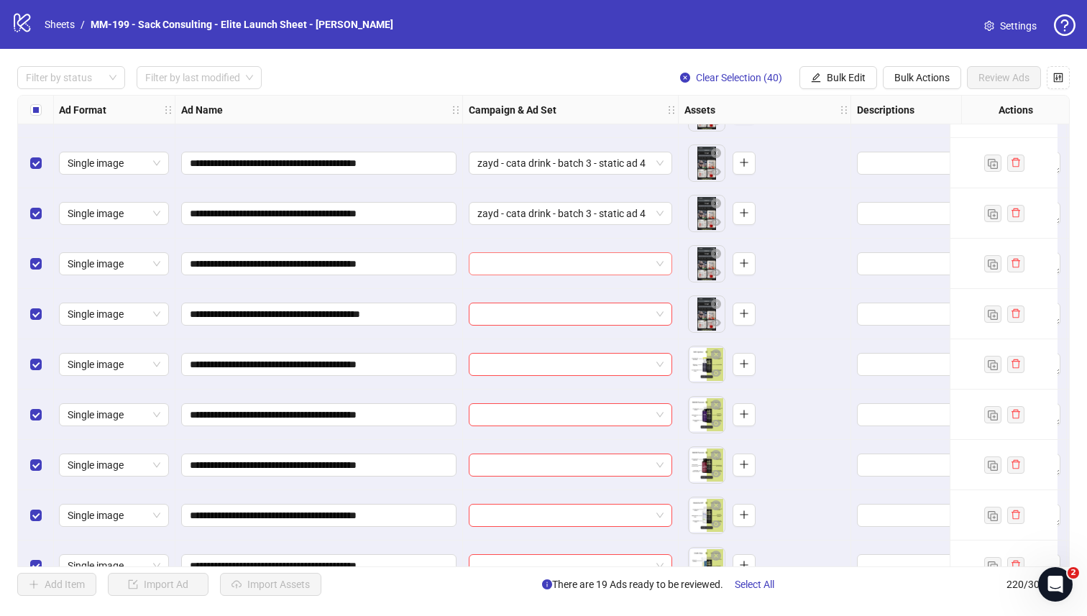
click at [568, 264] on input "search" at bounding box center [563, 264] width 173 height 22
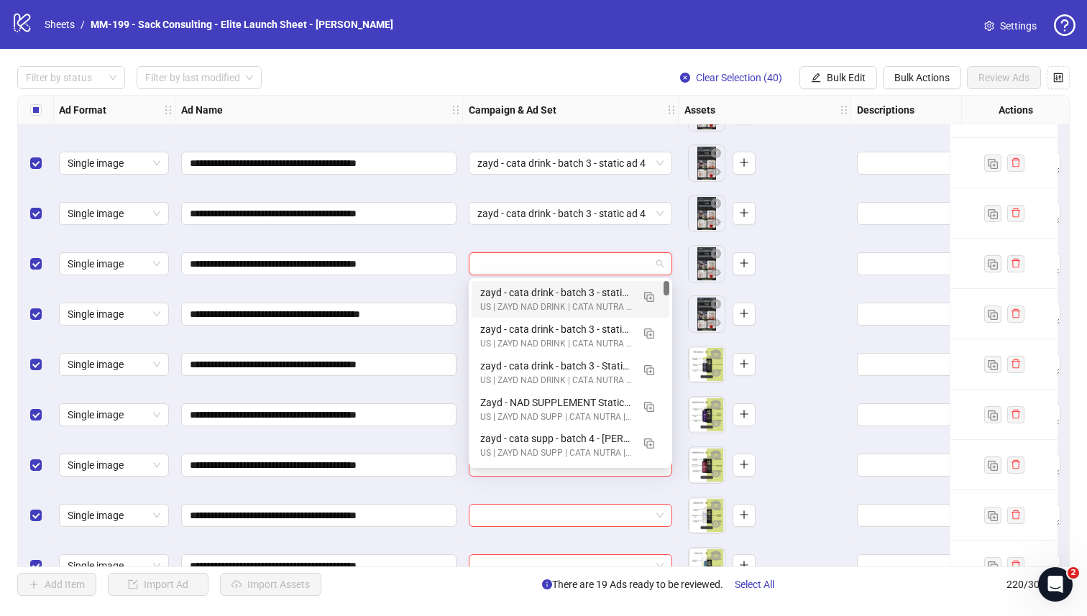
click at [568, 286] on div "zayd - cata drink - batch 3 - static ad 4" at bounding box center [556, 293] width 152 height 16
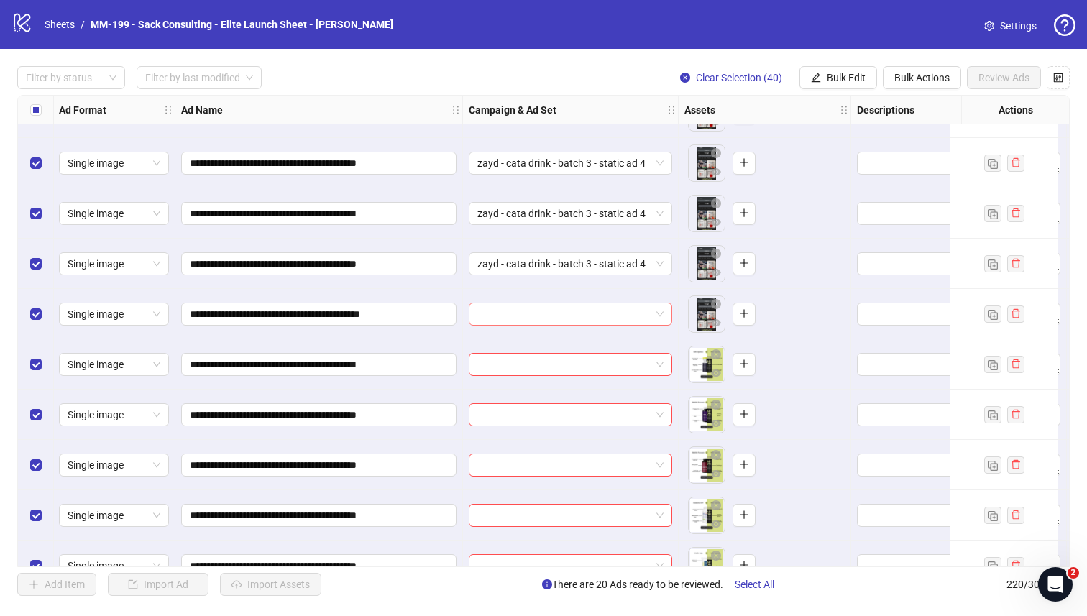
click at [565, 308] on input "search" at bounding box center [563, 314] width 173 height 22
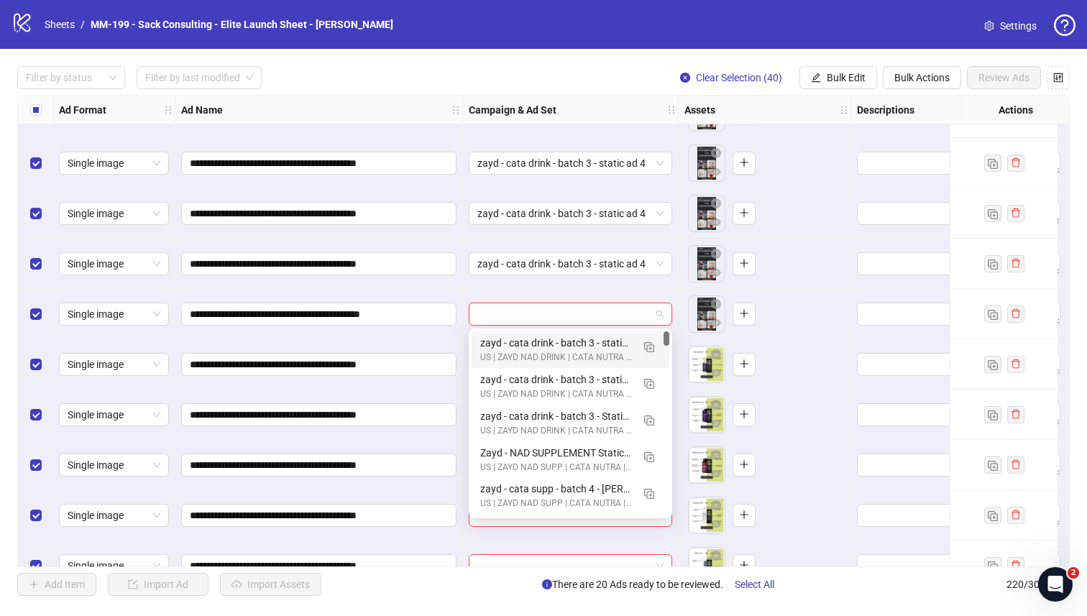
click at [563, 348] on div "zayd - cata drink - batch 3 - static ad 4" at bounding box center [556, 343] width 152 height 16
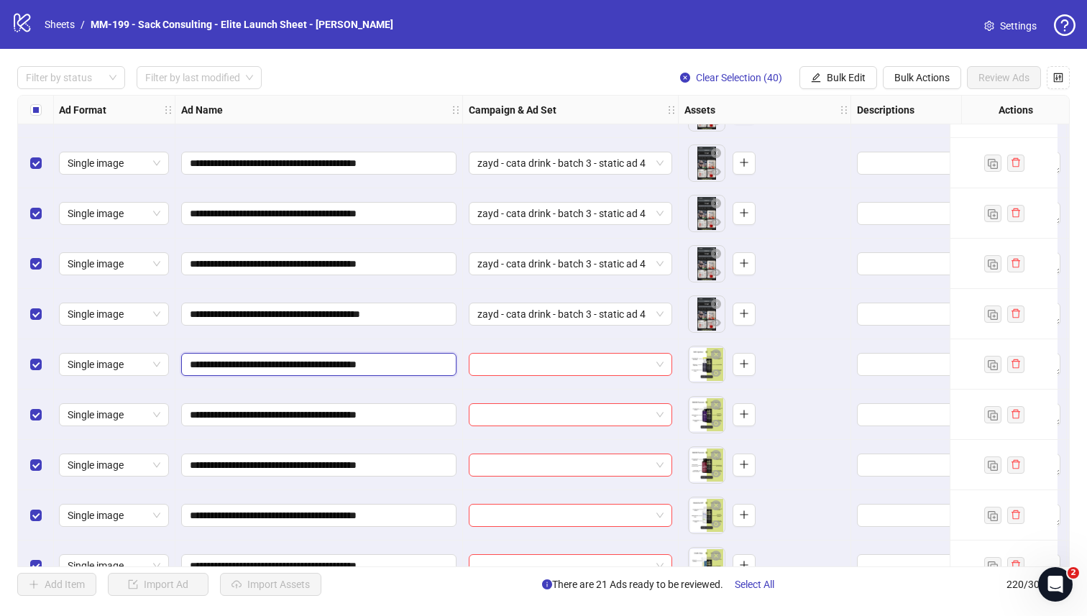
drag, startPoint x: 356, startPoint y: 367, endPoint x: 187, endPoint y: 367, distance: 169.6
click at [187, 367] on span "**********" at bounding box center [318, 364] width 275 height 23
click at [489, 368] on input "search" at bounding box center [563, 365] width 173 height 22
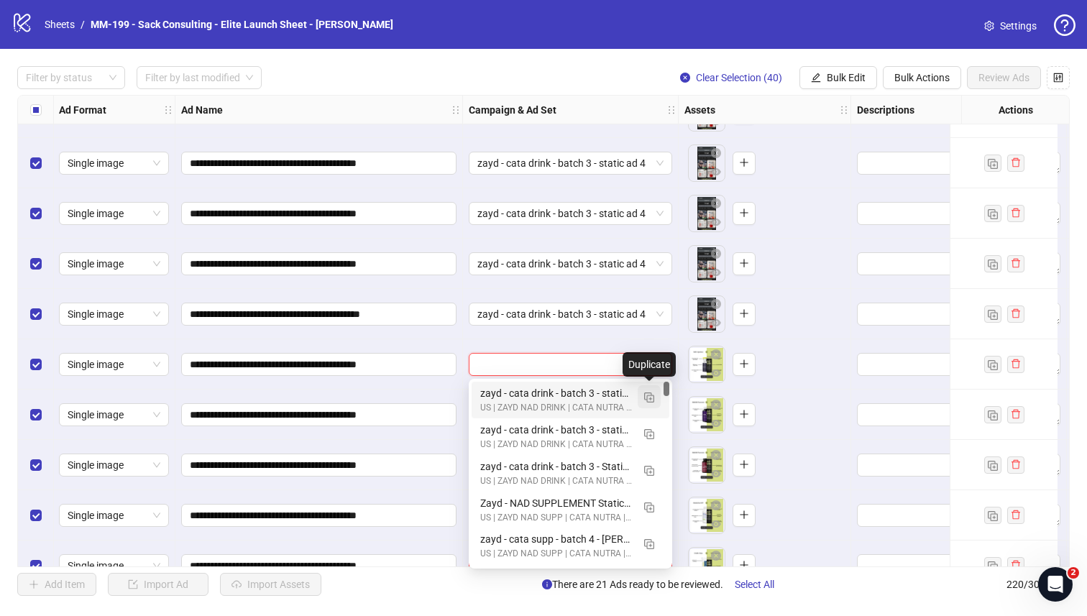
click at [650, 400] on img "button" at bounding box center [649, 397] width 10 height 10
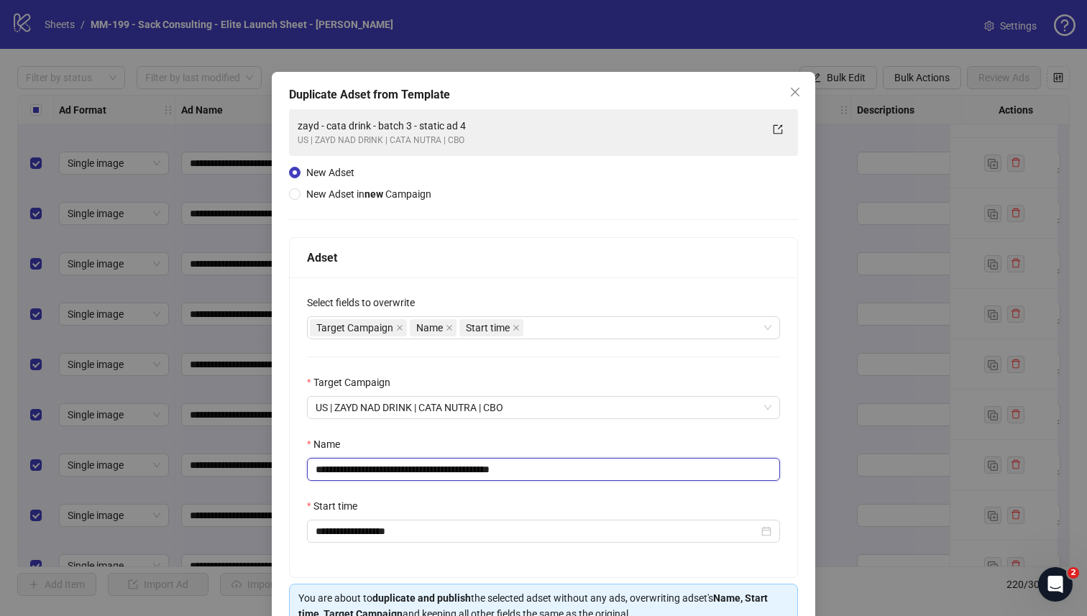
click at [474, 474] on input "**********" at bounding box center [543, 469] width 473 height 23
paste input "text"
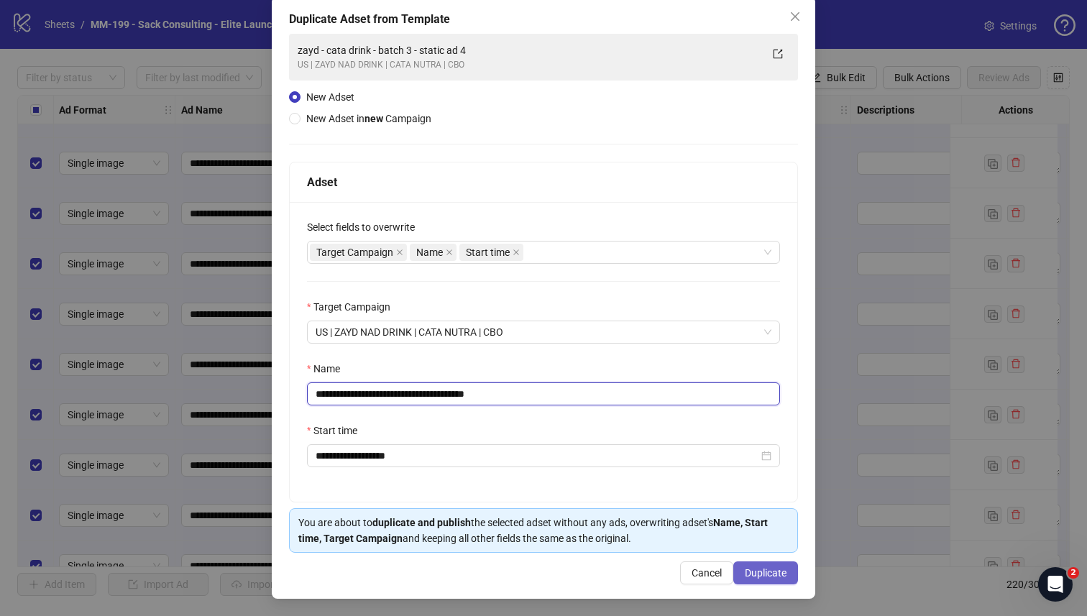
type input "**********"
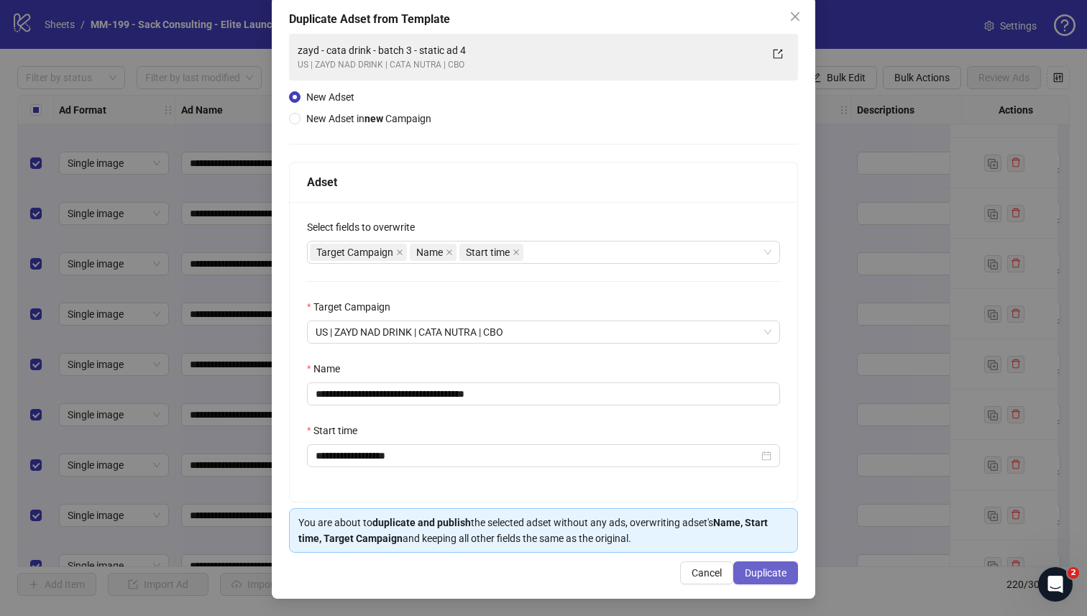
click at [757, 572] on span "Duplicate" at bounding box center [766, 572] width 42 height 11
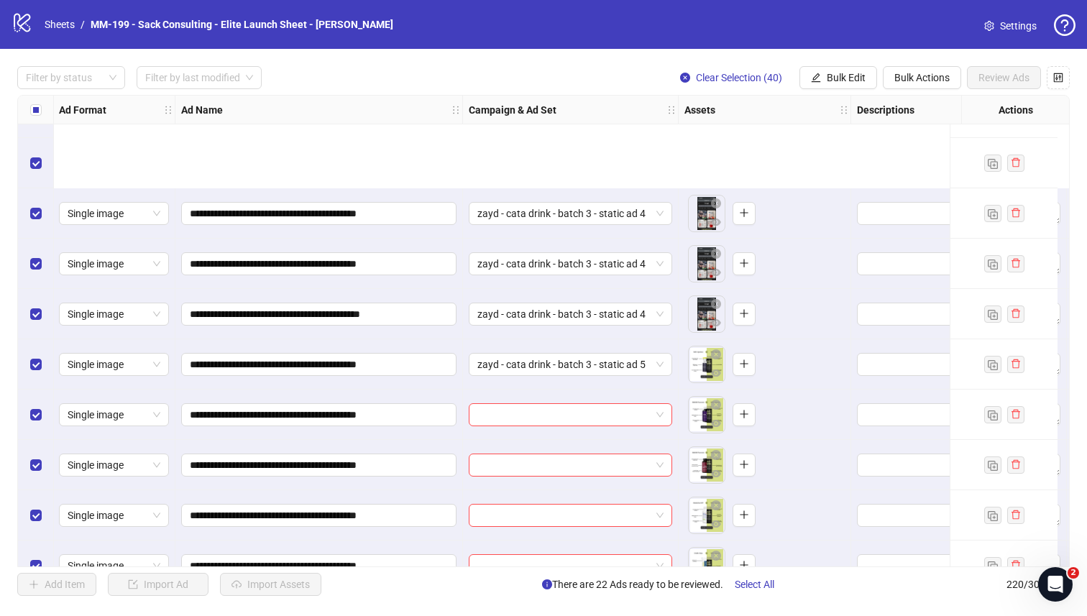
scroll to position [10047, 1]
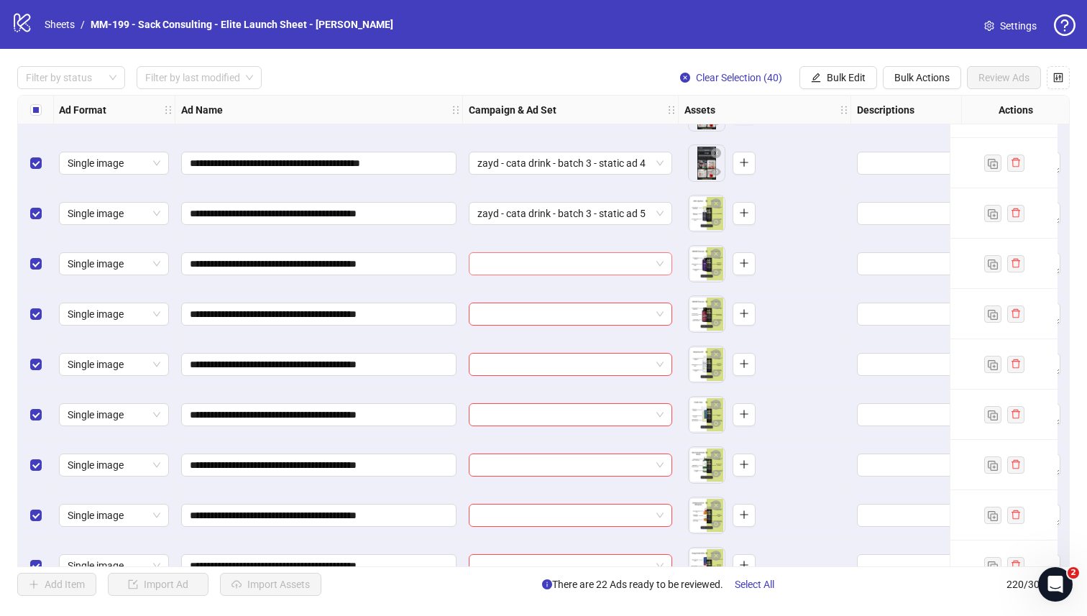
click at [579, 266] on input "search" at bounding box center [563, 264] width 173 height 22
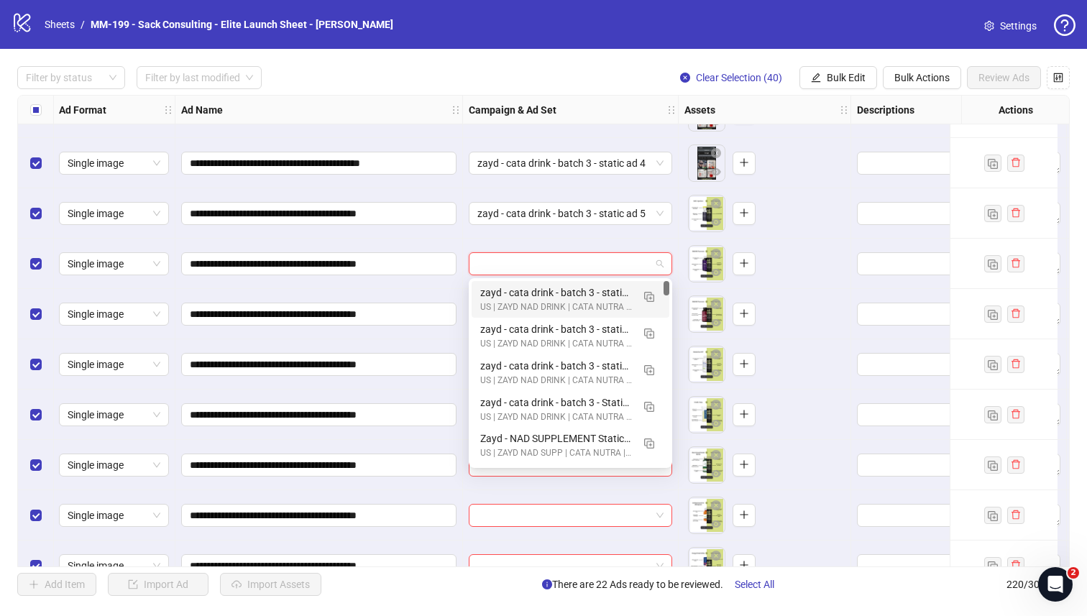
click at [578, 284] on div "zayd - cata drink - batch 3 - static ad 5 US | ZAYD NAD DRINK | CATA NUTRA | CBO" at bounding box center [570, 299] width 198 height 37
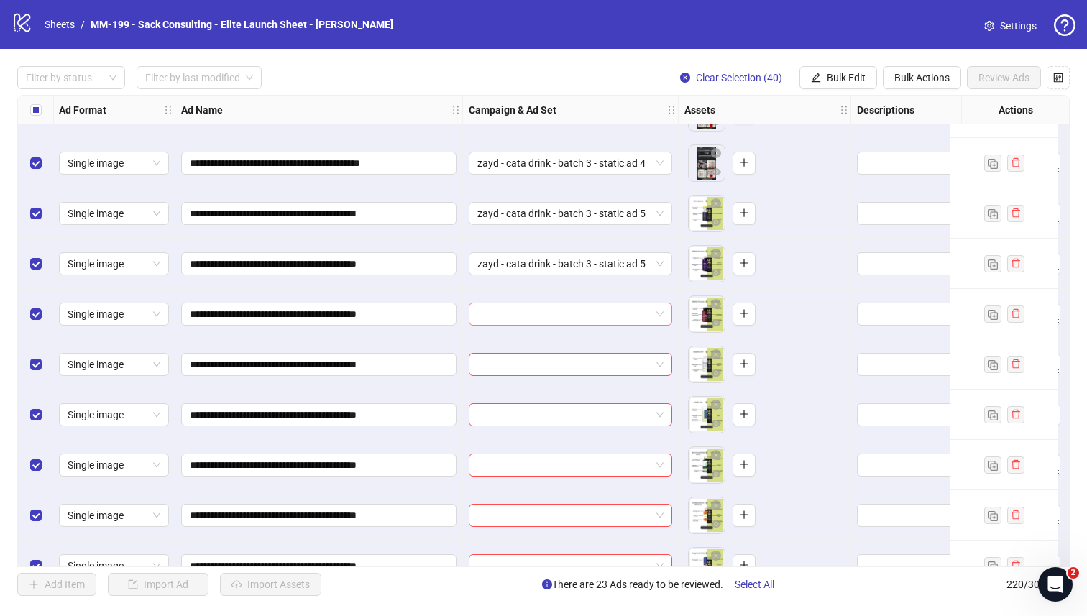
click at [564, 306] on input "search" at bounding box center [563, 314] width 173 height 22
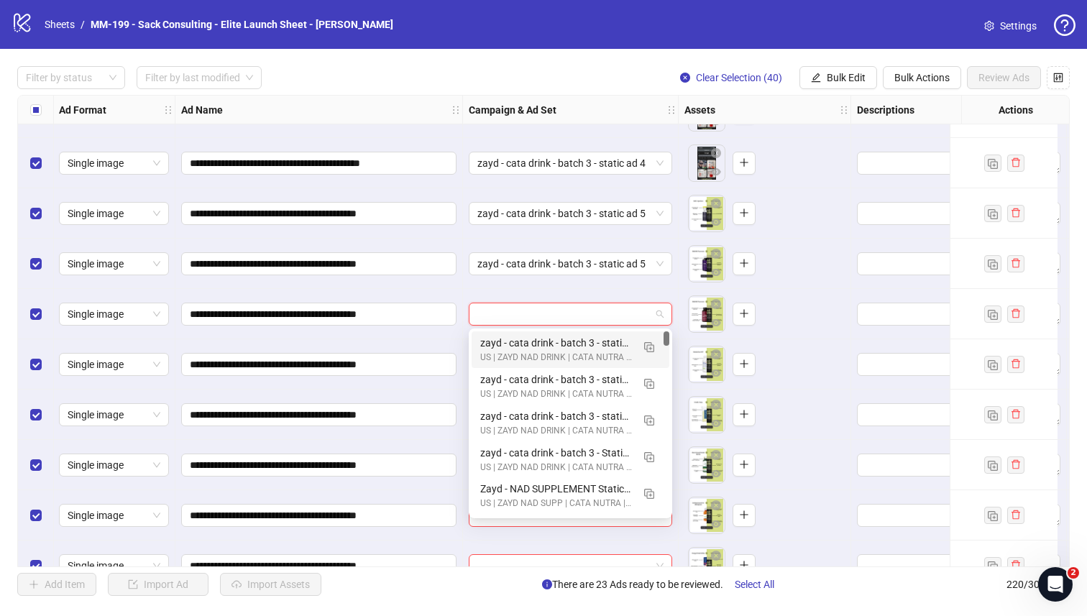
click at [562, 338] on div "zayd - cata drink - batch 3 - static ad 5" at bounding box center [556, 343] width 152 height 16
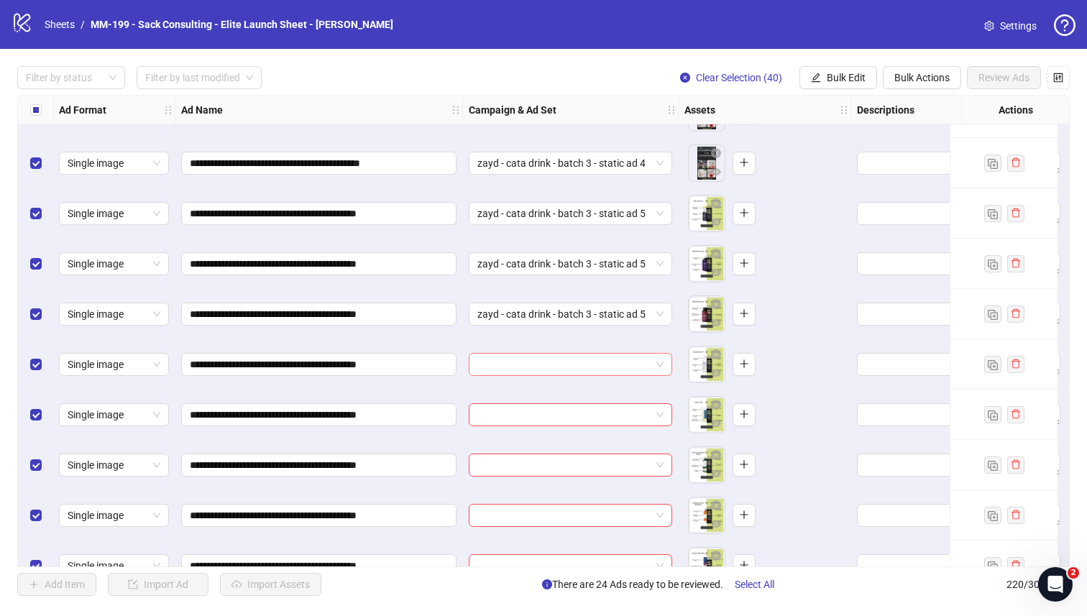
click at [555, 364] on input "search" at bounding box center [563, 365] width 173 height 22
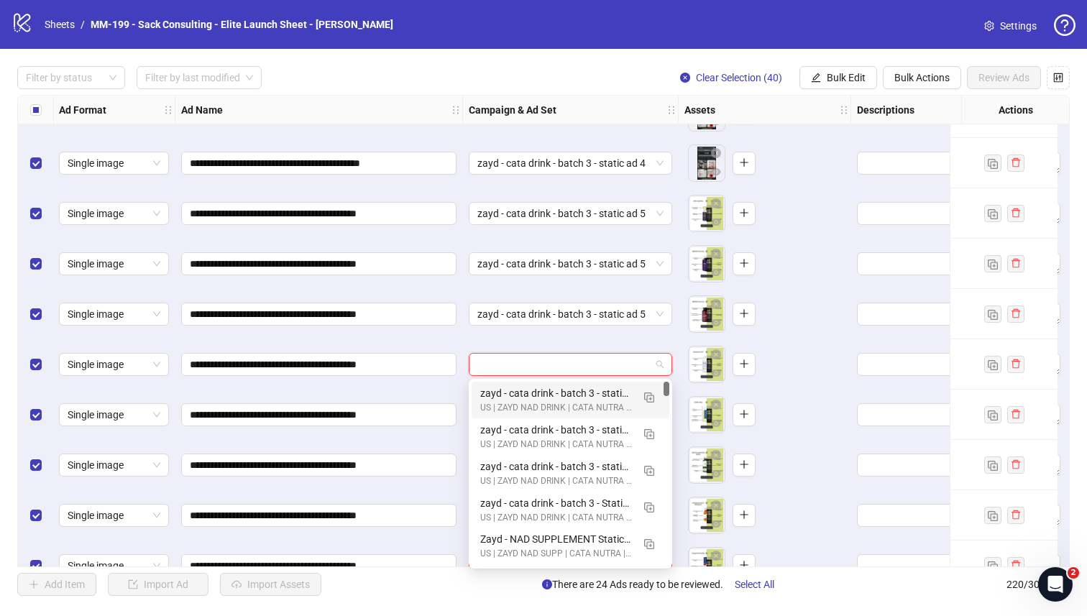
click at [555, 401] on div "US | ZAYD NAD DRINK | CATA NUTRA | CBO" at bounding box center [556, 408] width 152 height 14
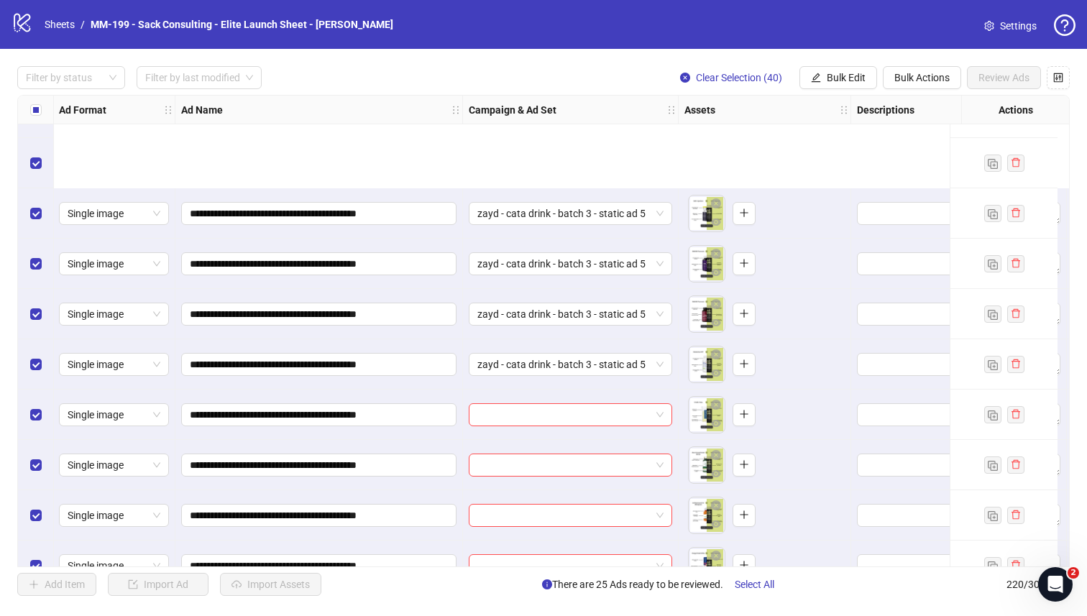
scroll to position [10214, 1]
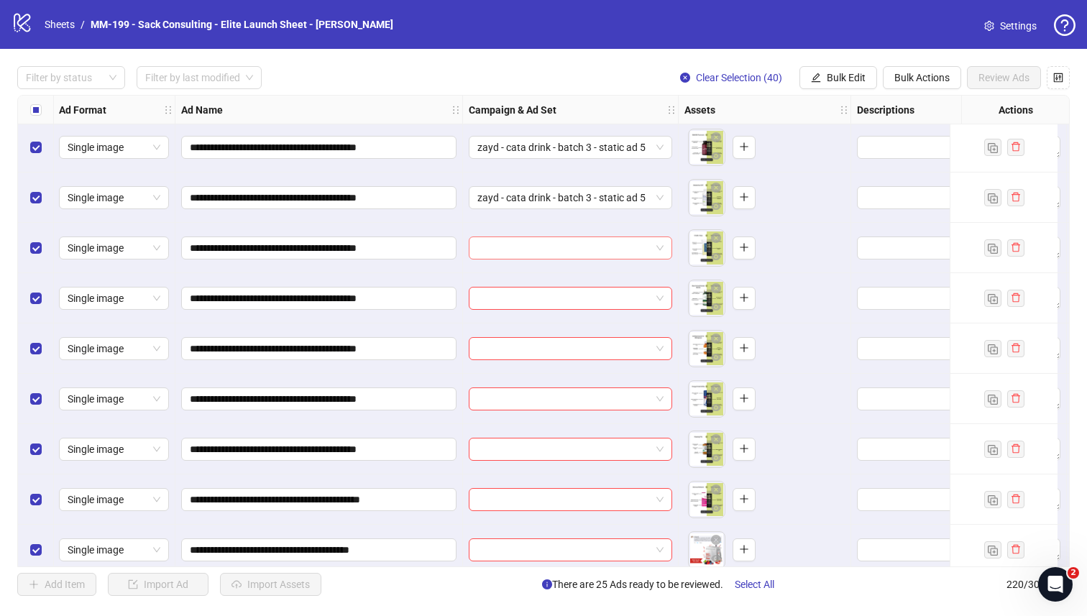
click at [548, 244] on input "search" at bounding box center [563, 248] width 173 height 22
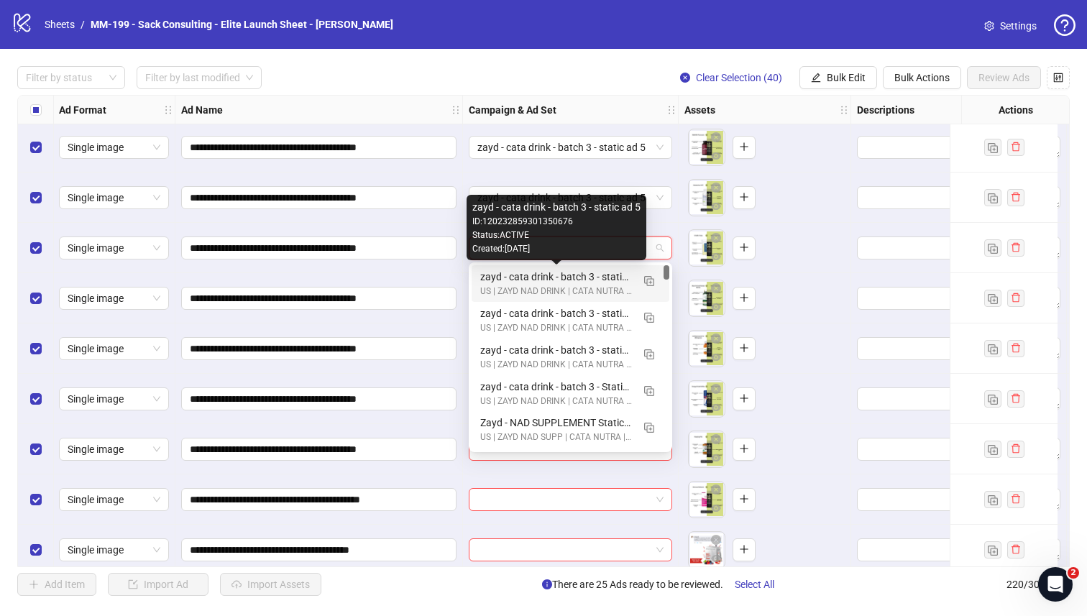
click at [548, 277] on div "zayd - cata drink - batch 3 - static ad 5" at bounding box center [556, 277] width 152 height 16
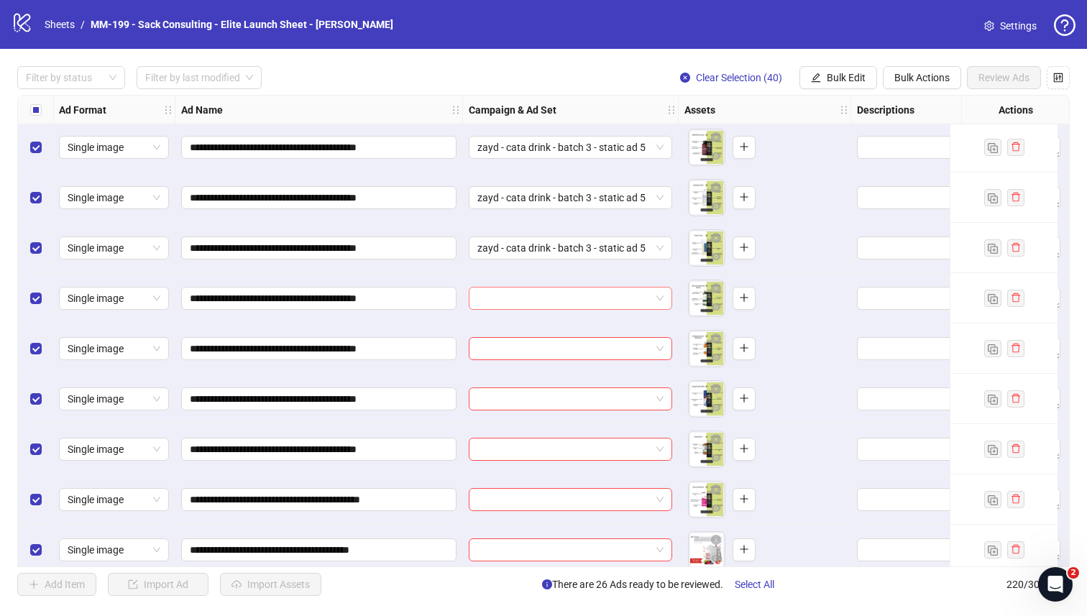
click at [548, 302] on input "search" at bounding box center [563, 298] width 173 height 22
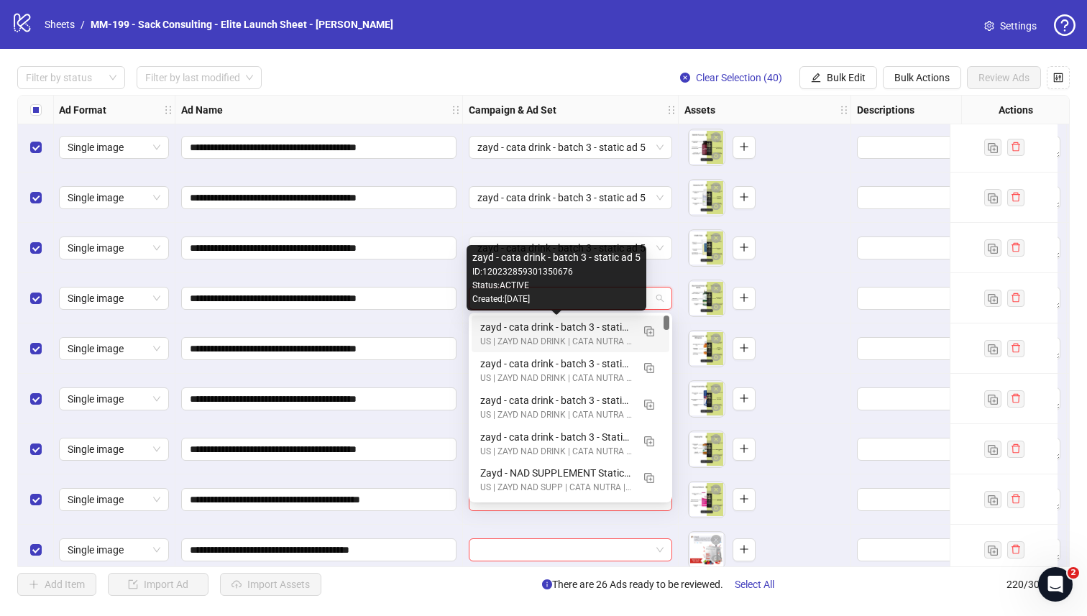
click at [548, 321] on div "zayd - cata drink - batch 3 - static ad 5" at bounding box center [556, 327] width 152 height 16
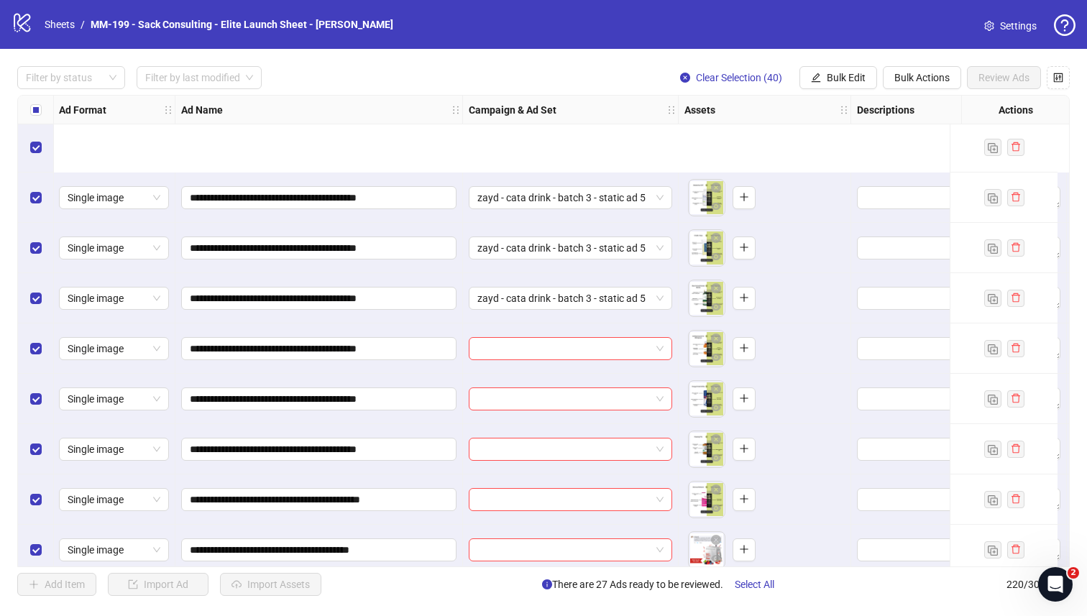
scroll to position [10359, 1]
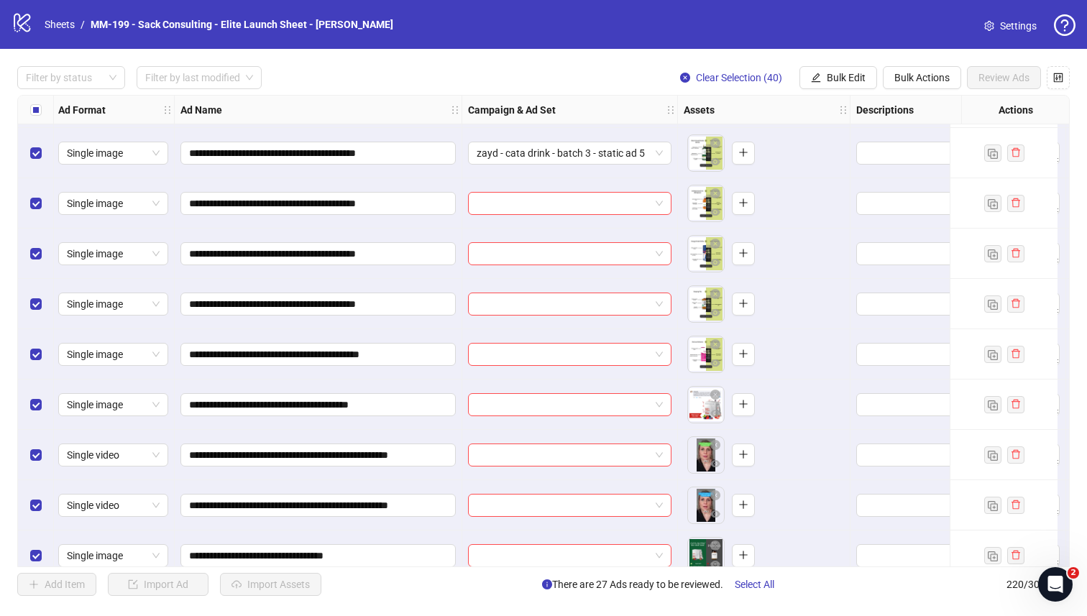
click at [537, 198] on input "search" at bounding box center [562, 204] width 173 height 22
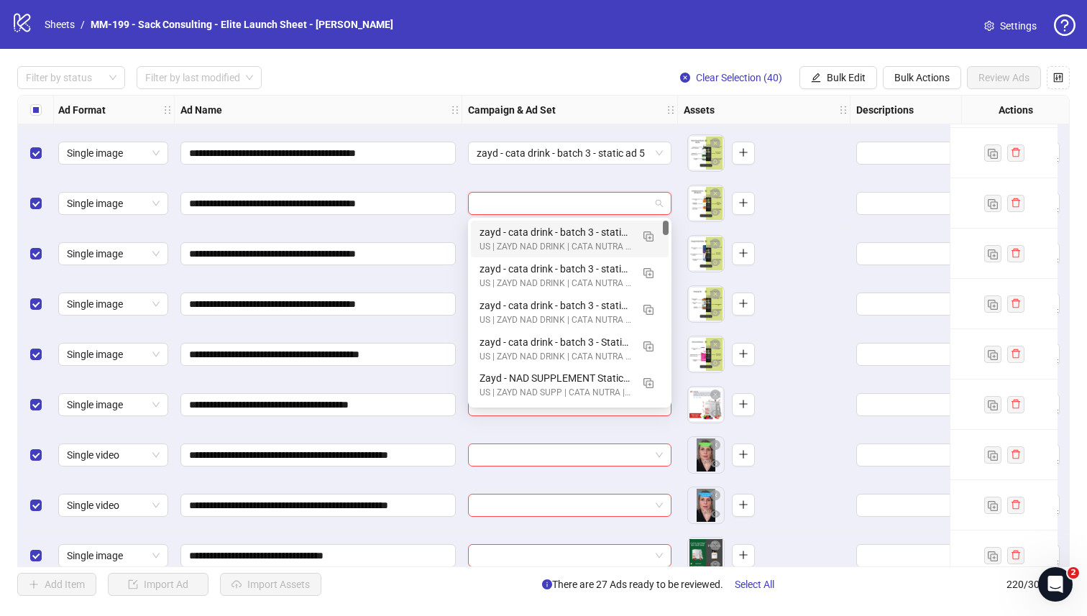
click at [537, 228] on div "zayd - cata drink - batch 3 - static ad 5" at bounding box center [555, 232] width 152 height 16
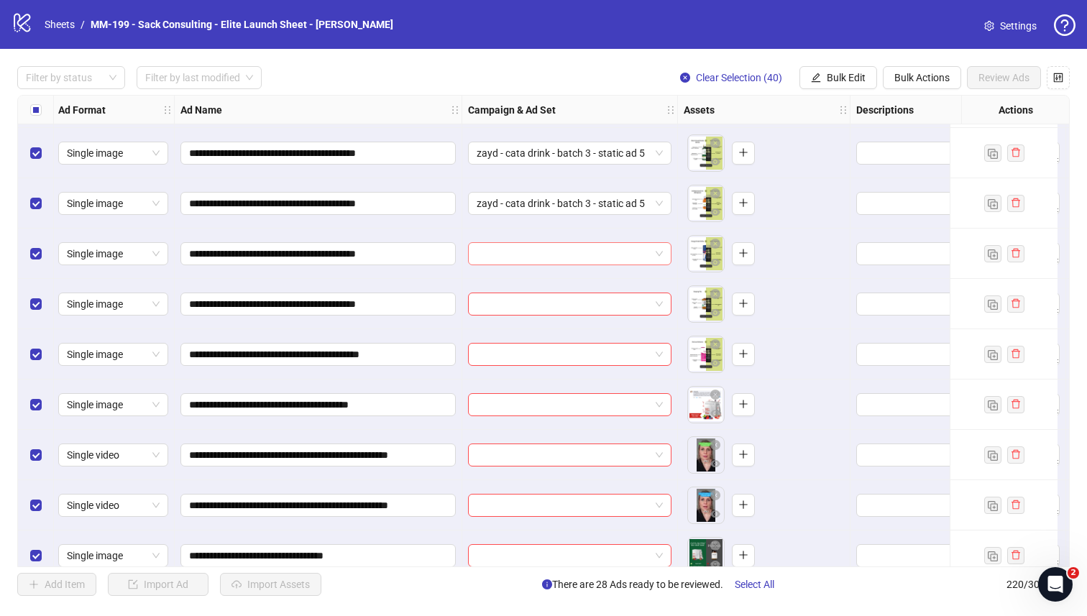
click at [533, 247] on input "search" at bounding box center [562, 254] width 173 height 22
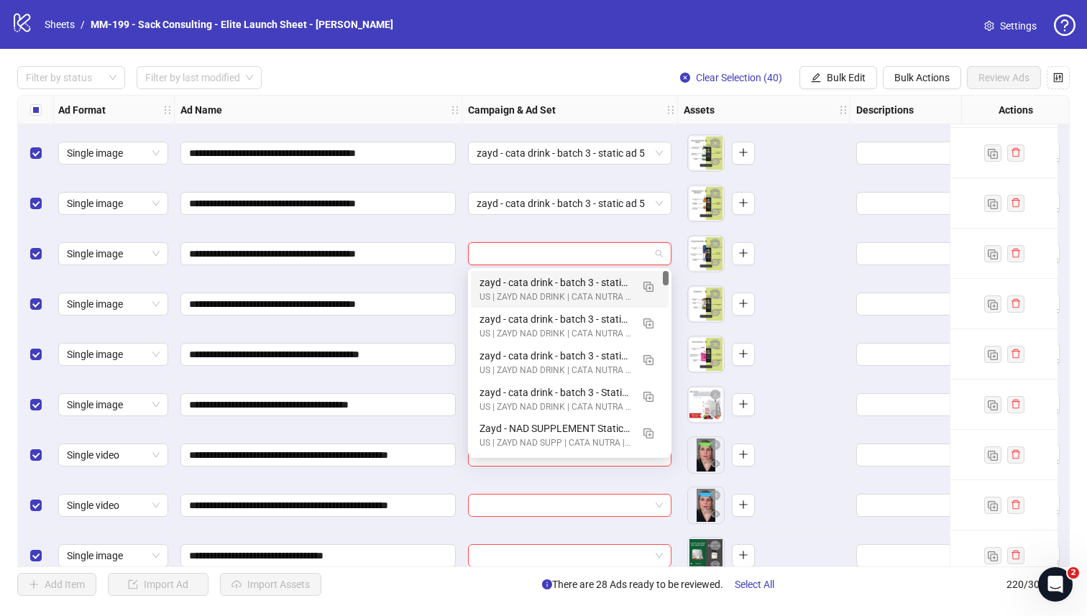
click at [533, 284] on div "zayd - cata drink - batch 3 - static ad 5" at bounding box center [555, 283] width 152 height 16
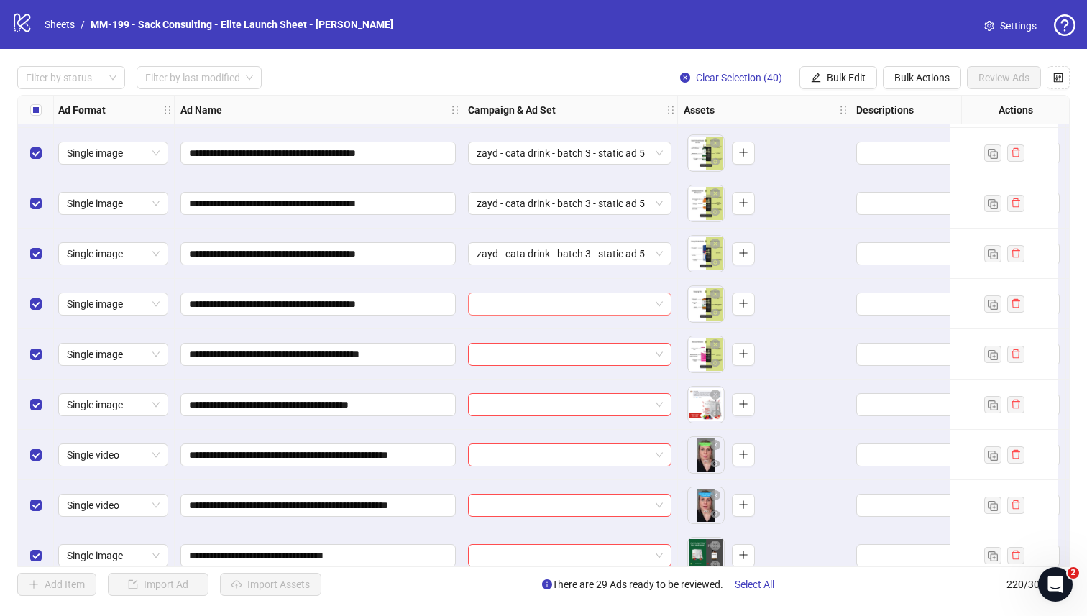
click at [532, 307] on input "search" at bounding box center [562, 304] width 173 height 22
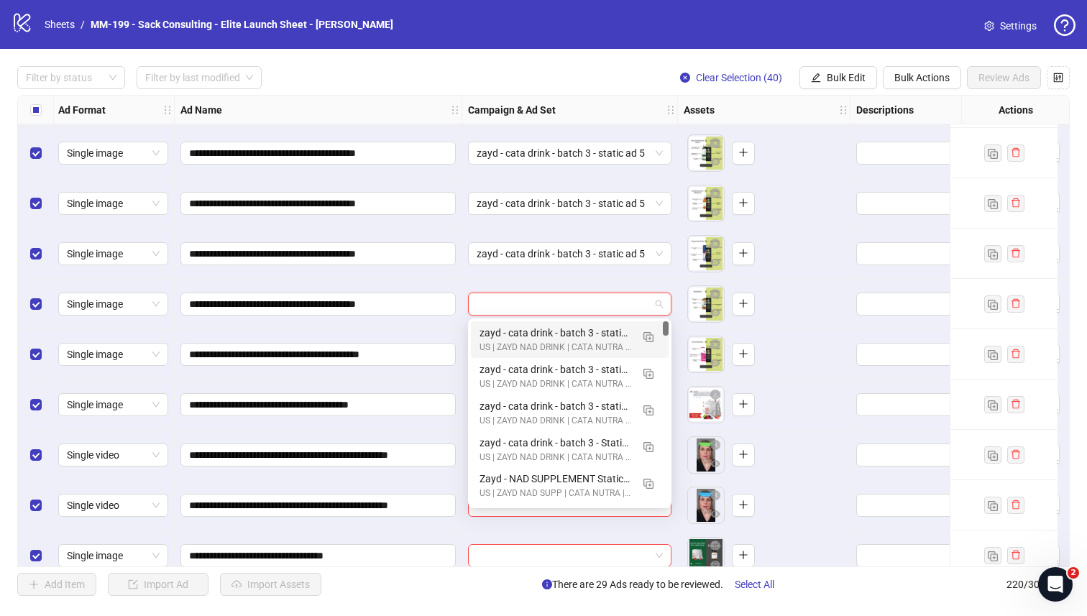
click at [532, 328] on div "zayd - cata drink - batch 3 - static ad 5" at bounding box center [555, 333] width 152 height 16
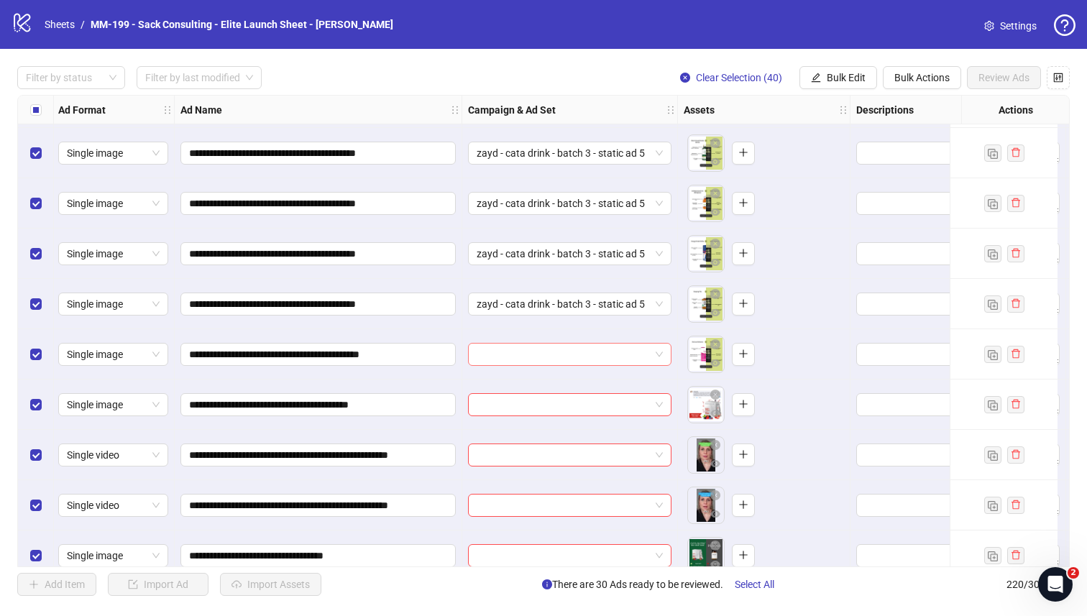
click at [532, 351] on input "search" at bounding box center [562, 355] width 173 height 22
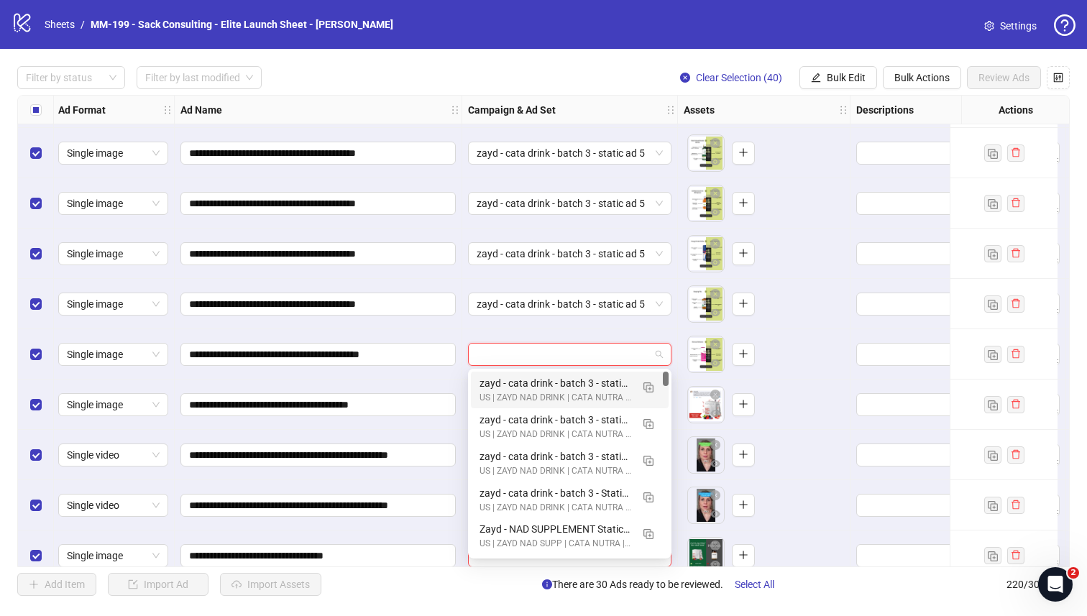
click at [532, 379] on div "zayd - cata drink - batch 3 - static ad 5" at bounding box center [555, 383] width 152 height 16
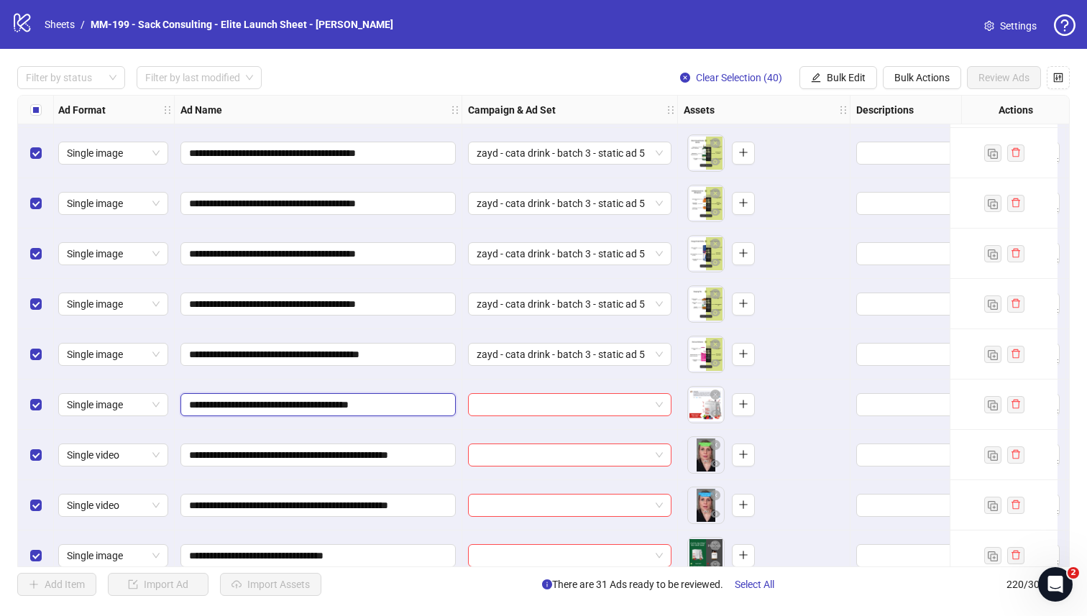
click at [398, 406] on input "**********" at bounding box center [316, 405] width 255 height 16
click at [481, 406] on input "search" at bounding box center [562, 405] width 173 height 22
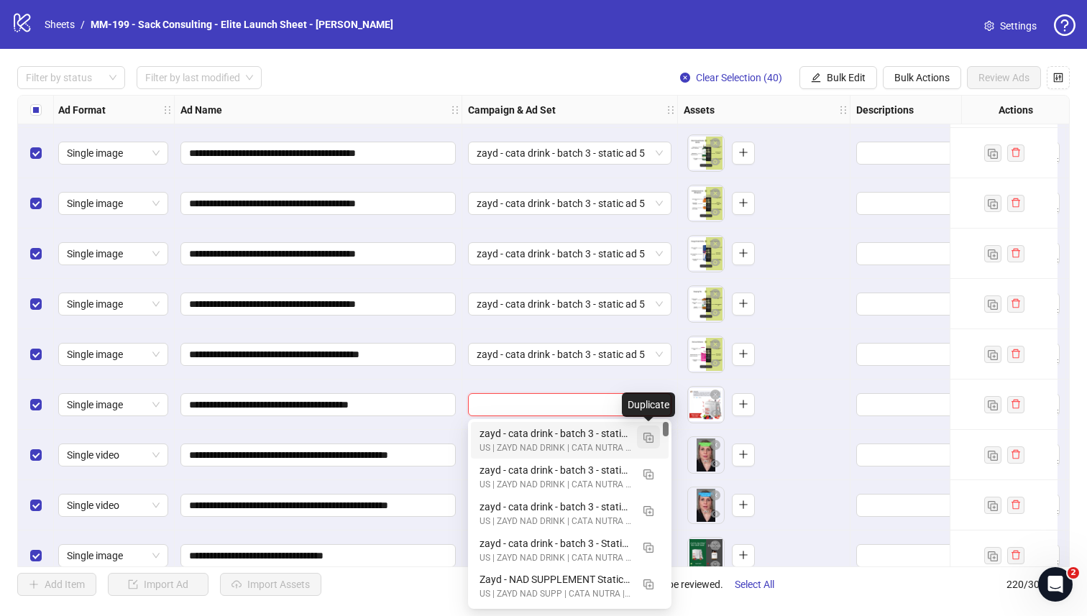
click at [647, 439] on img "button" at bounding box center [648, 438] width 10 height 10
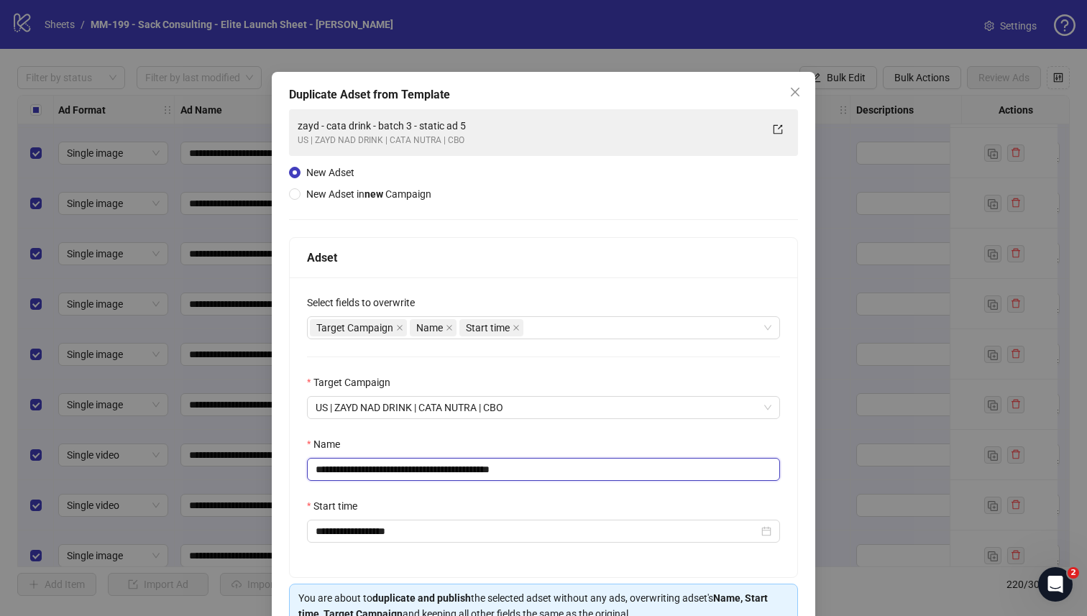
click at [457, 464] on input "**********" at bounding box center [543, 469] width 473 height 23
paste input "text"
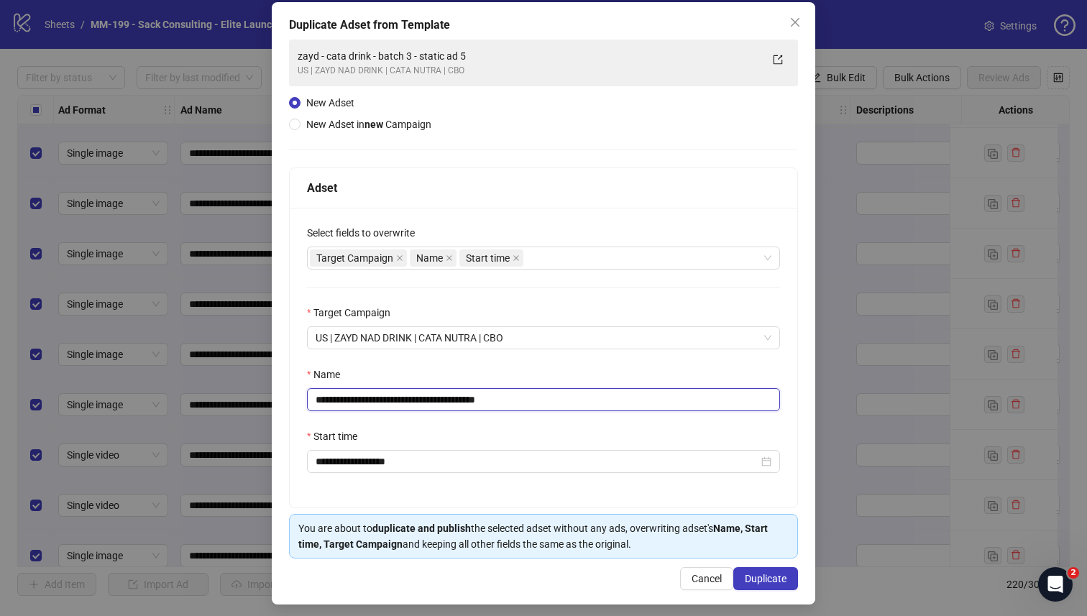
scroll to position [78, 0]
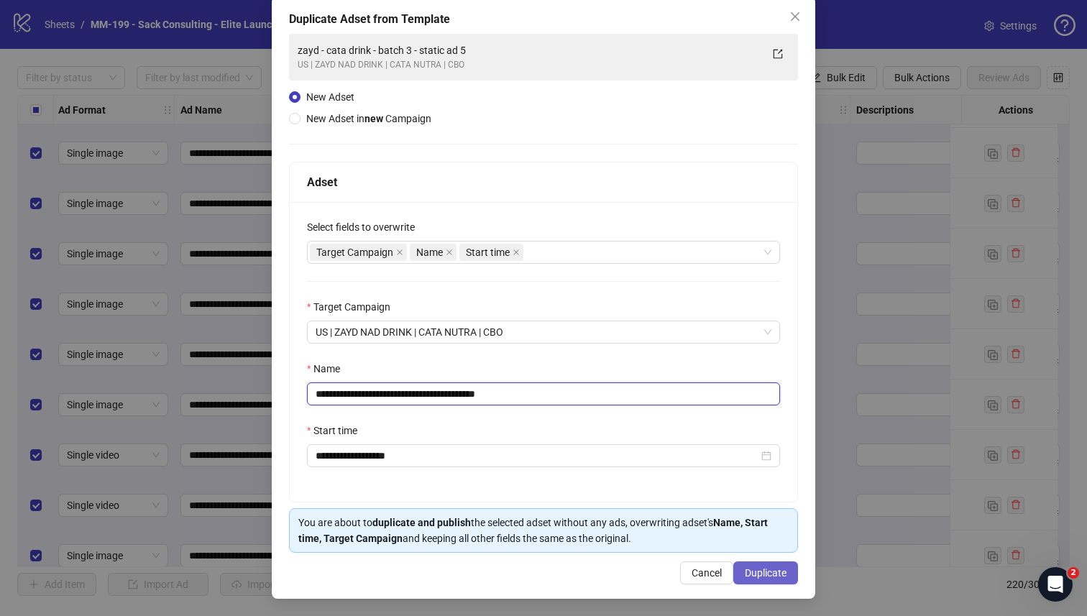
type input "**********"
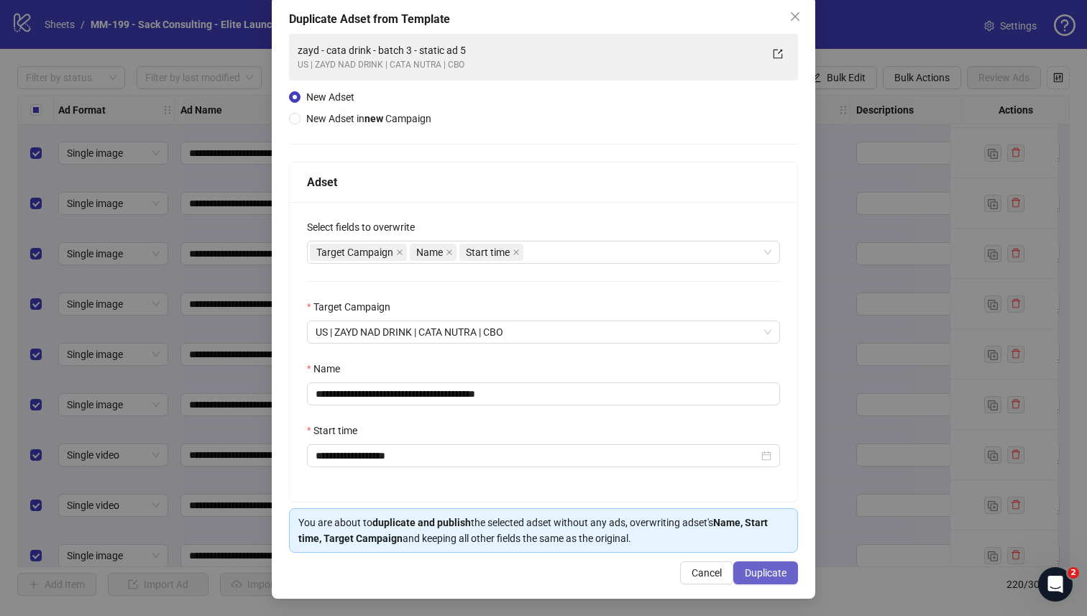
click at [765, 578] on span "Duplicate" at bounding box center [766, 572] width 42 height 11
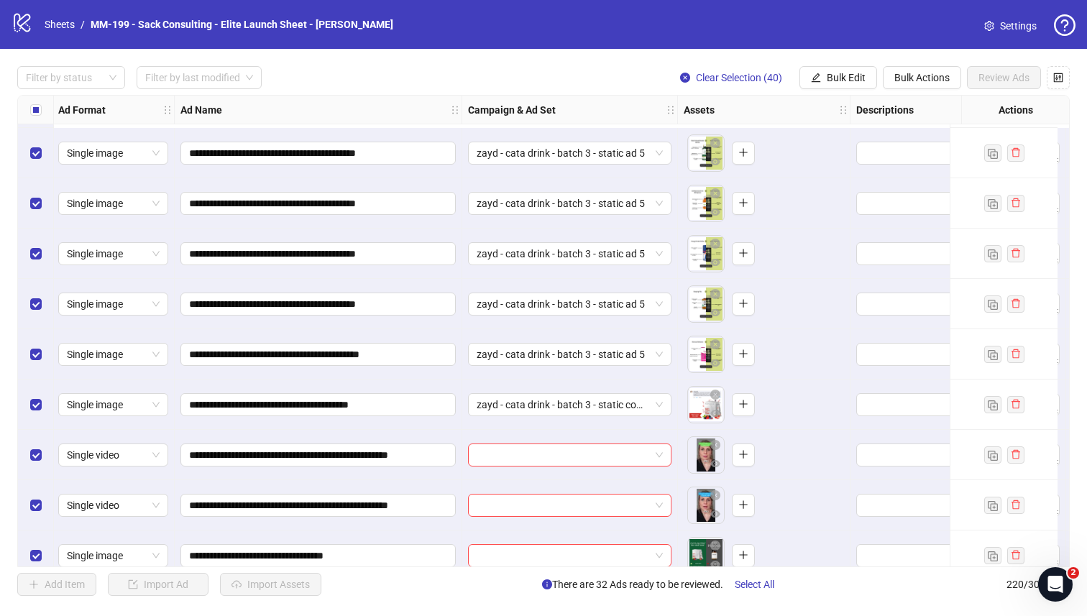
scroll to position [10458, 2]
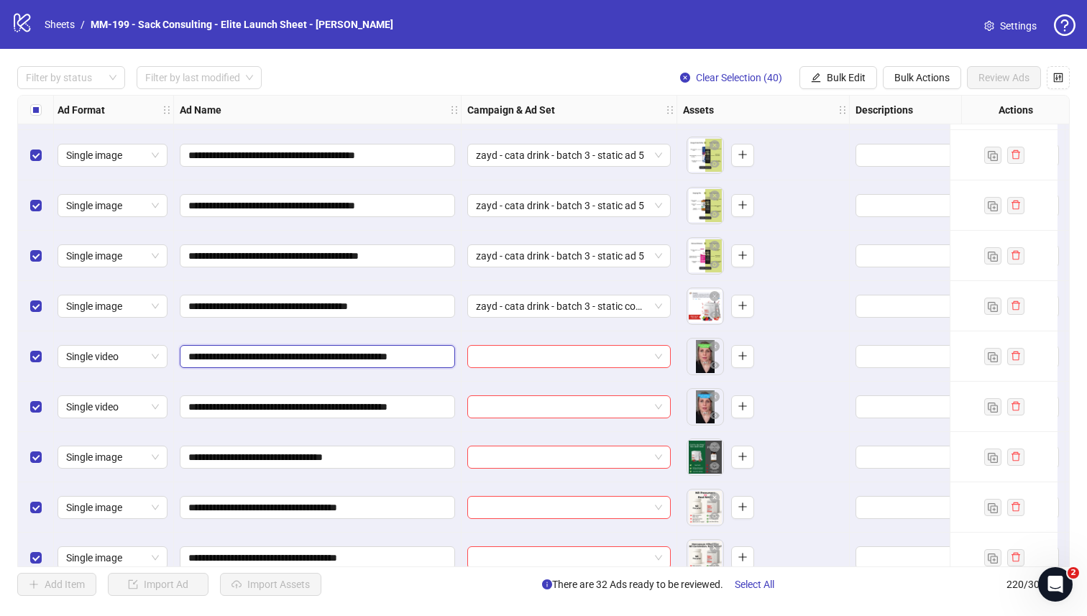
click at [443, 358] on input "**********" at bounding box center [315, 357] width 255 height 16
click at [504, 359] on input "search" at bounding box center [562, 357] width 173 height 22
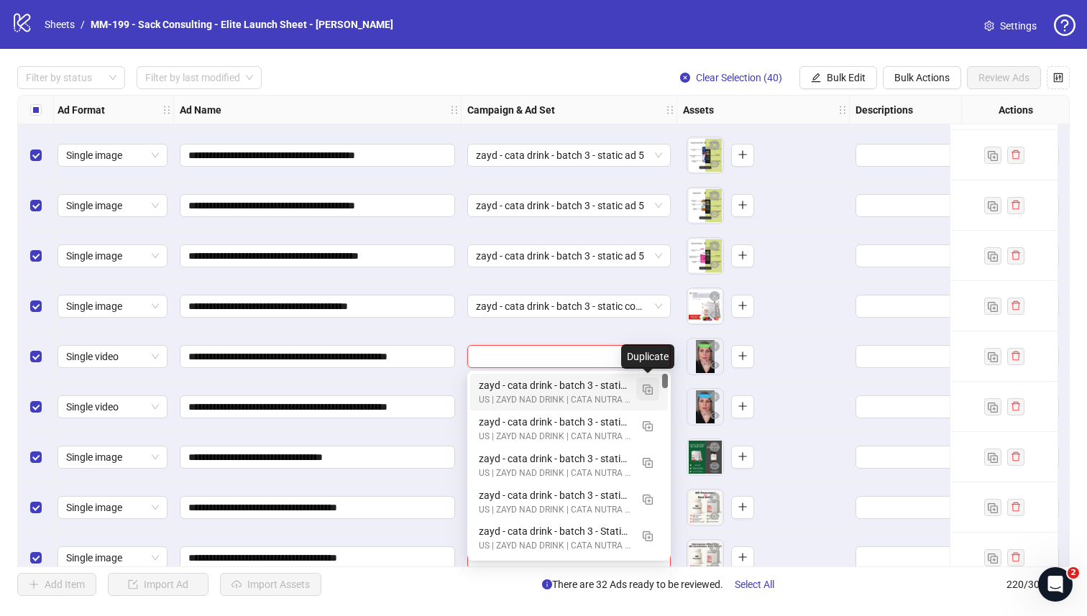
click at [642, 392] on img "button" at bounding box center [647, 389] width 10 height 10
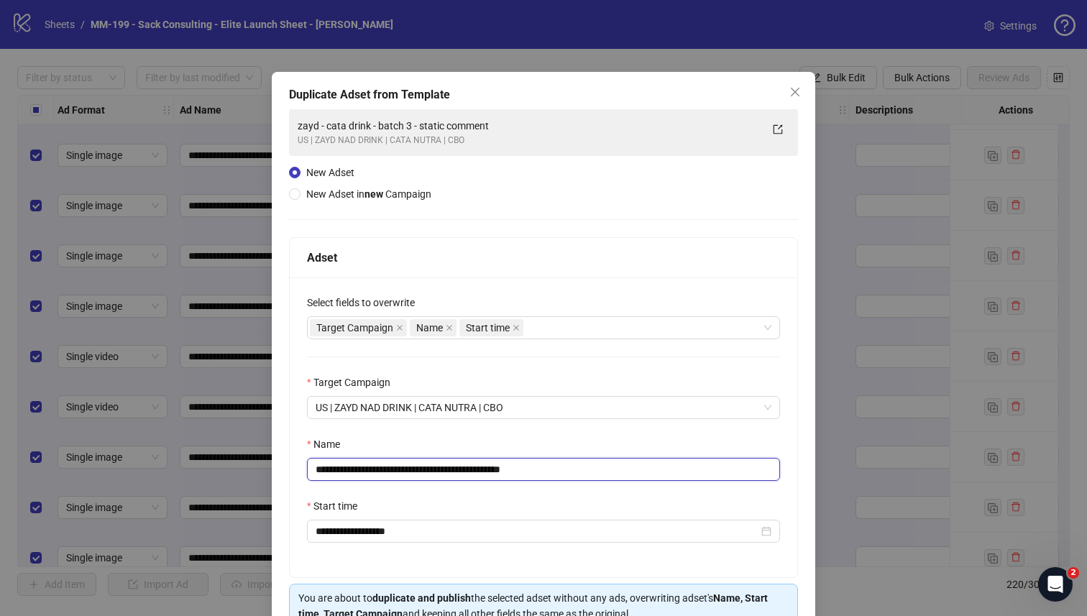
click at [459, 474] on input "**********" at bounding box center [543, 469] width 473 height 23
paste input "****"
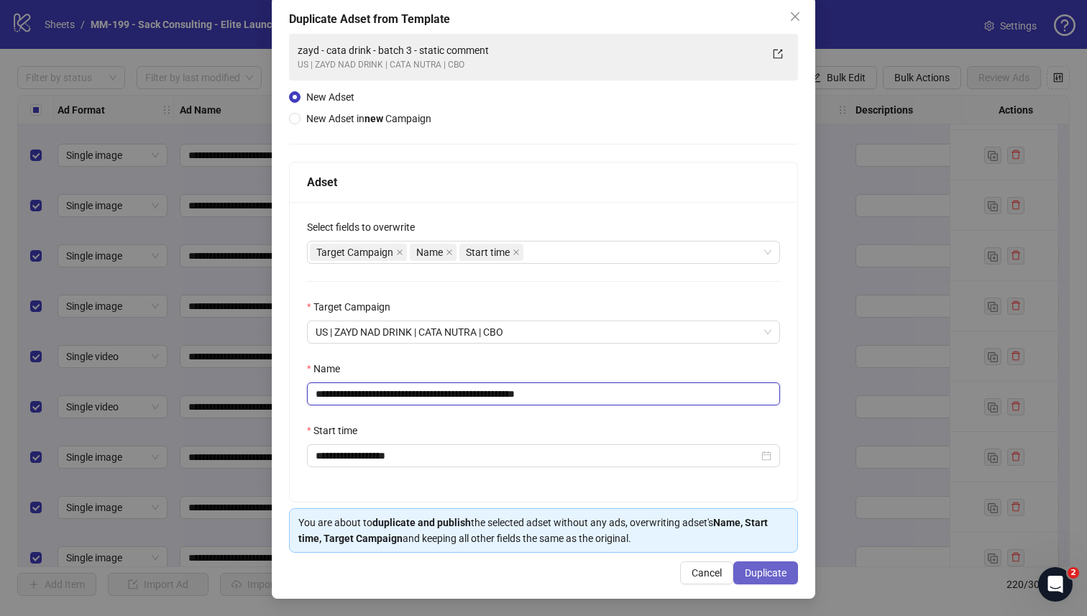
type input "**********"
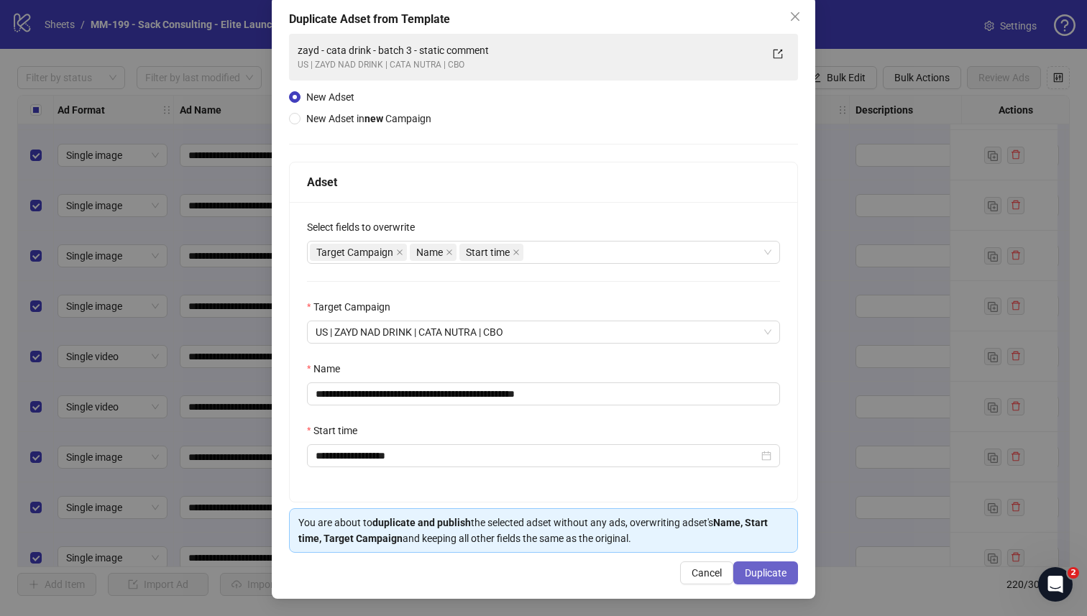
click at [760, 574] on span "Duplicate" at bounding box center [766, 572] width 42 height 11
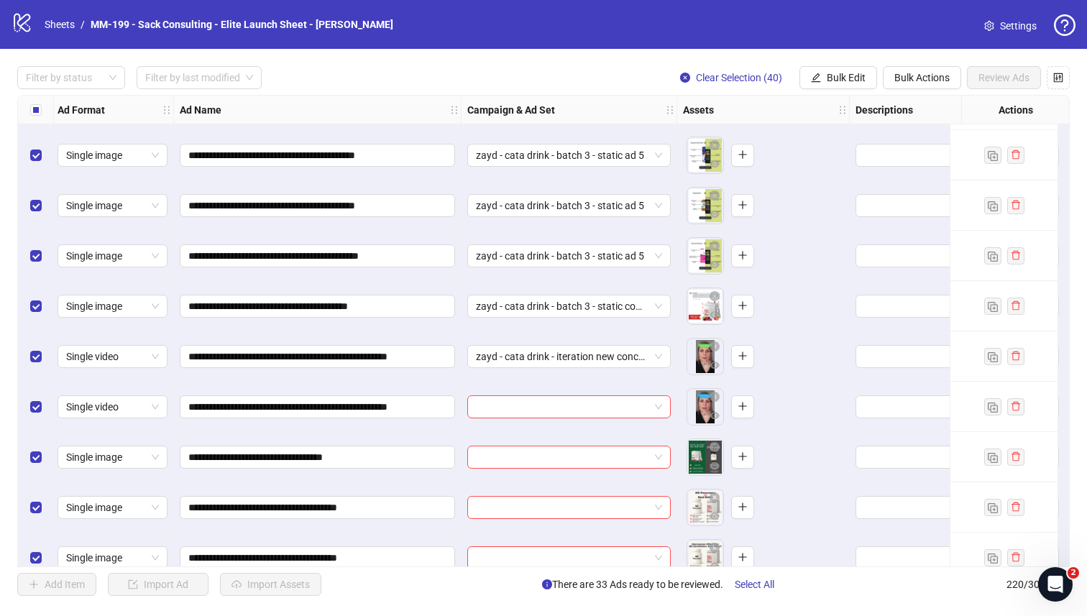
scroll to position [10502, 2]
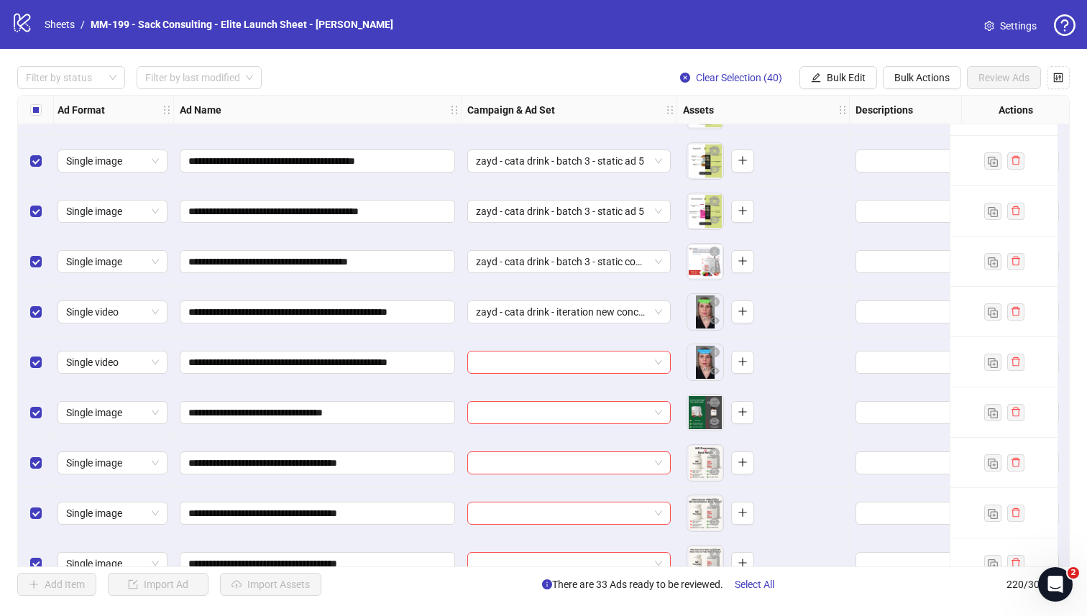
click at [428, 357] on div "**********" at bounding box center [543, 331] width 1052 height 472
click at [428, 357] on input "**********" at bounding box center [315, 362] width 255 height 16
click at [494, 361] on input "search" at bounding box center [562, 362] width 173 height 22
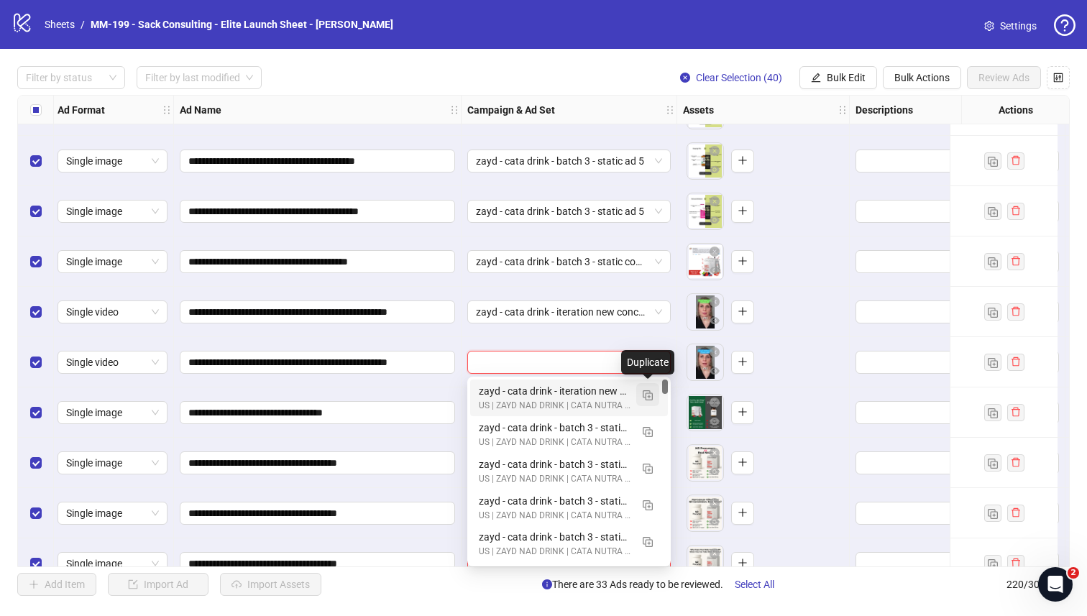
click at [640, 392] on button "button" at bounding box center [647, 394] width 23 height 23
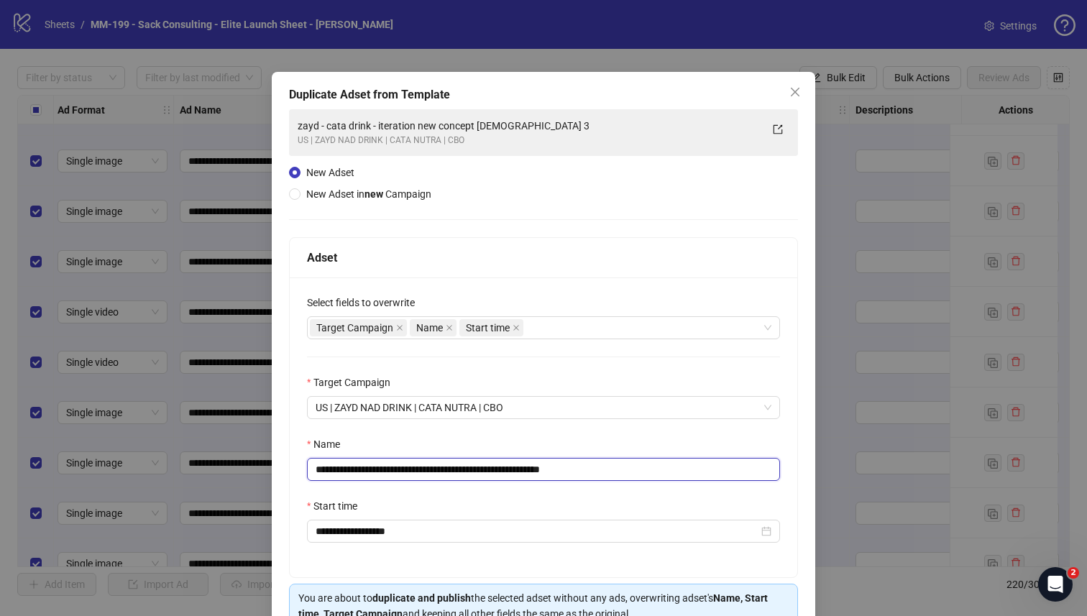
click at [439, 474] on input "**********" at bounding box center [543, 469] width 473 height 23
paste input "text"
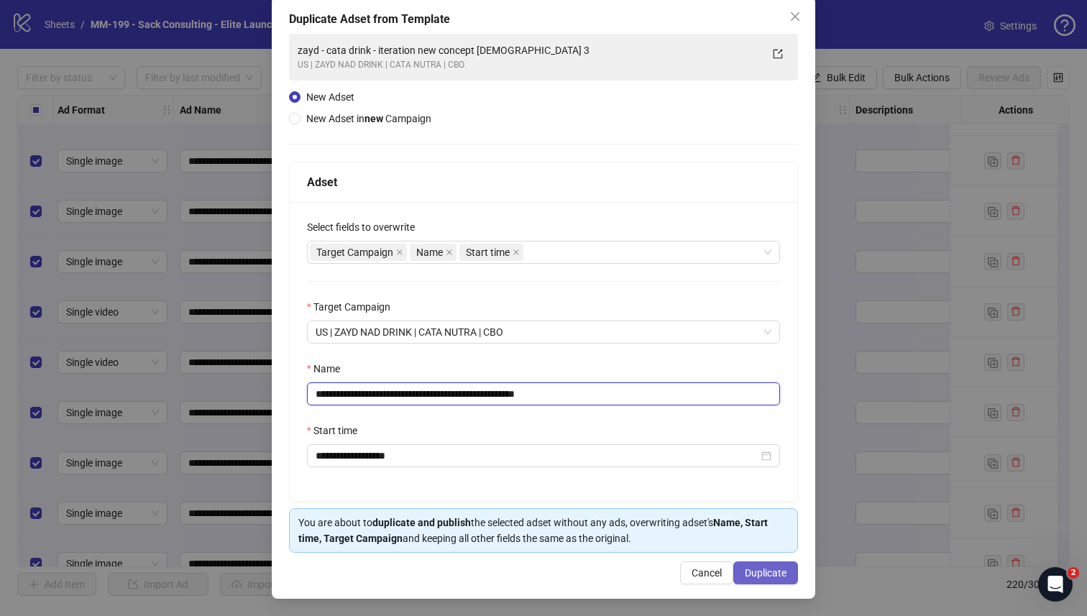
type input "**********"
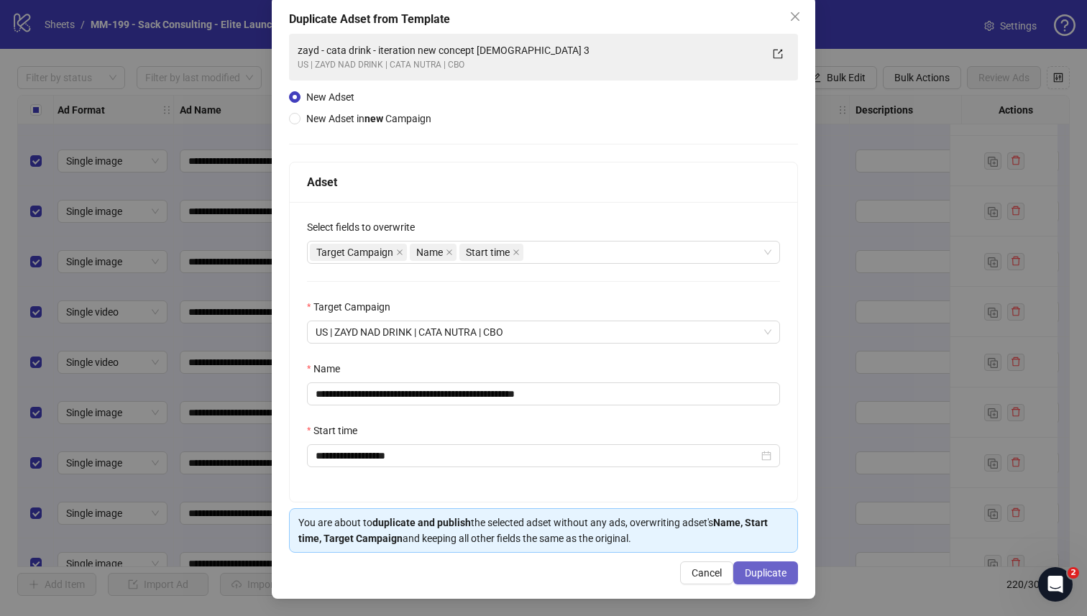
click at [767, 575] on span "Duplicate" at bounding box center [766, 572] width 42 height 11
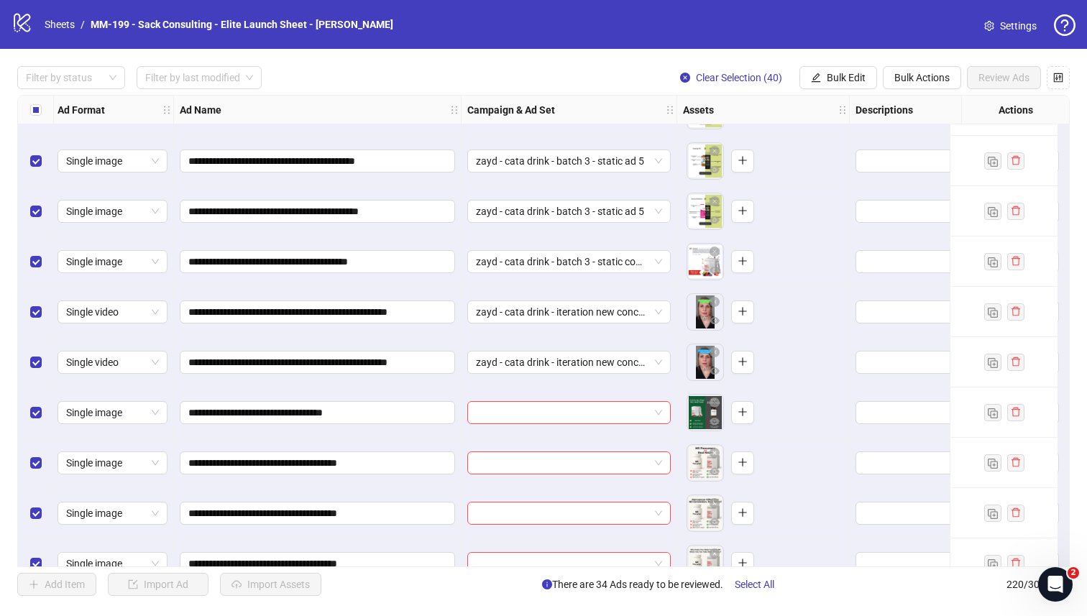
scroll to position [10586, 2]
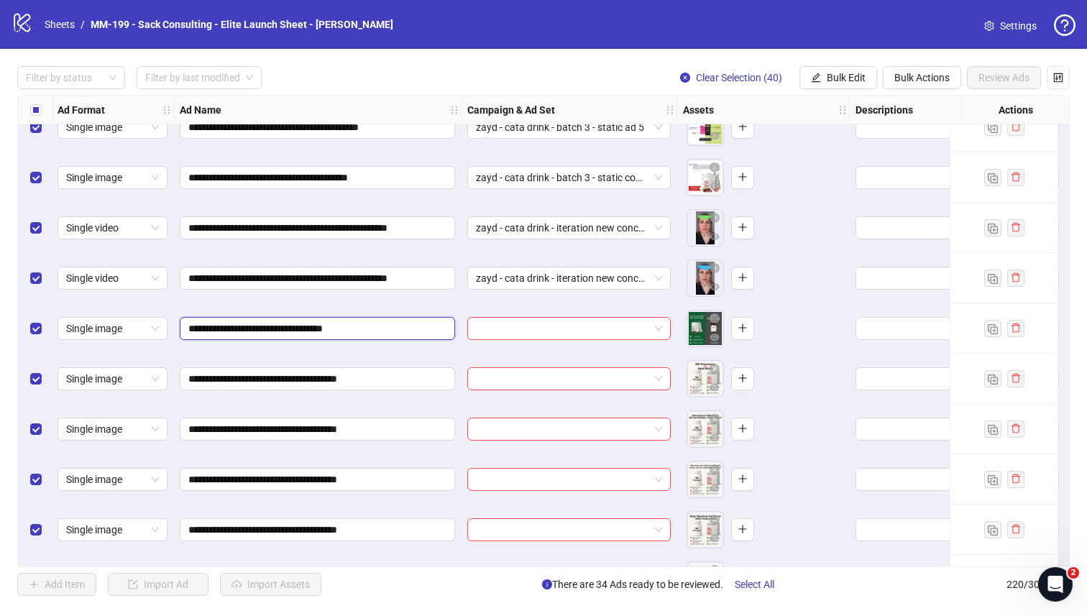
click at [386, 326] on input "**********" at bounding box center [315, 329] width 255 height 16
click at [510, 323] on input "search" at bounding box center [562, 329] width 173 height 22
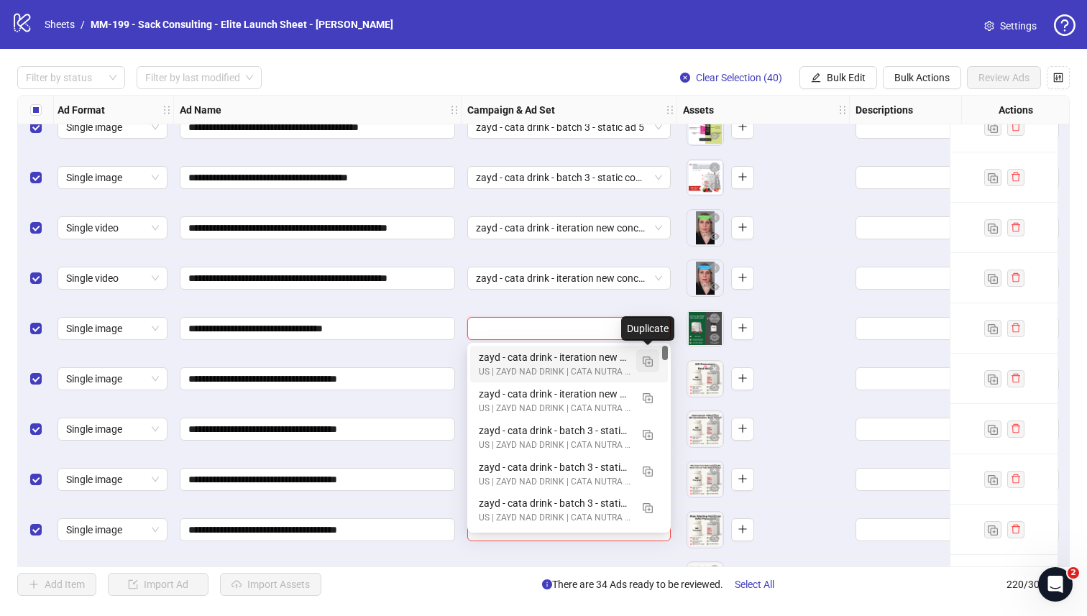
click at [640, 365] on button "button" at bounding box center [647, 360] width 23 height 23
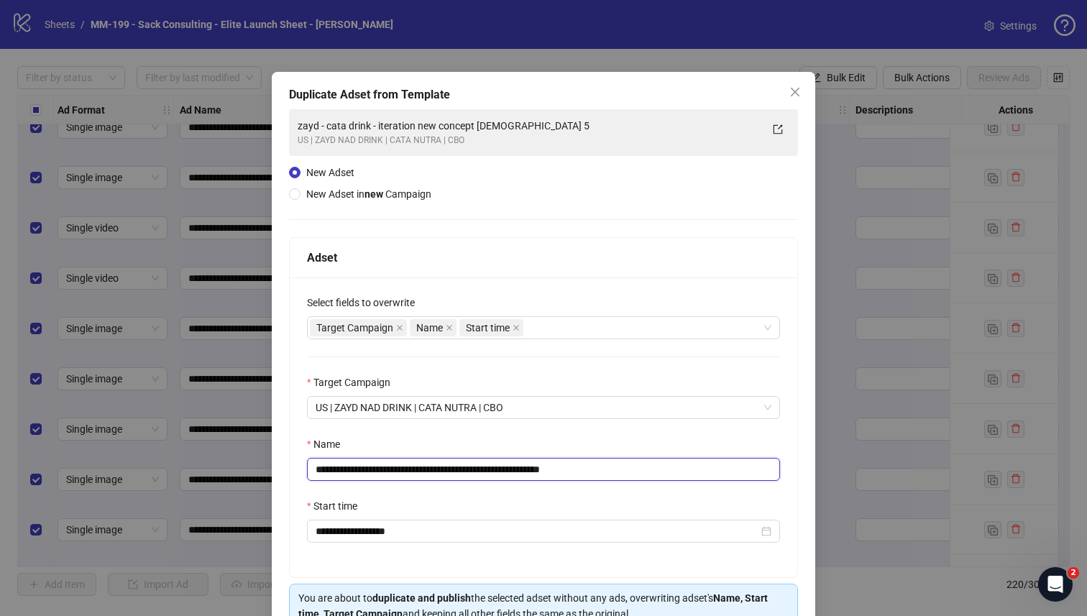
click at [504, 479] on input "**********" at bounding box center [543, 469] width 473 height 23
paste input "text"
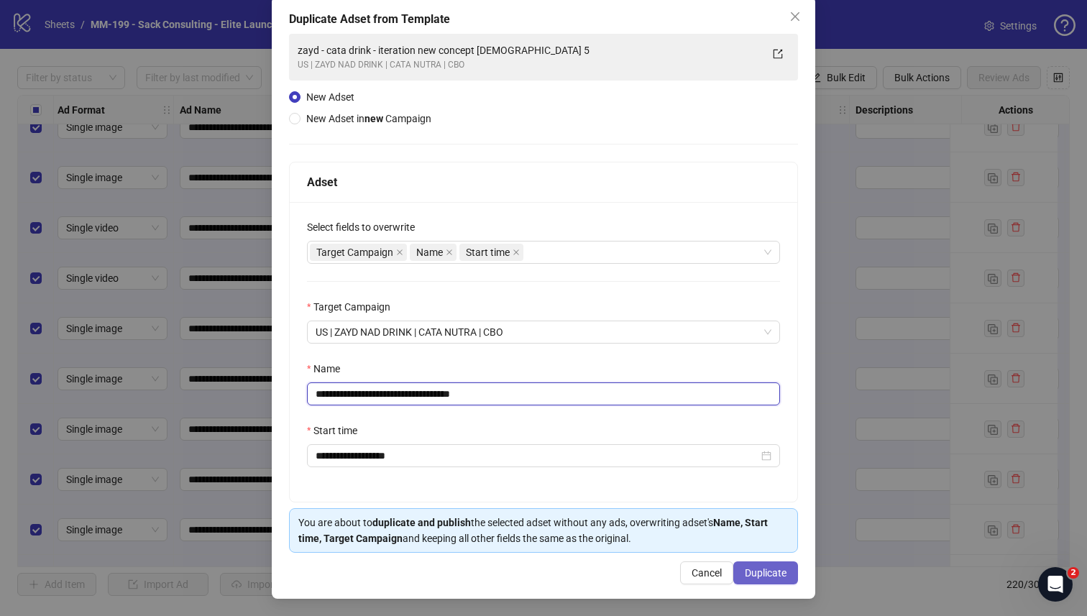
type input "**********"
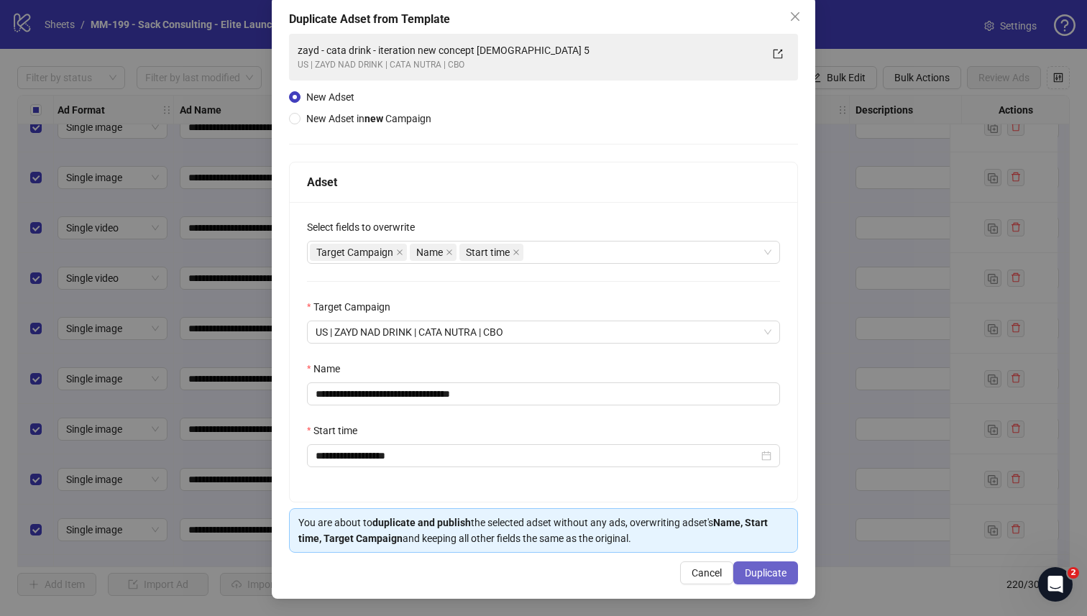
click at [752, 568] on span "Duplicate" at bounding box center [766, 572] width 42 height 11
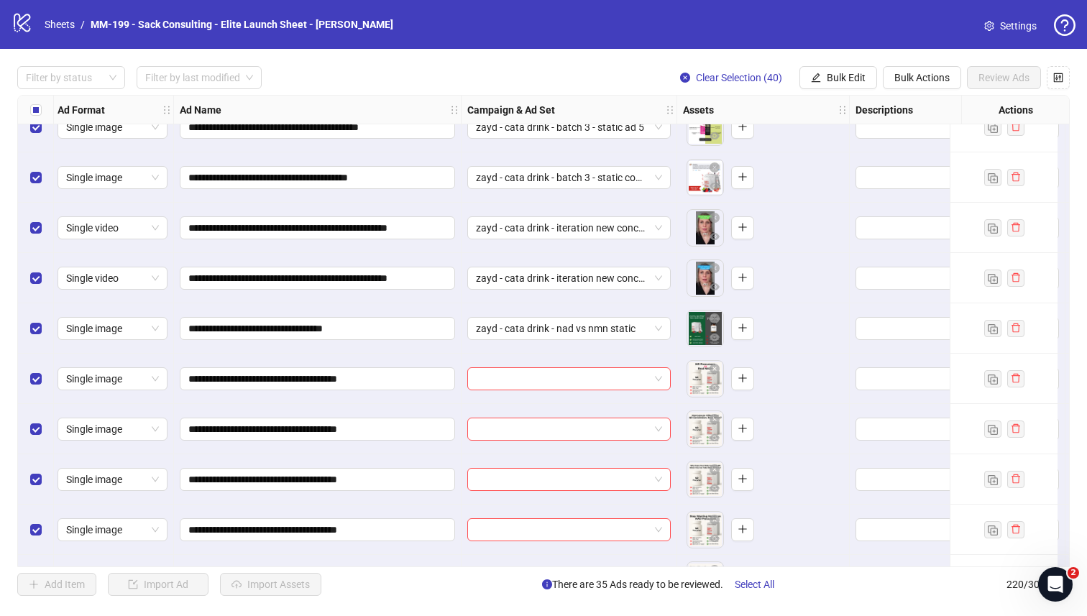
scroll to position [10631, 2]
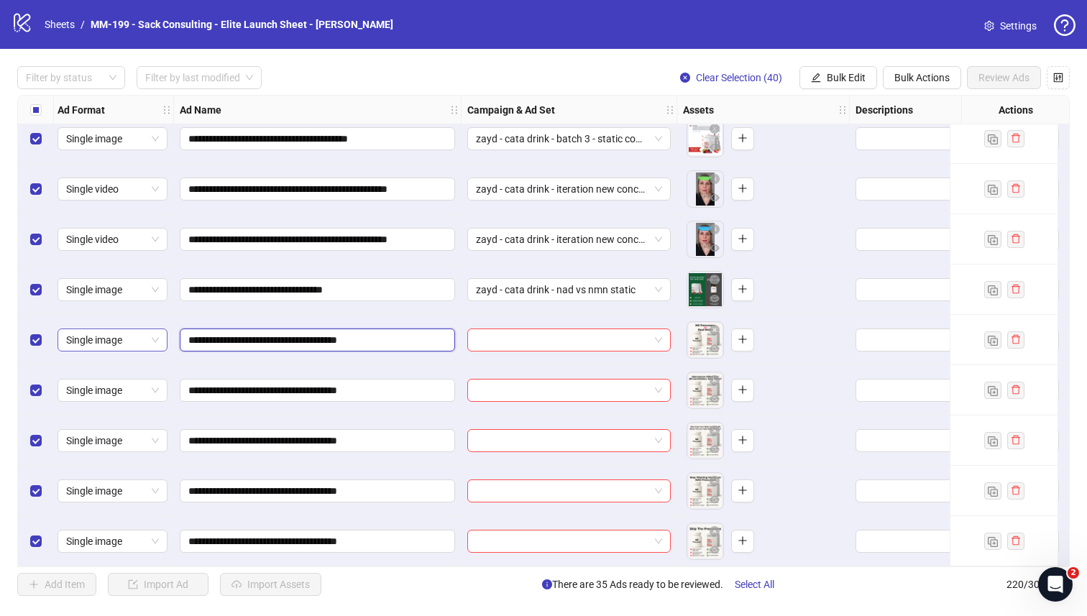
drag, startPoint x: 336, startPoint y: 336, endPoint x: 130, endPoint y: 329, distance: 205.6
click at [542, 330] on input "search" at bounding box center [562, 340] width 173 height 22
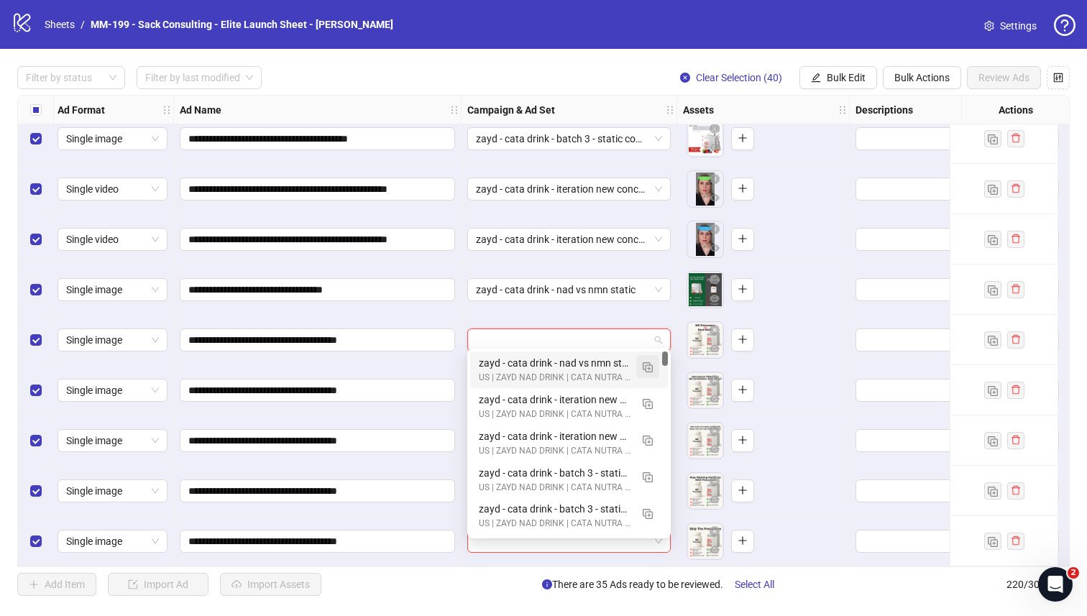
click at [645, 364] on img "button" at bounding box center [647, 367] width 10 height 10
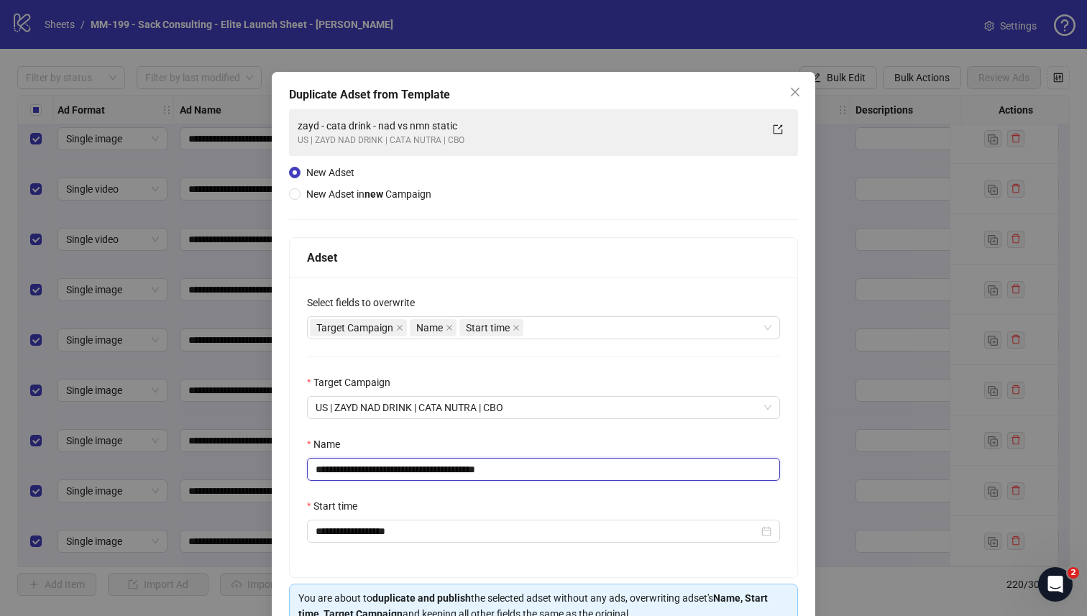
click at [475, 470] on input "**********" at bounding box center [543, 469] width 473 height 23
paste input "text"
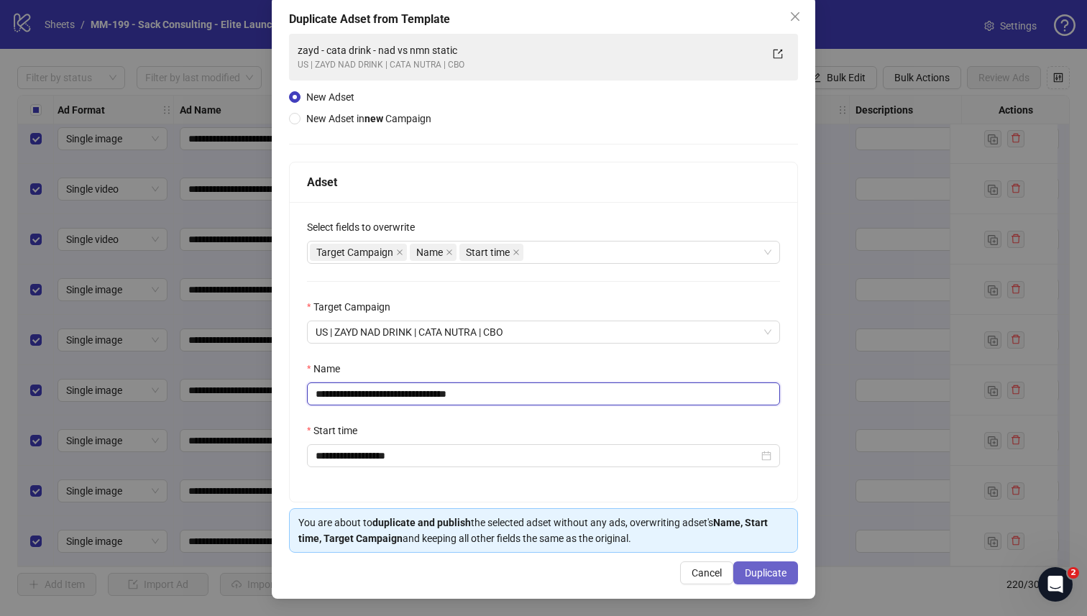
type input "**********"
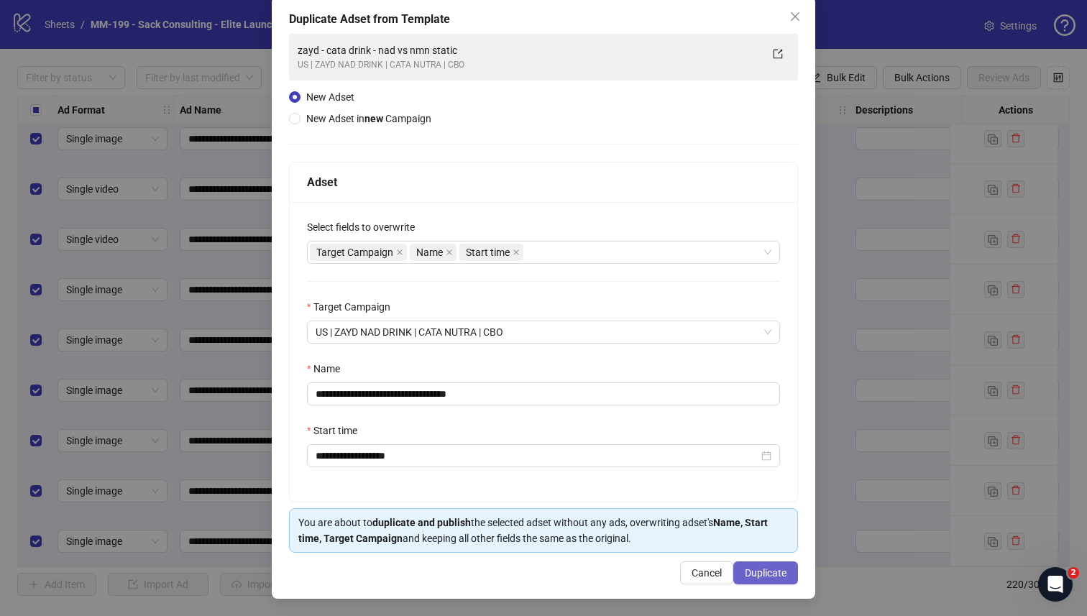
click at [762, 571] on span "Duplicate" at bounding box center [766, 572] width 42 height 11
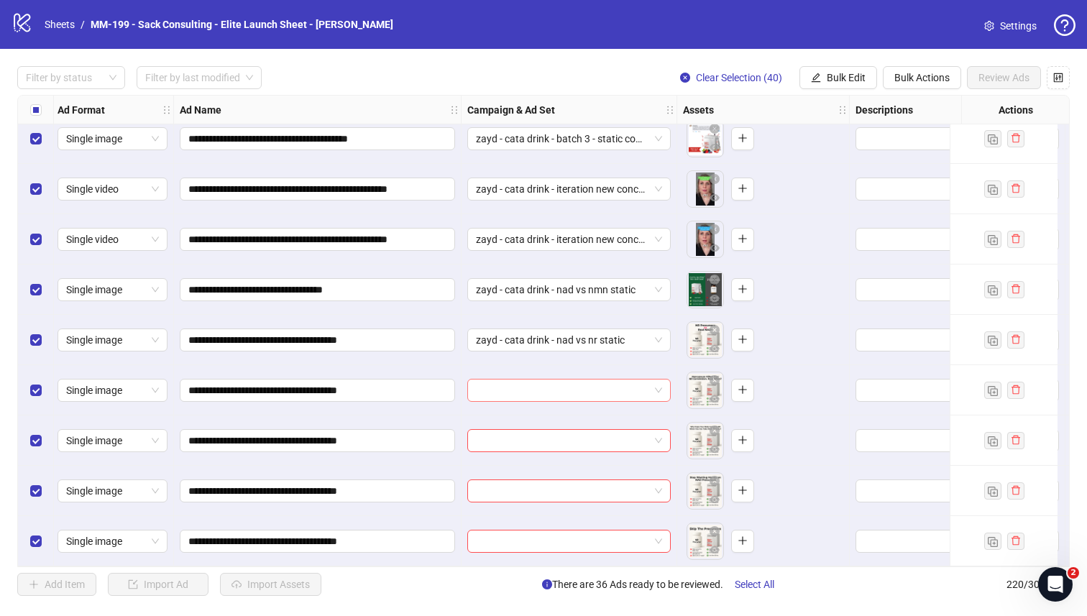
click at [515, 383] on input "search" at bounding box center [562, 390] width 173 height 22
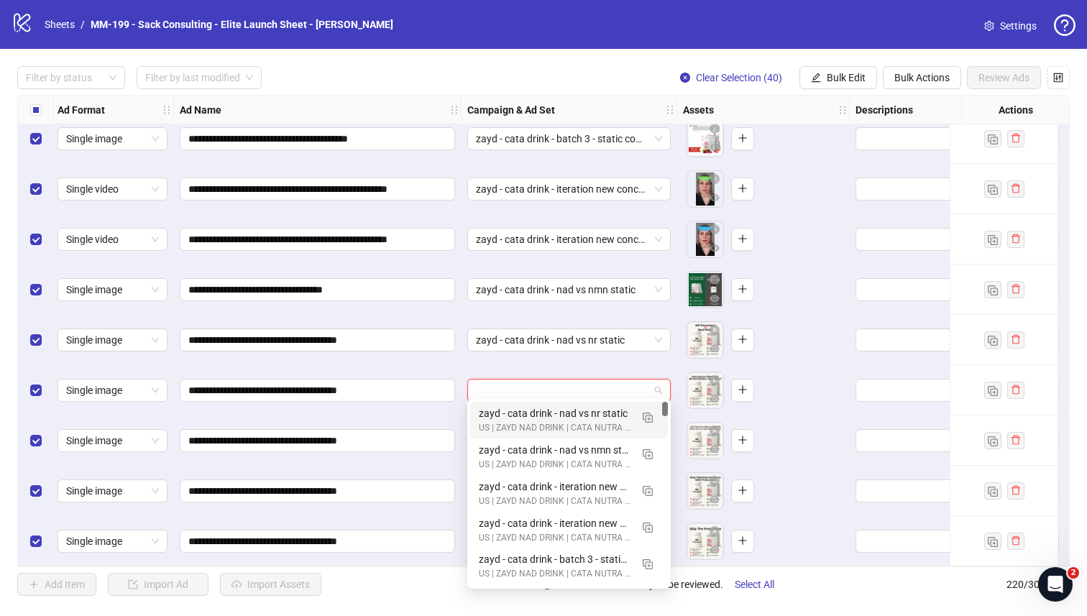
click at [520, 412] on div "zayd - cata drink - nad vs nr static" at bounding box center [555, 413] width 152 height 16
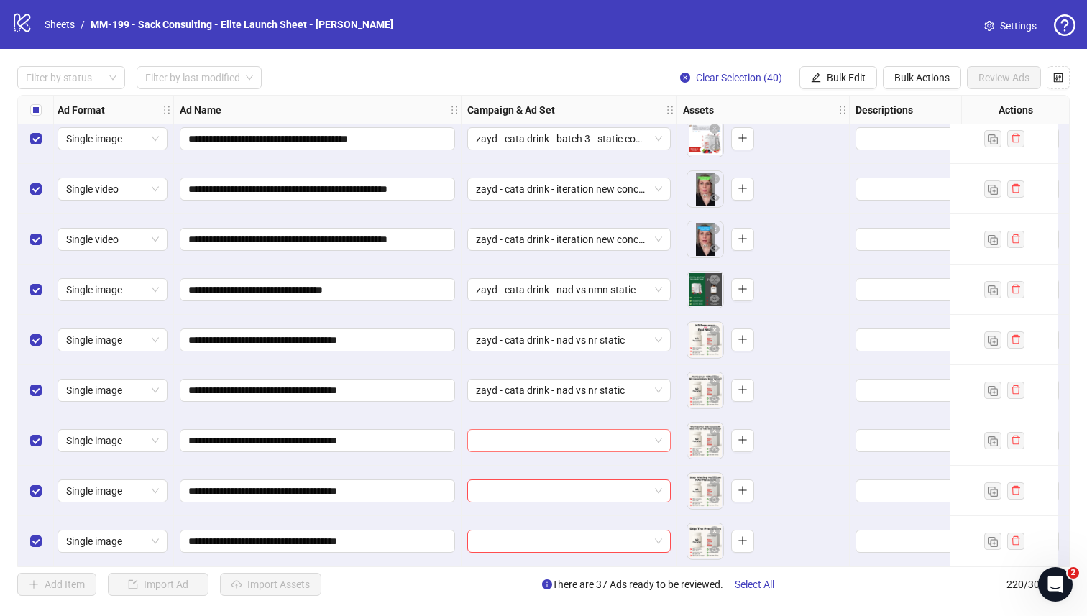
click at [520, 436] on input "search" at bounding box center [562, 441] width 173 height 22
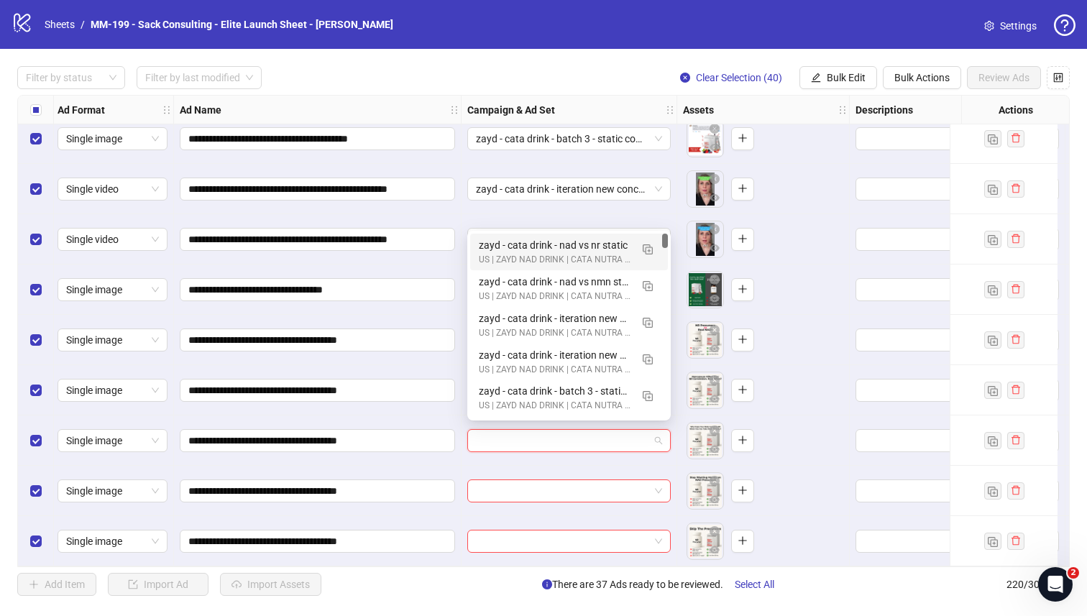
click at [484, 249] on div "zayd - cata drink - nad vs nr static" at bounding box center [555, 245] width 152 height 16
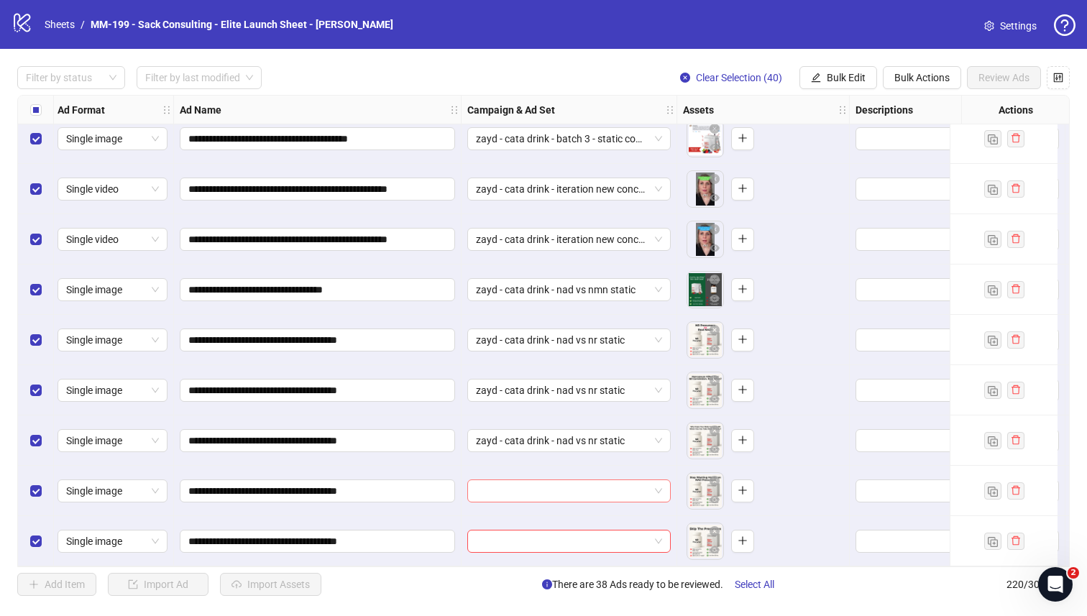
click at [509, 480] on input "search" at bounding box center [562, 491] width 173 height 22
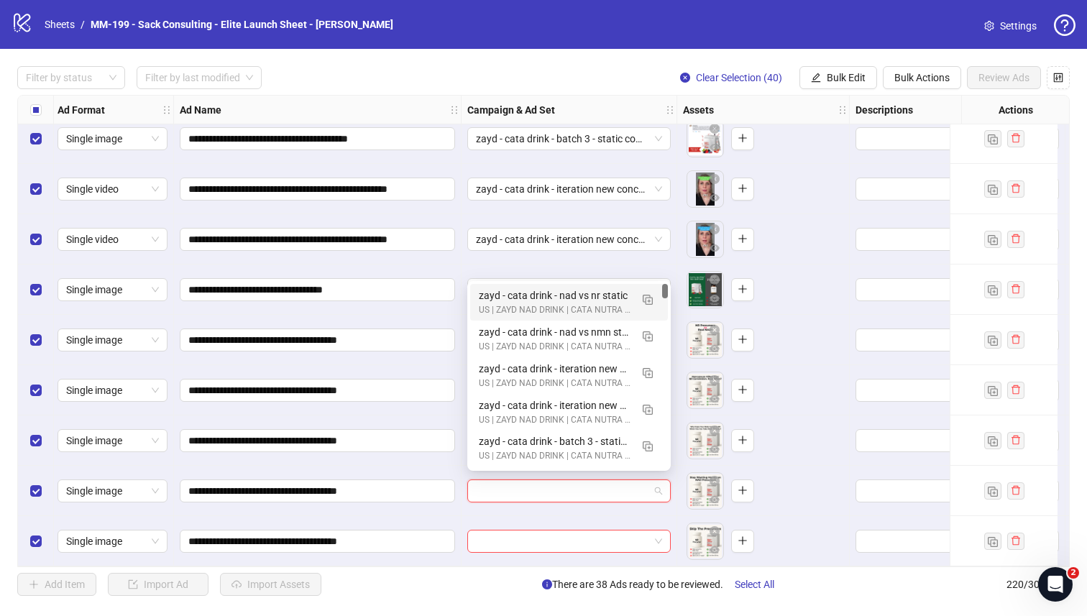
click at [476, 304] on div "zayd - cata drink - nad vs nr static US | ZAYD NAD DRINK | CATA NUTRA | CBO" at bounding box center [569, 302] width 198 height 37
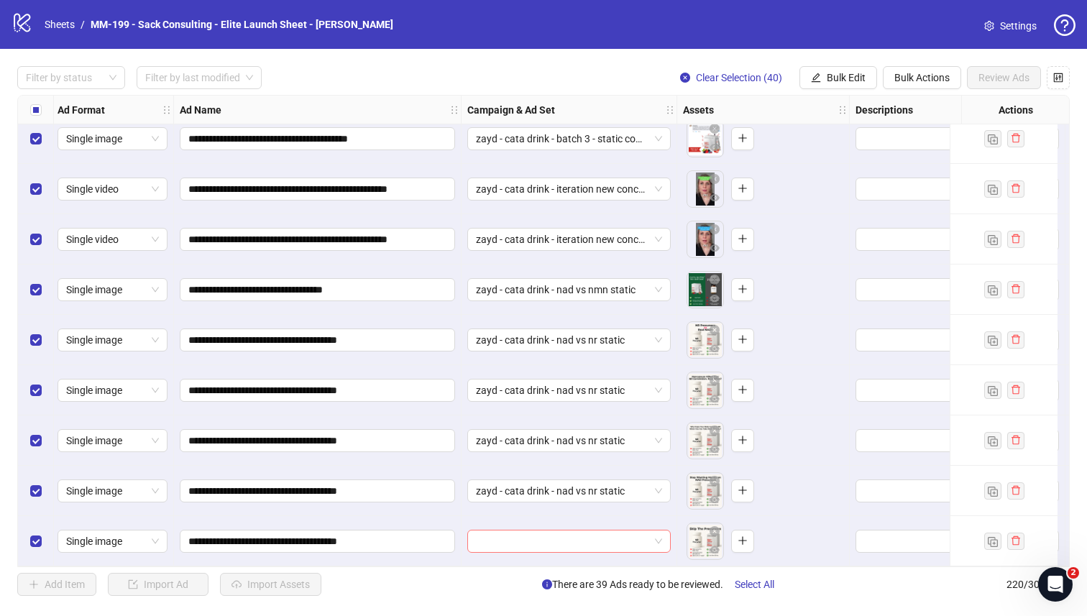
click at [509, 535] on input "search" at bounding box center [562, 541] width 173 height 22
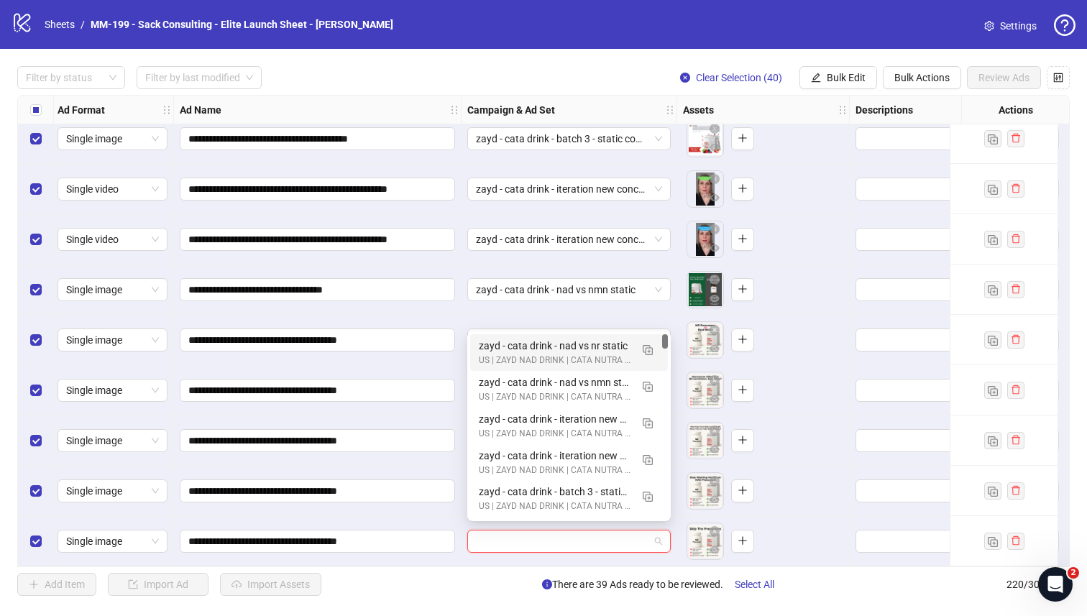
click at [479, 351] on div "zayd - cata drink - nad vs nr static" at bounding box center [555, 346] width 152 height 16
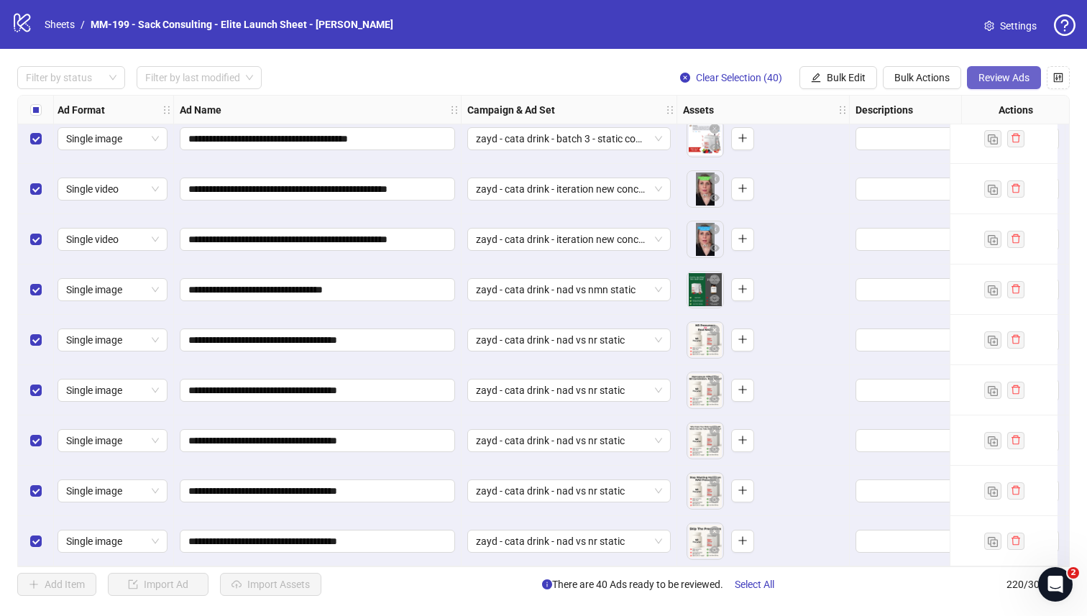
click at [992, 81] on span "Review Ads" at bounding box center [1003, 77] width 51 height 11
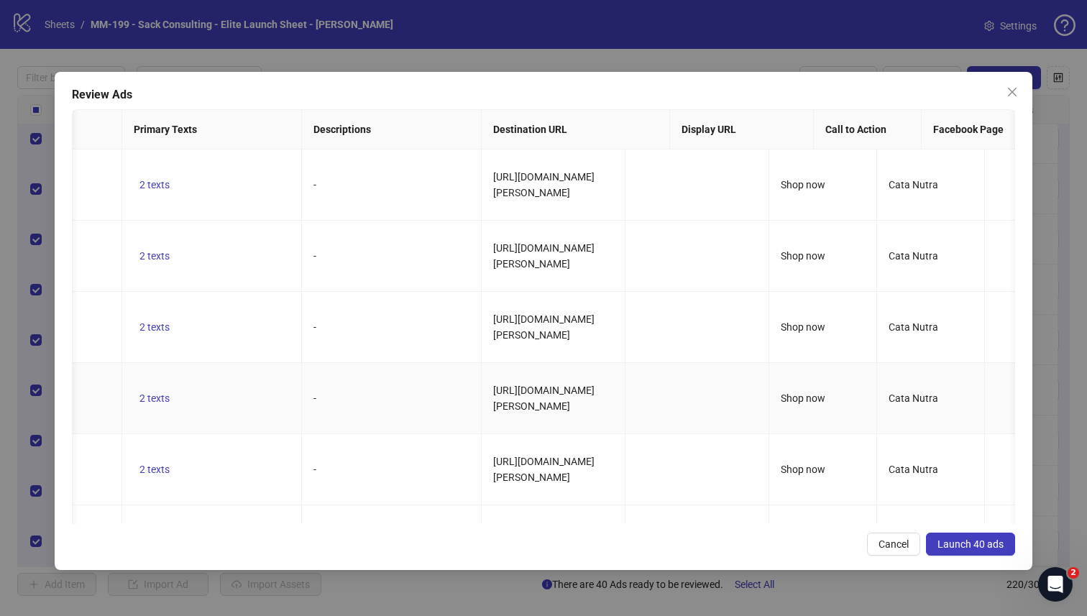
scroll to position [0, 0]
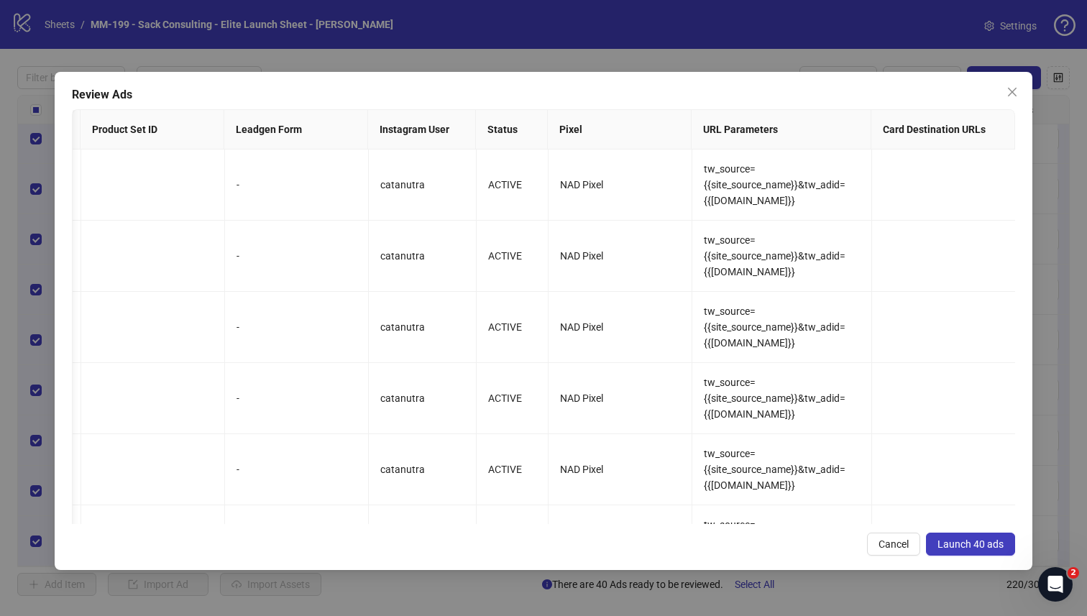
click at [946, 540] on span "Launch 40 ads" at bounding box center [970, 543] width 66 height 11
